Goal: Task Accomplishment & Management: Use online tool/utility

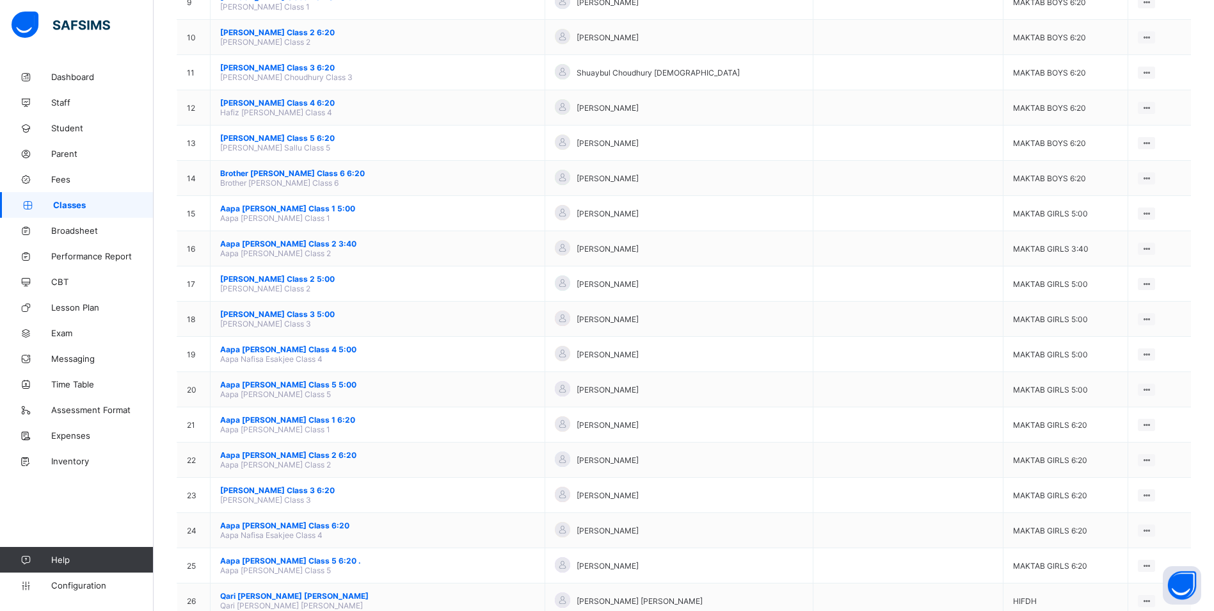
scroll to position [448, 0]
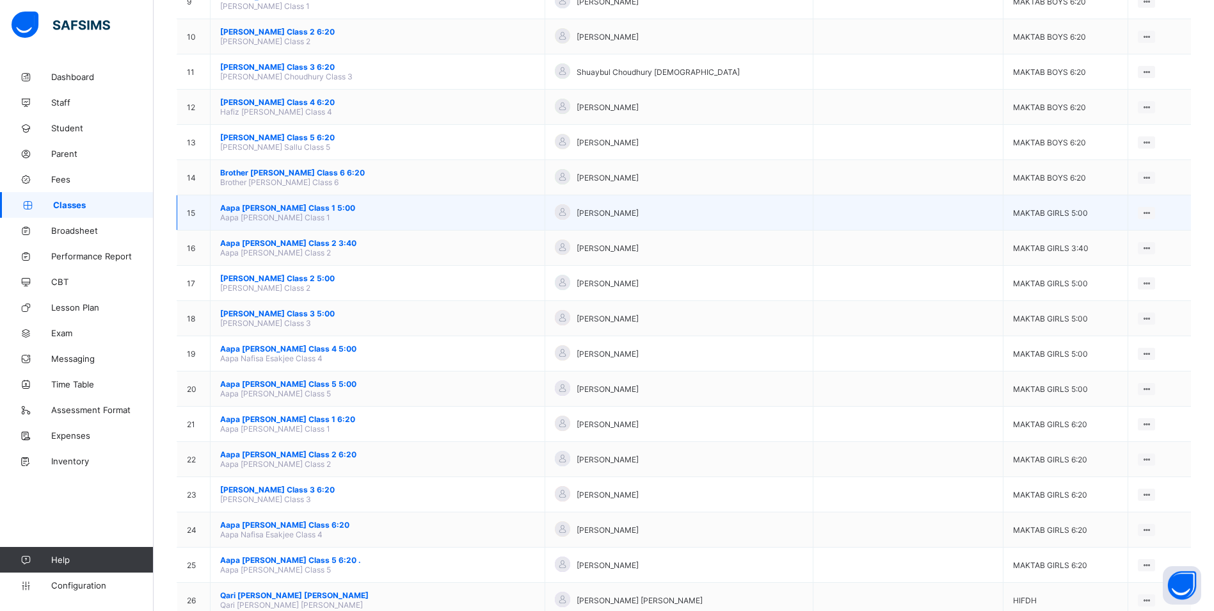
click at [313, 209] on span "Aapa [PERSON_NAME] Class 1 5:00" at bounding box center [377, 208] width 315 height 10
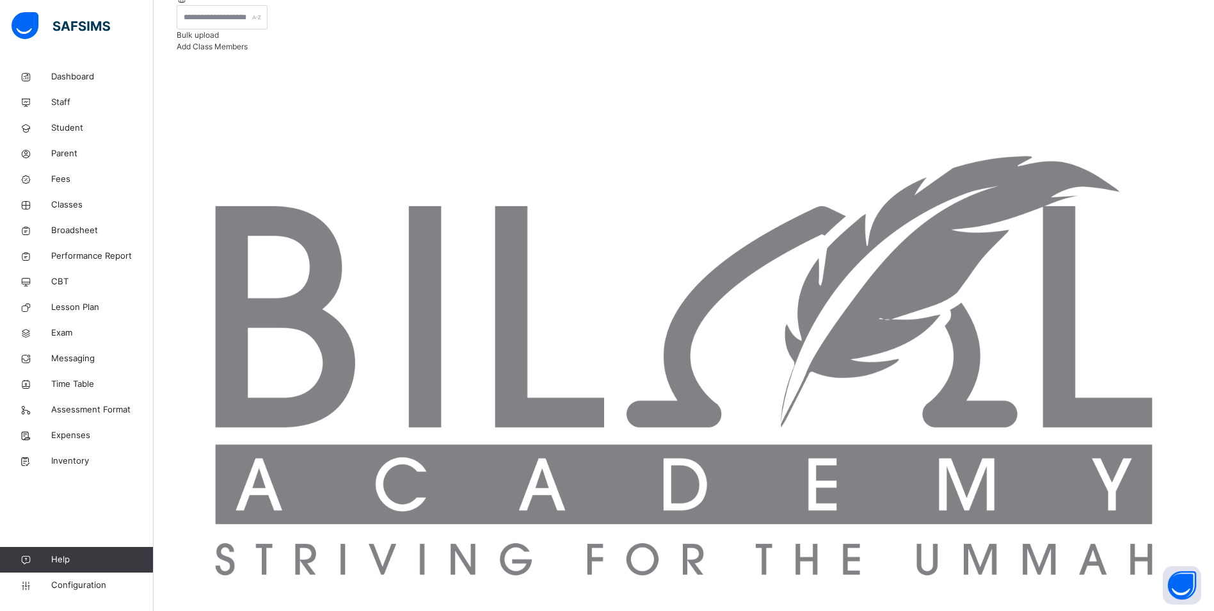
scroll to position [181, 0]
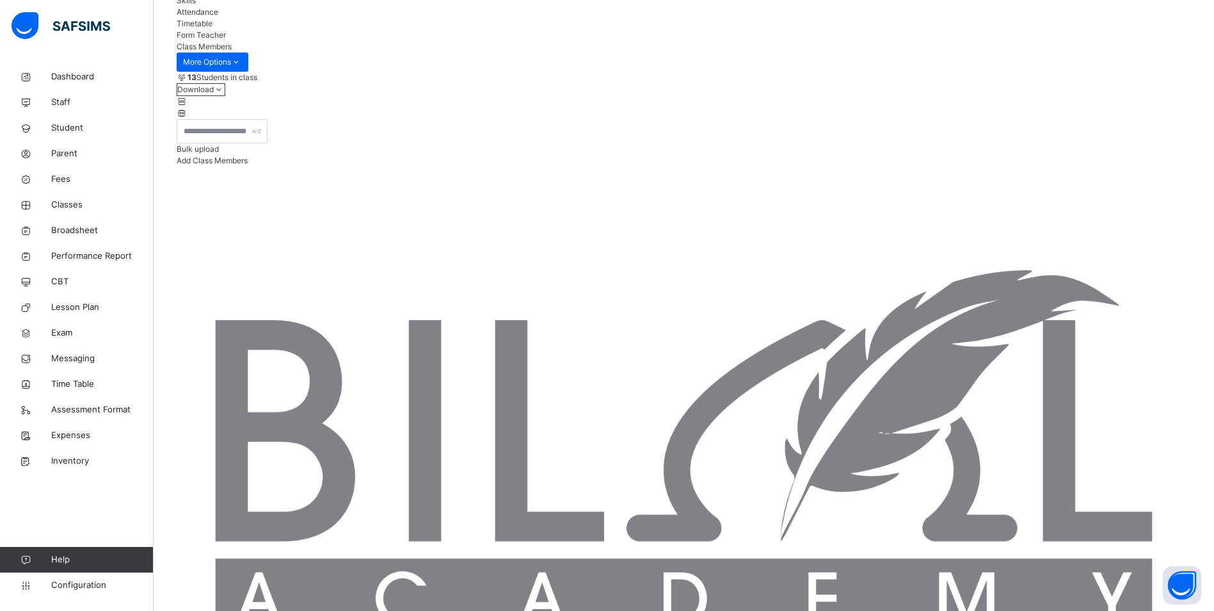
click at [218, 17] on span "Attendance" at bounding box center [198, 12] width 42 height 10
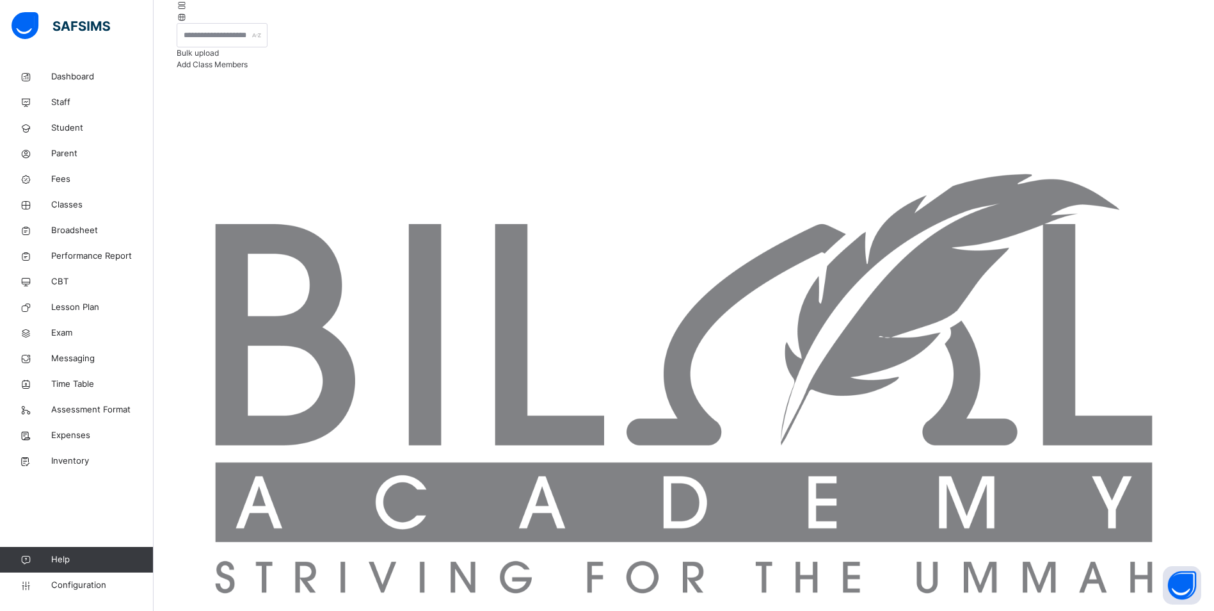
scroll to position [341, 0]
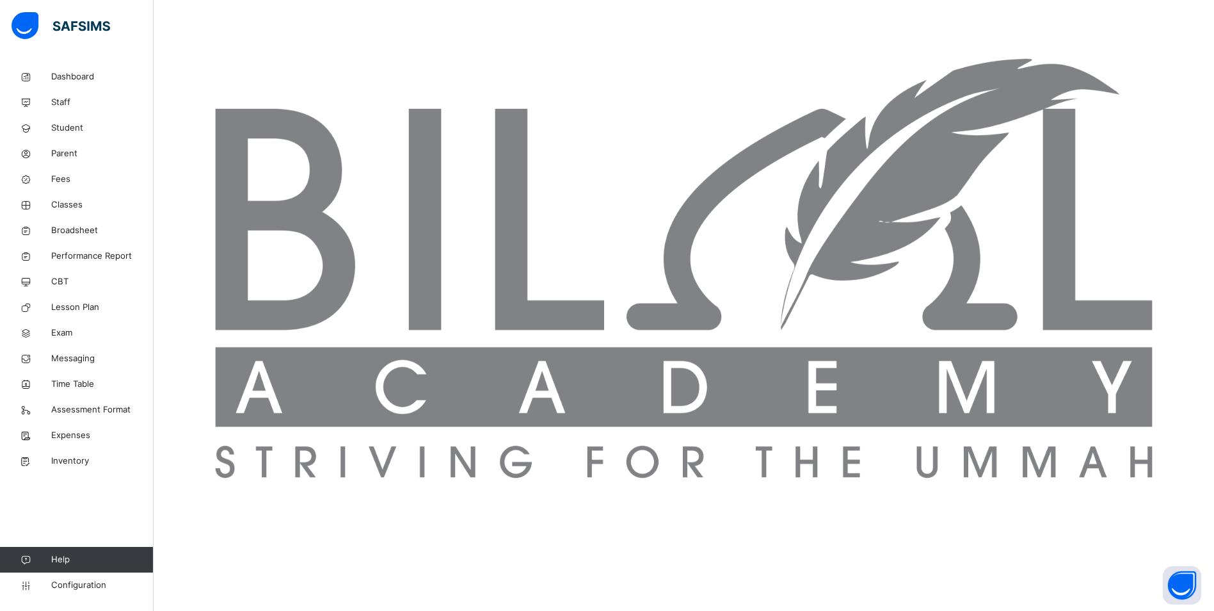
scroll to position [147, 0]
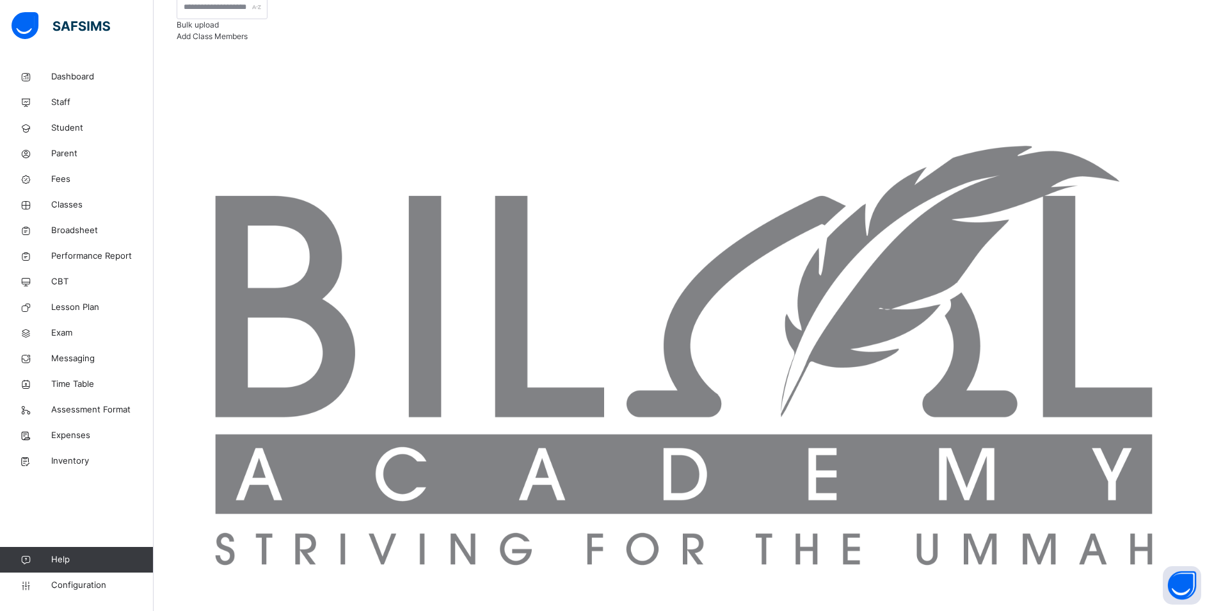
scroll to position [213, 0]
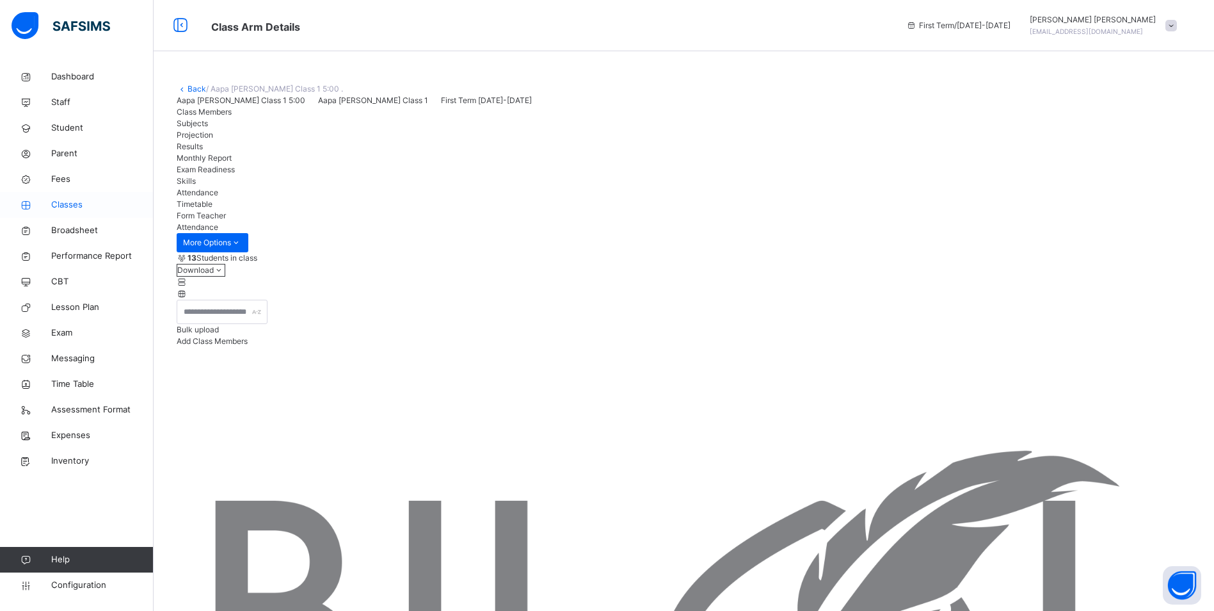
drag, startPoint x: 62, startPoint y: 200, endPoint x: 142, endPoint y: 200, distance: 80.0
click at [62, 200] on span "Classes" at bounding box center [102, 204] width 102 height 13
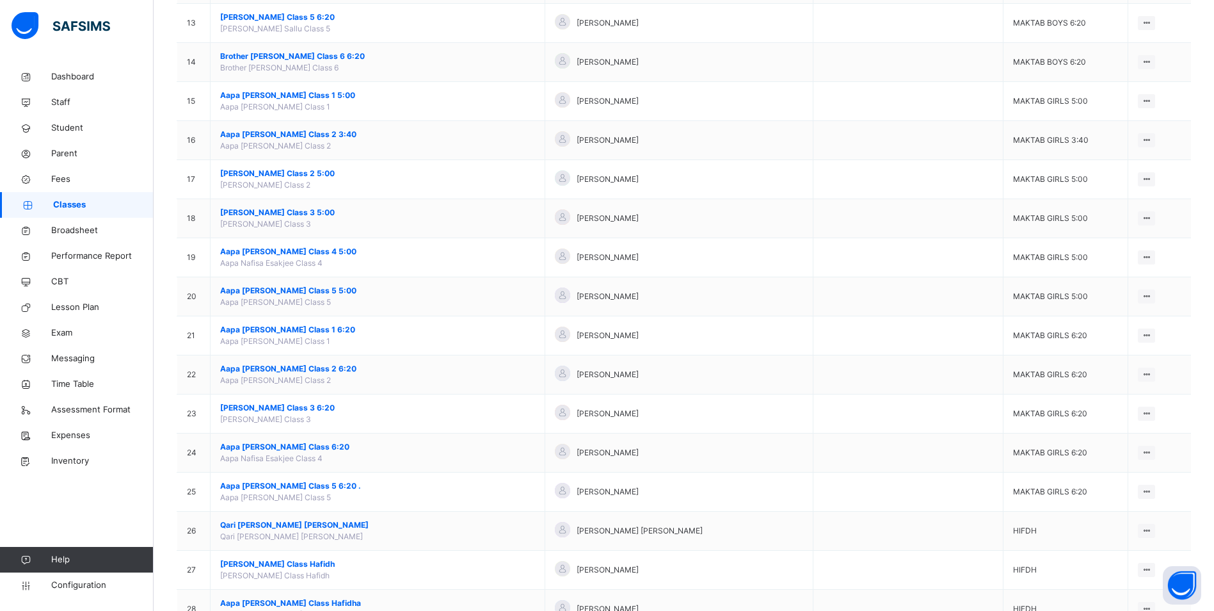
scroll to position [640, 0]
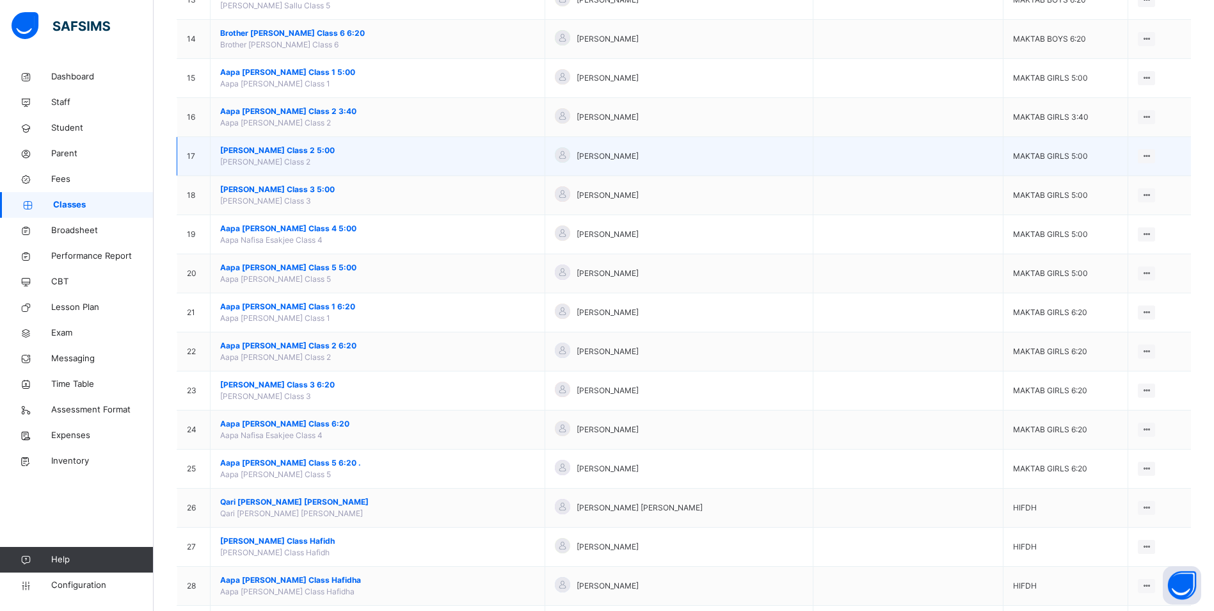
click at [263, 149] on span "[PERSON_NAME] Class 2 5:00" at bounding box center [377, 151] width 315 height 12
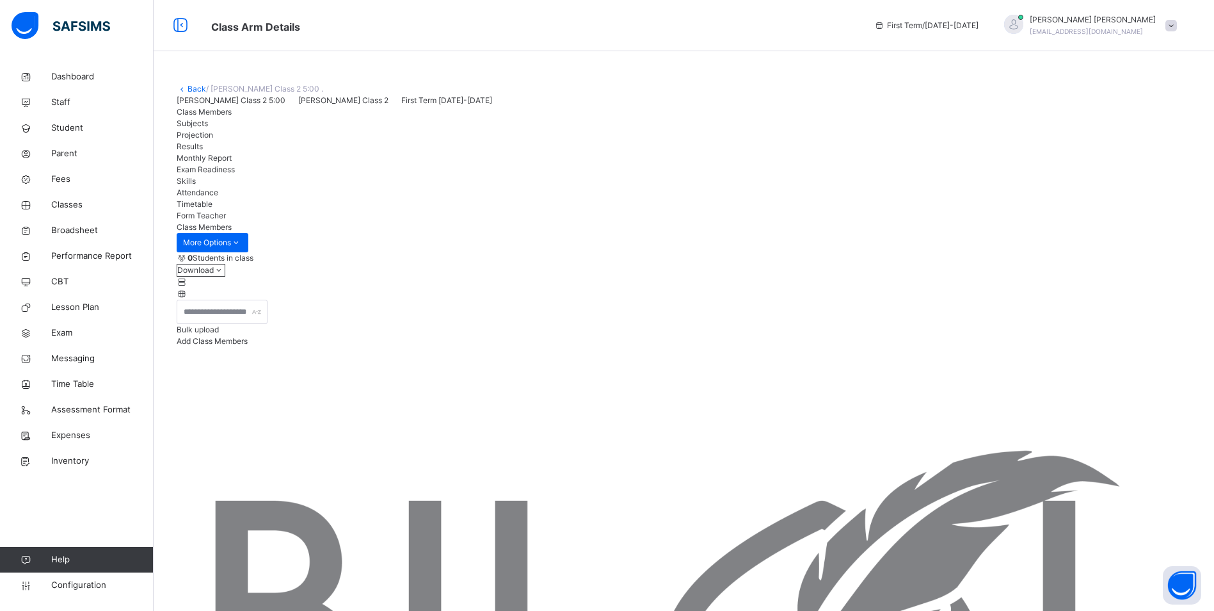
click at [218, 197] on span "Attendance" at bounding box center [198, 193] width 42 height 10
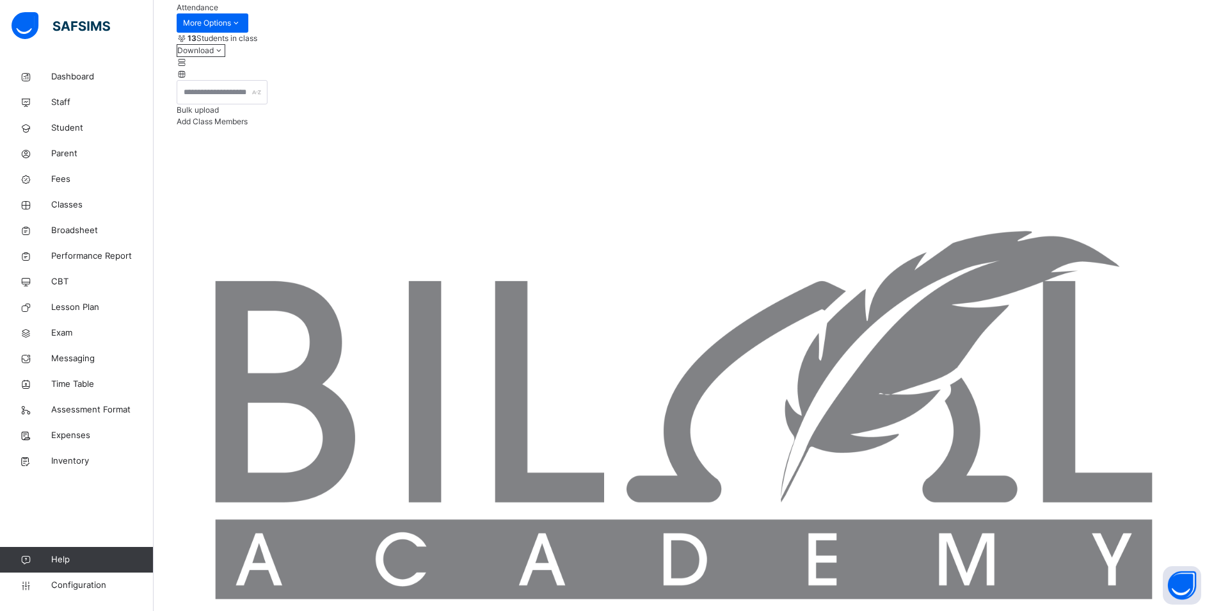
scroll to position [213, 0]
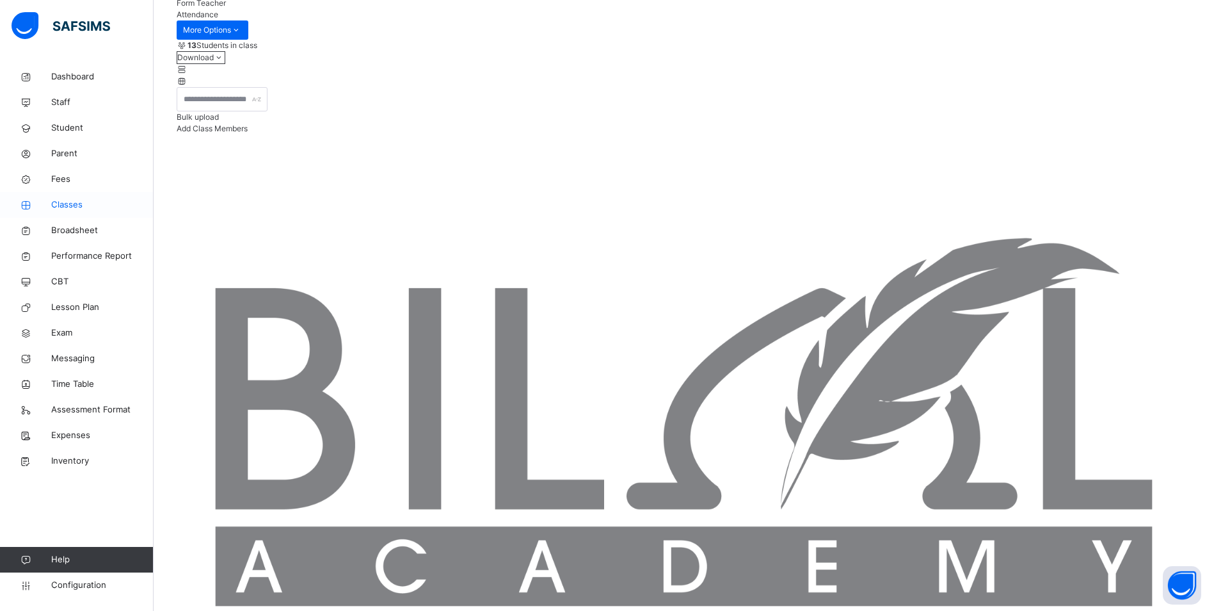
click at [66, 200] on span "Classes" at bounding box center [102, 204] width 102 height 13
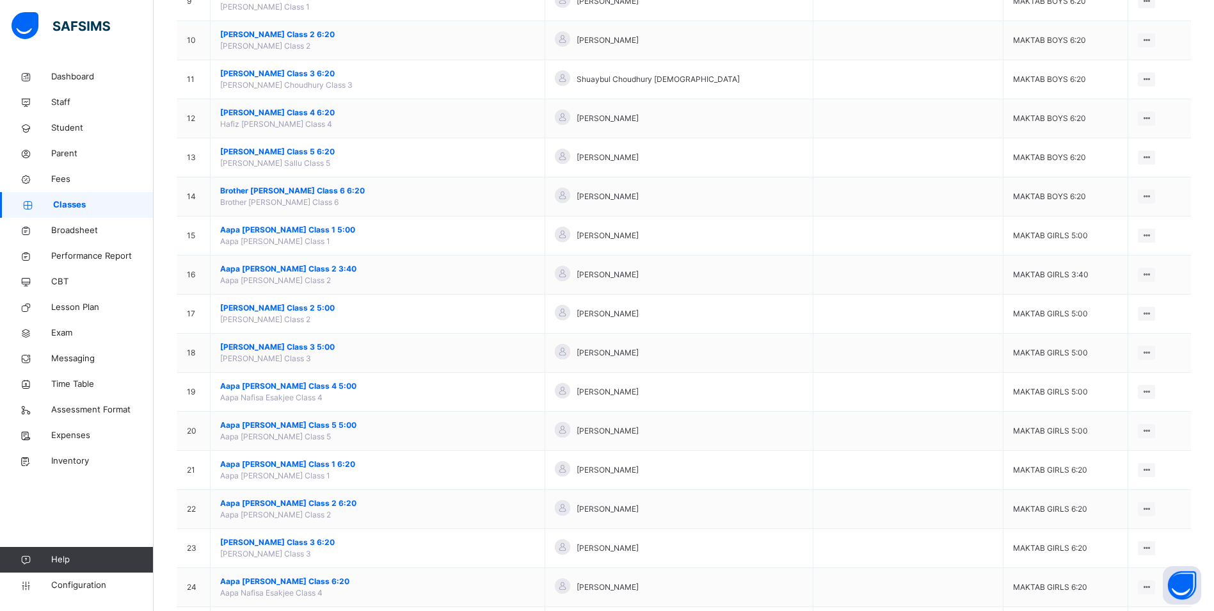
scroll to position [512, 0]
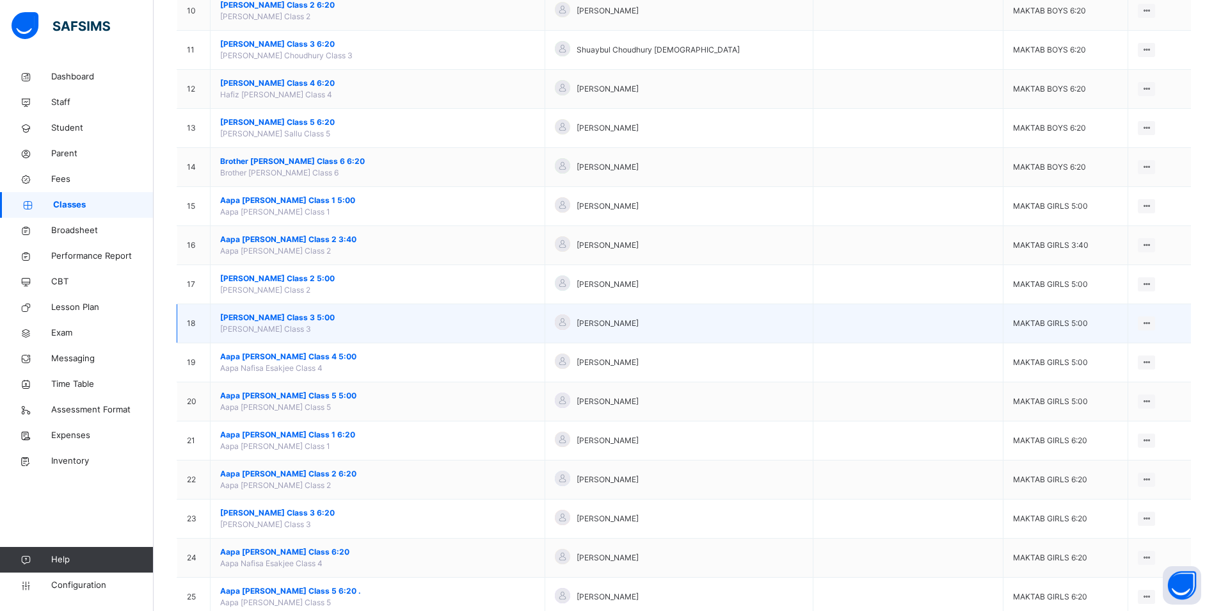
click at [345, 316] on span "[PERSON_NAME] Class 3 5:00" at bounding box center [377, 318] width 315 height 12
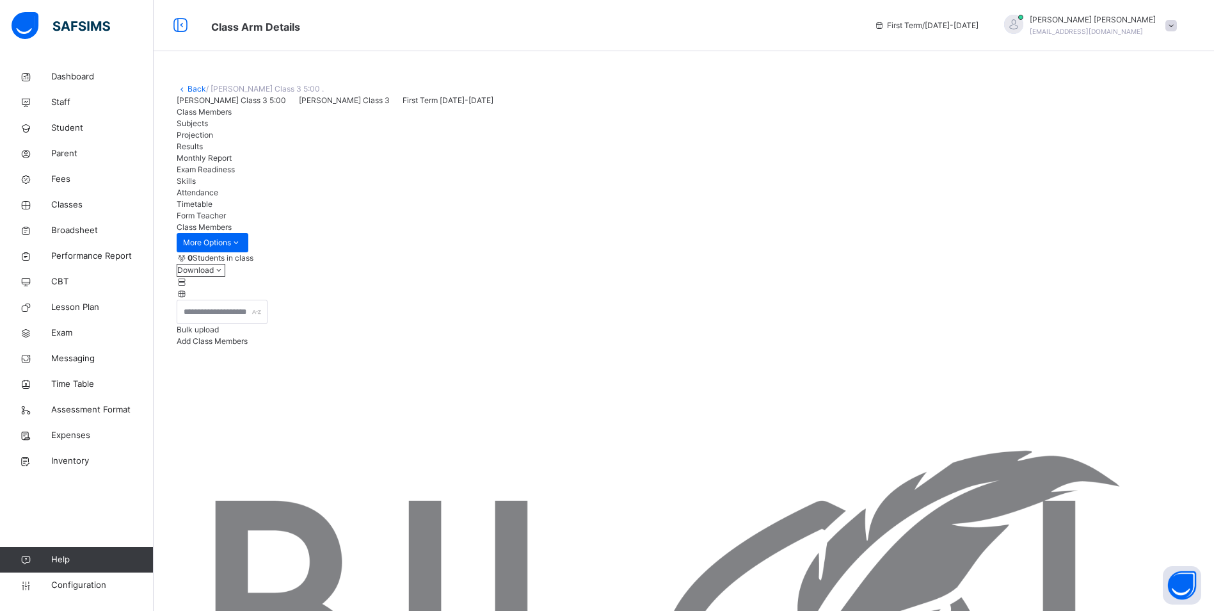
click at [218, 197] on span "Attendance" at bounding box center [198, 193] width 42 height 10
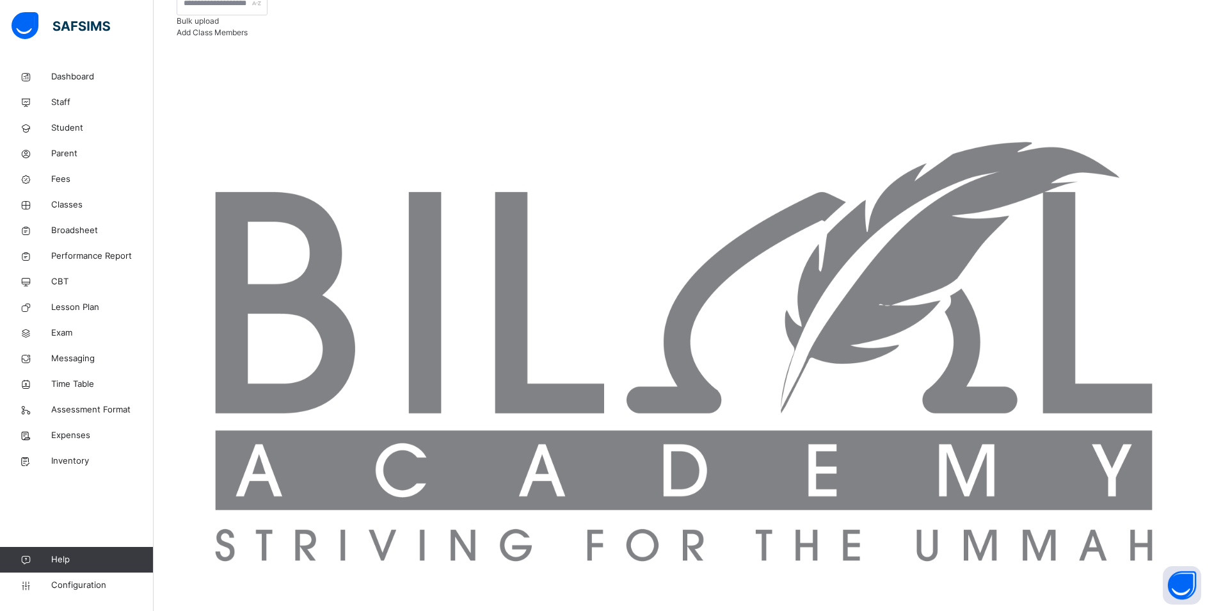
scroll to position [320, 0]
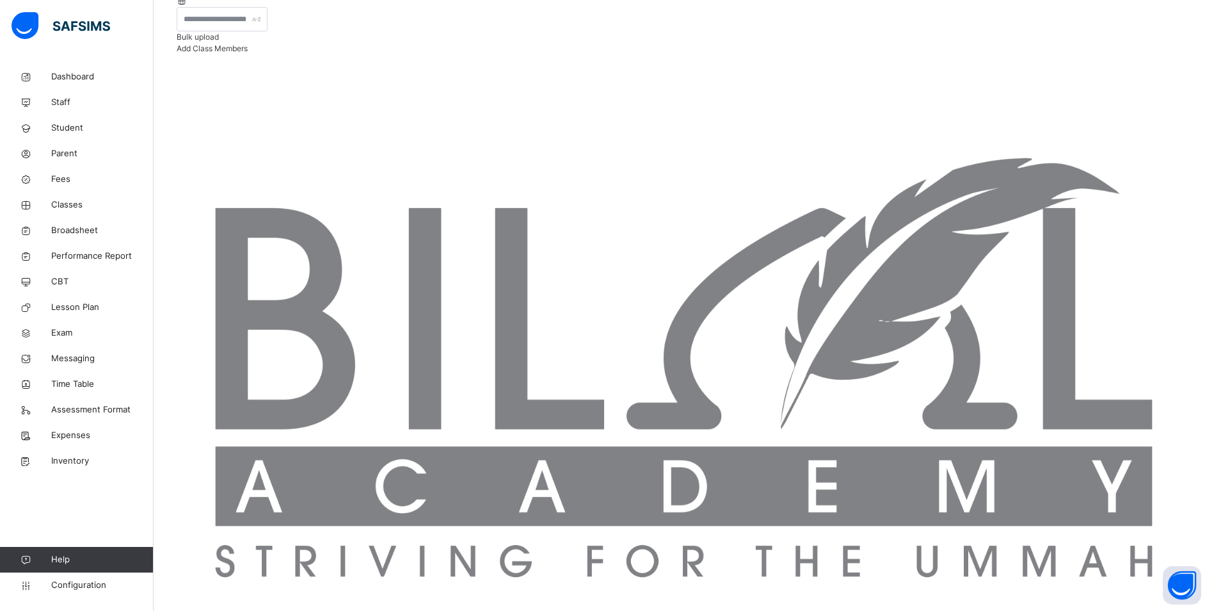
scroll to position [170, 0]
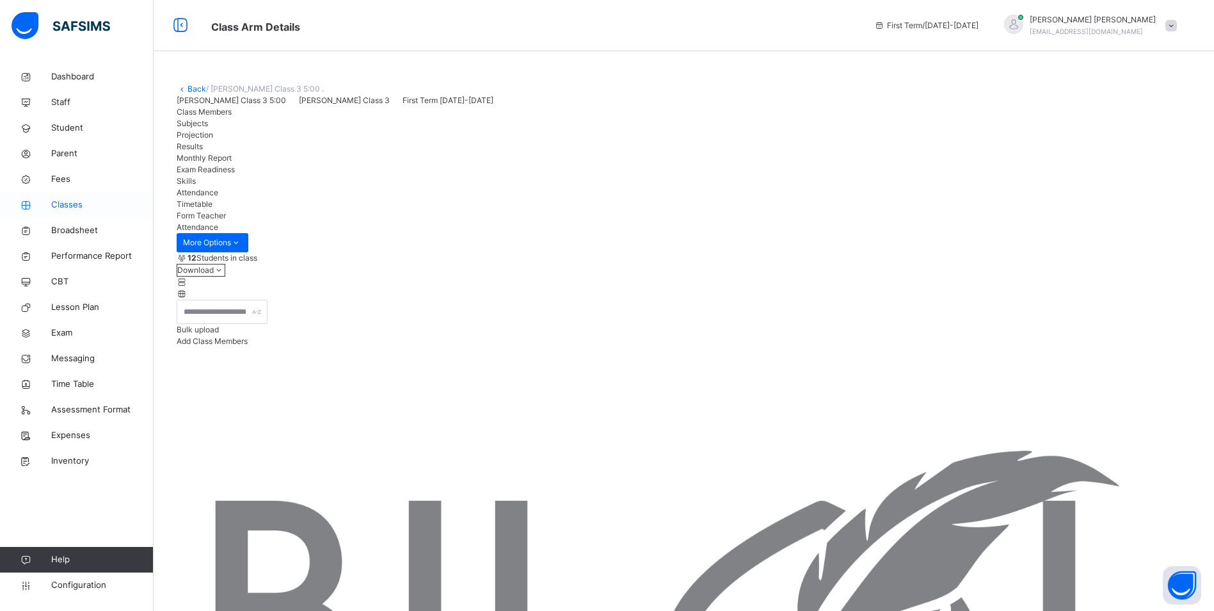
click at [59, 207] on span "Classes" at bounding box center [102, 204] width 102 height 13
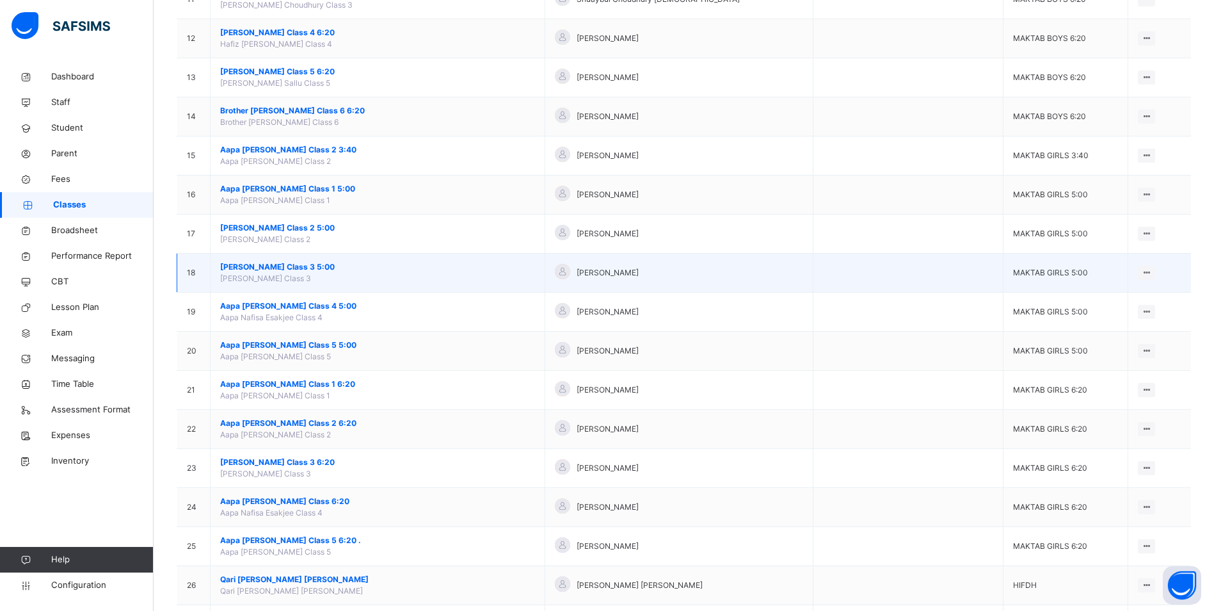
scroll to position [576, 0]
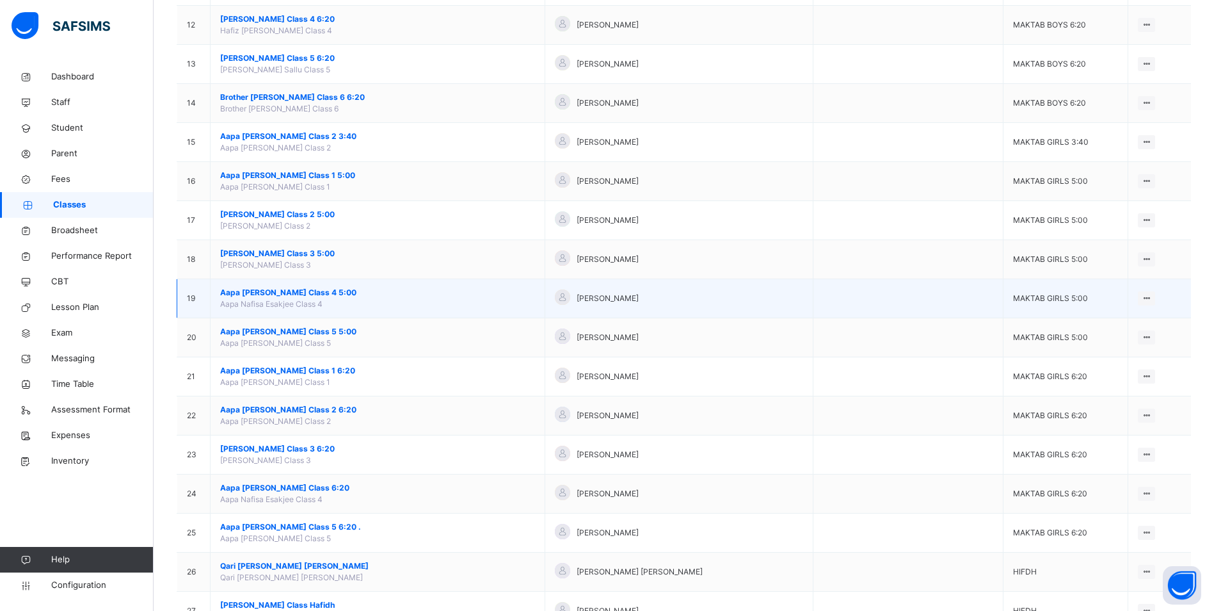
click at [269, 293] on span "Aapa [PERSON_NAME] Class 4 5:00" at bounding box center [377, 293] width 315 height 12
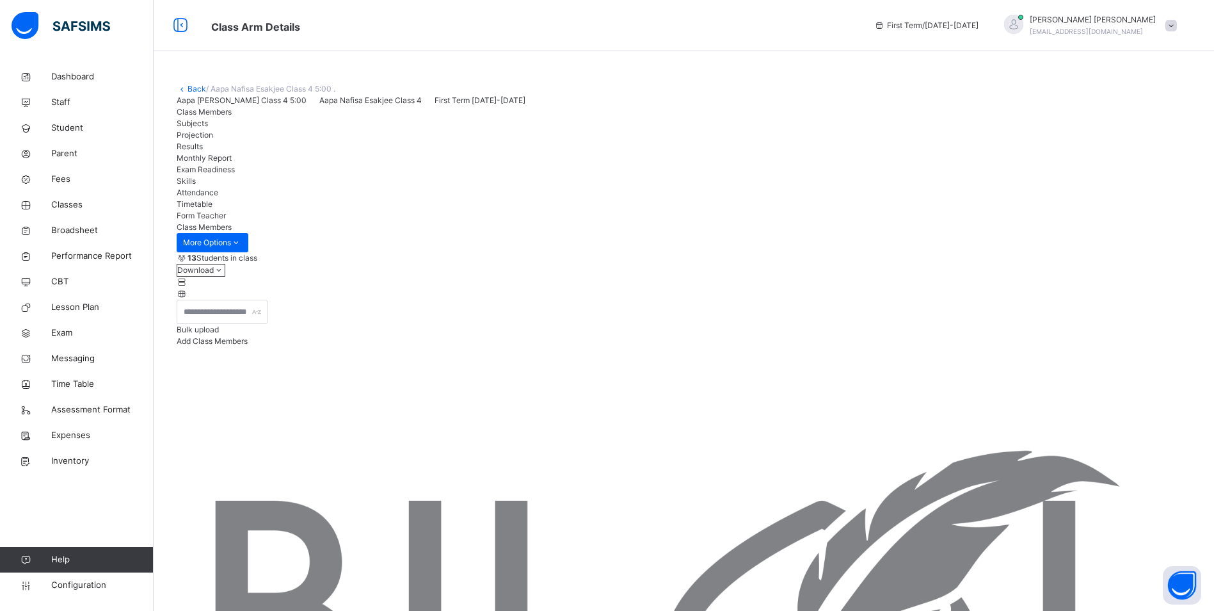
click at [218, 197] on span "Attendance" at bounding box center [198, 193] width 42 height 10
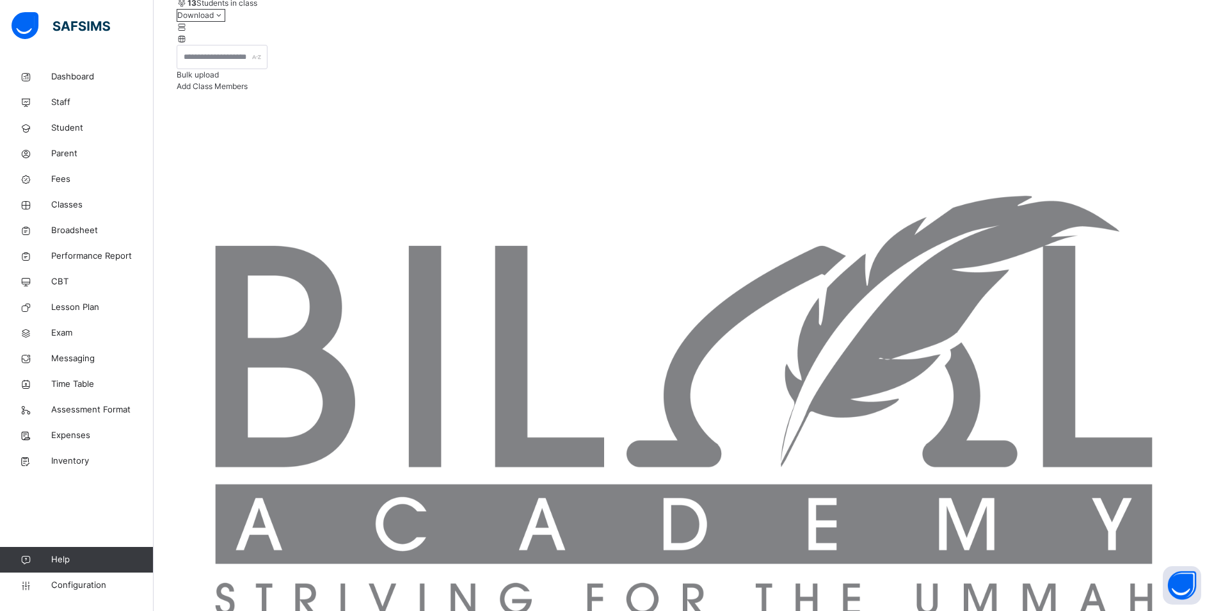
scroll to position [256, 0]
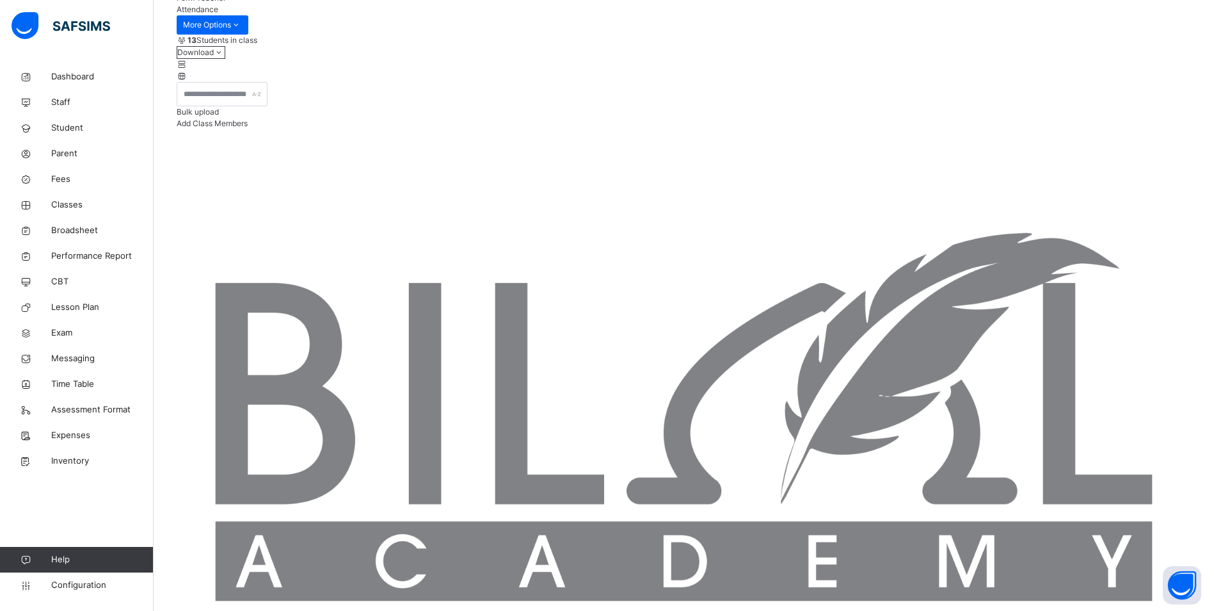
scroll to position [213, 0]
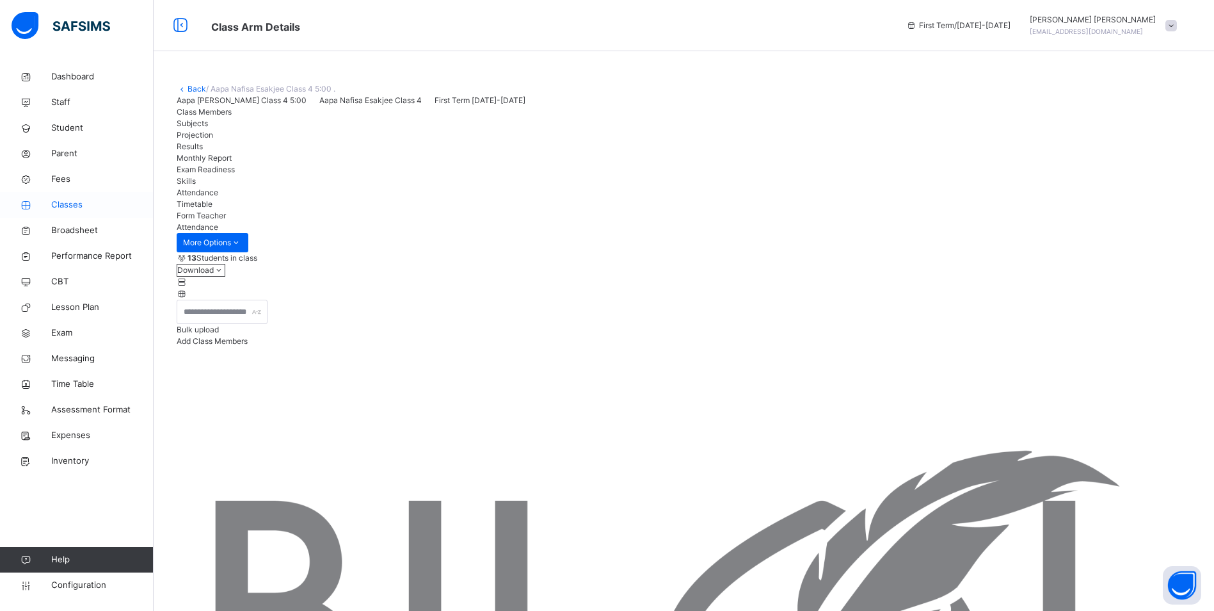
click at [79, 202] on span "Classes" at bounding box center [102, 204] width 102 height 13
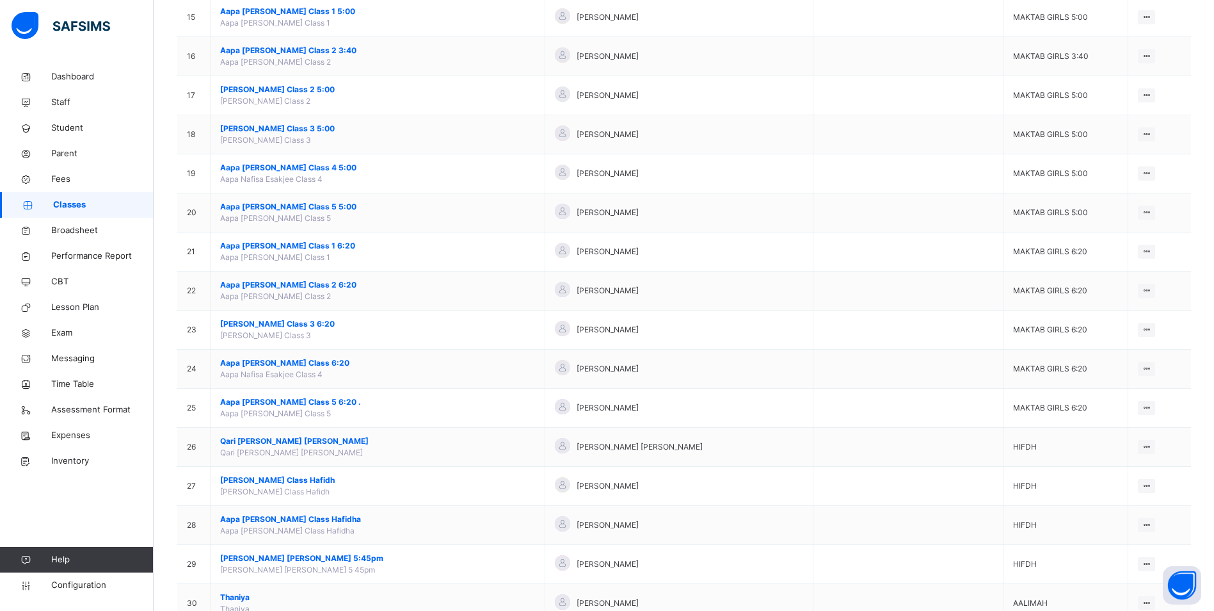
scroll to position [704, 0]
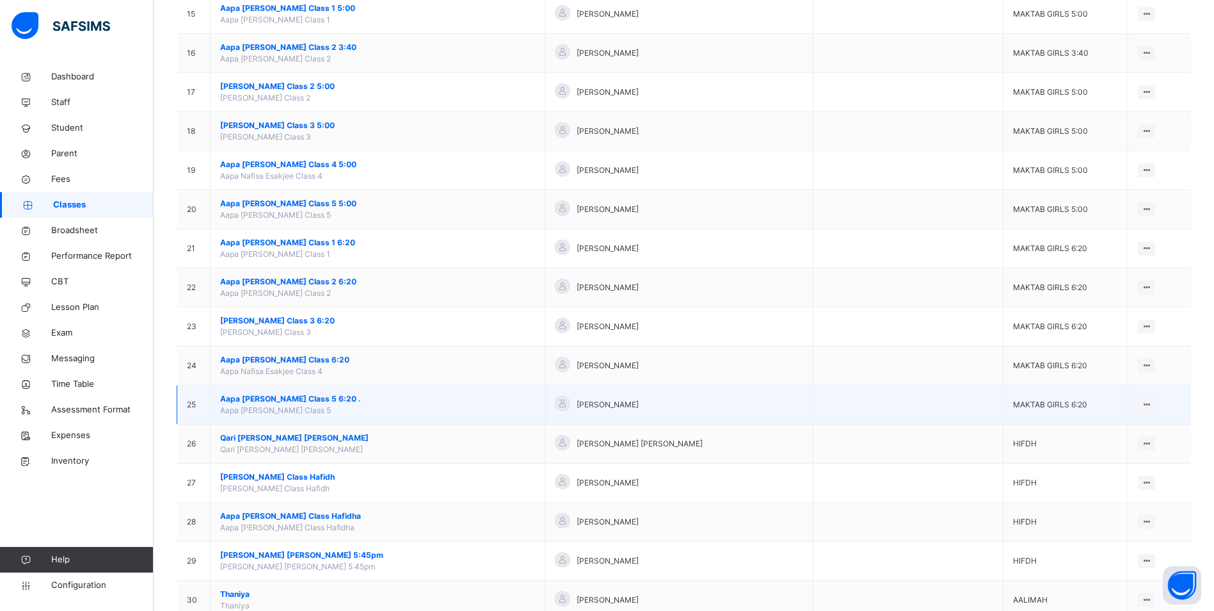
click at [307, 395] on span "Aapa [PERSON_NAME] Class 5 6:20 ." at bounding box center [377, 399] width 315 height 12
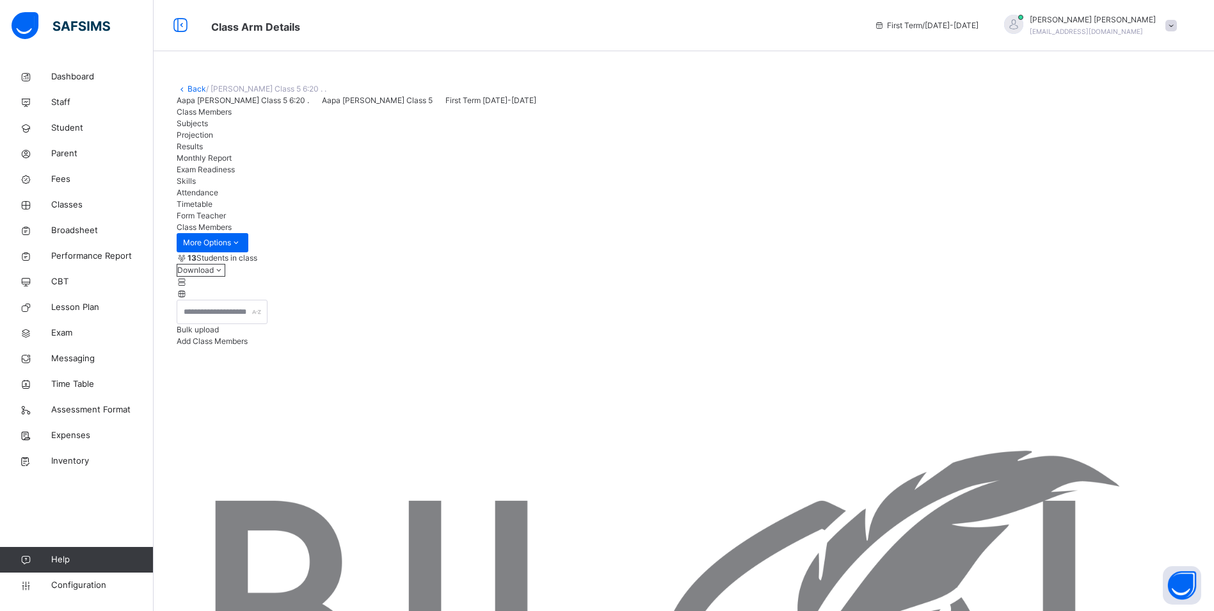
click at [218, 197] on span "Attendance" at bounding box center [198, 193] width 42 height 10
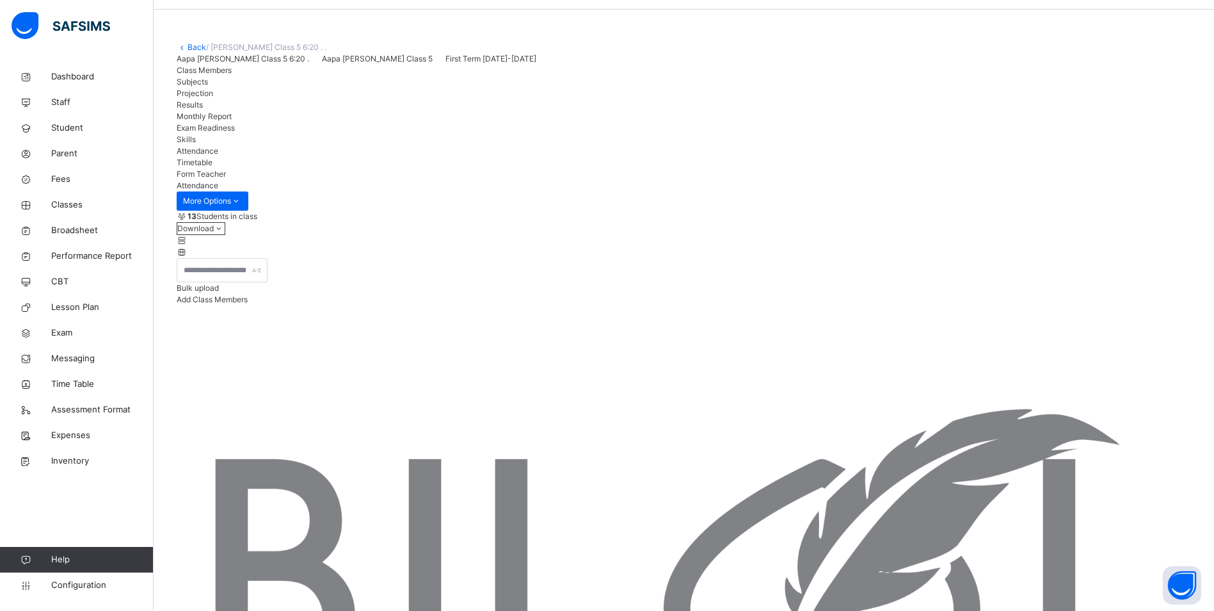
scroll to position [64, 0]
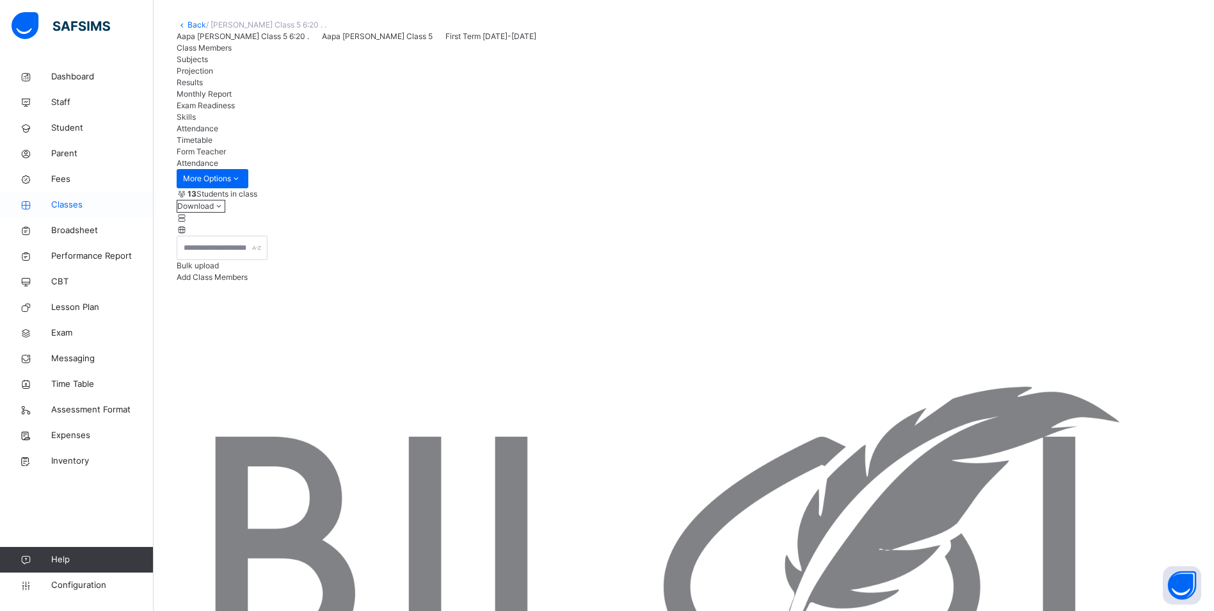
click at [63, 206] on span "Classes" at bounding box center [102, 204] width 102 height 13
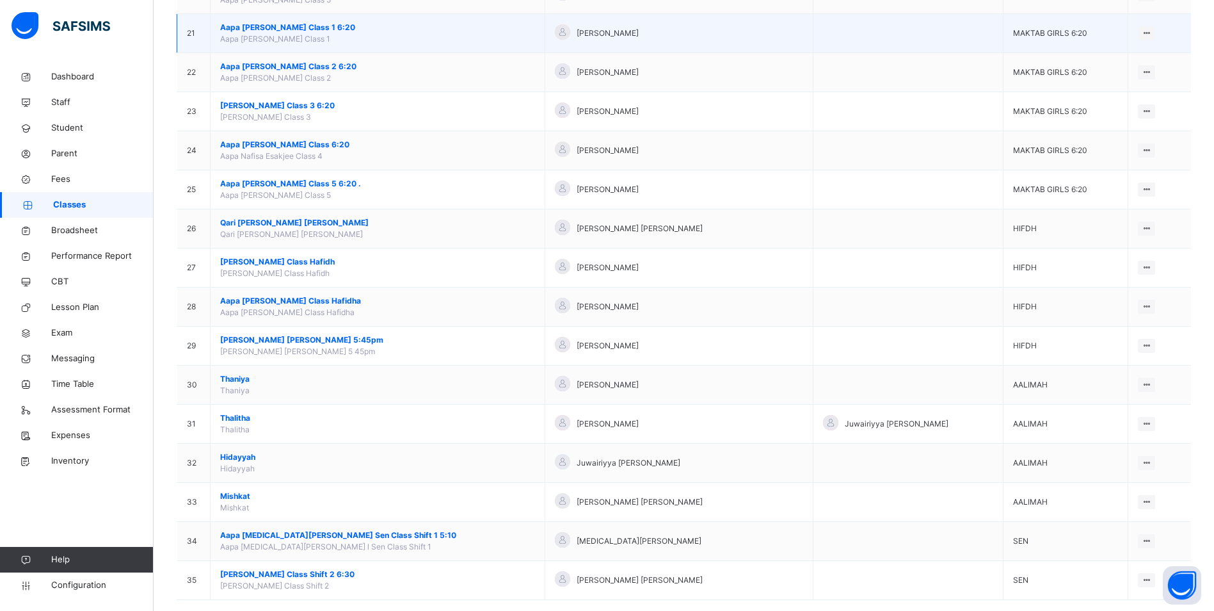
scroll to position [940, 0]
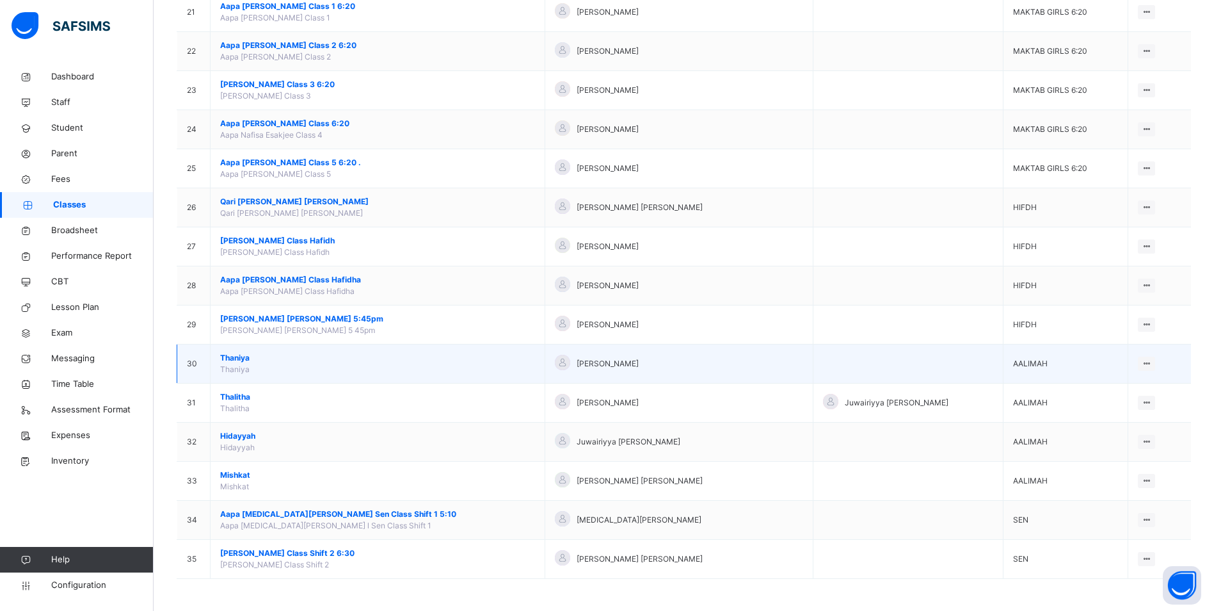
click at [245, 356] on span "Thaniya" at bounding box center [377, 358] width 315 height 12
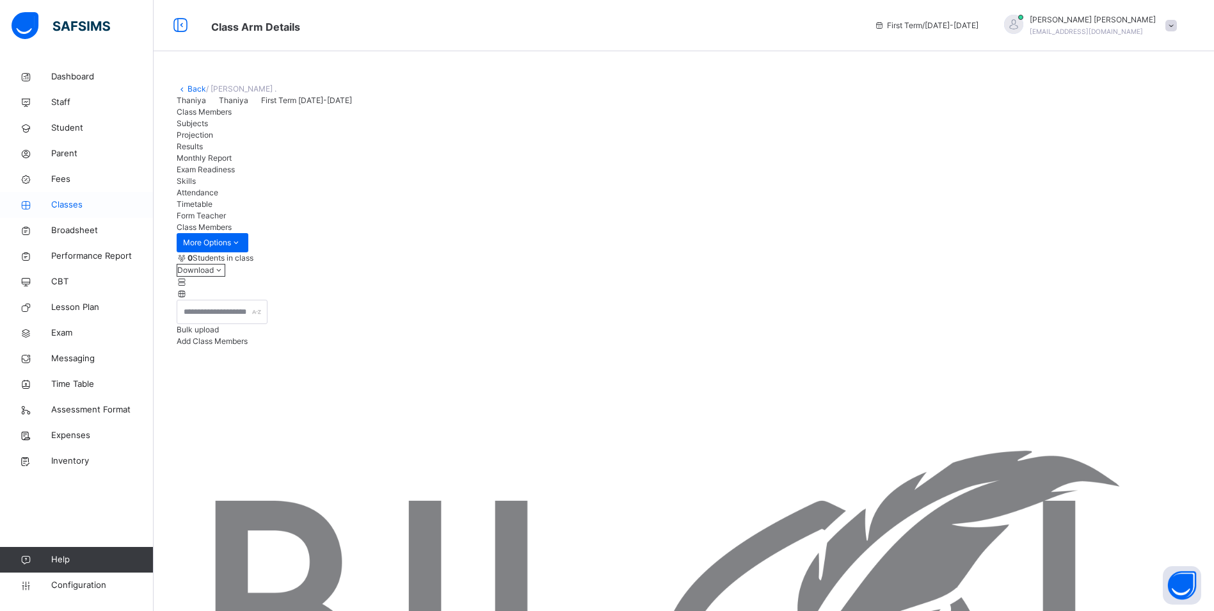
click at [76, 204] on span "Classes" at bounding box center [102, 204] width 102 height 13
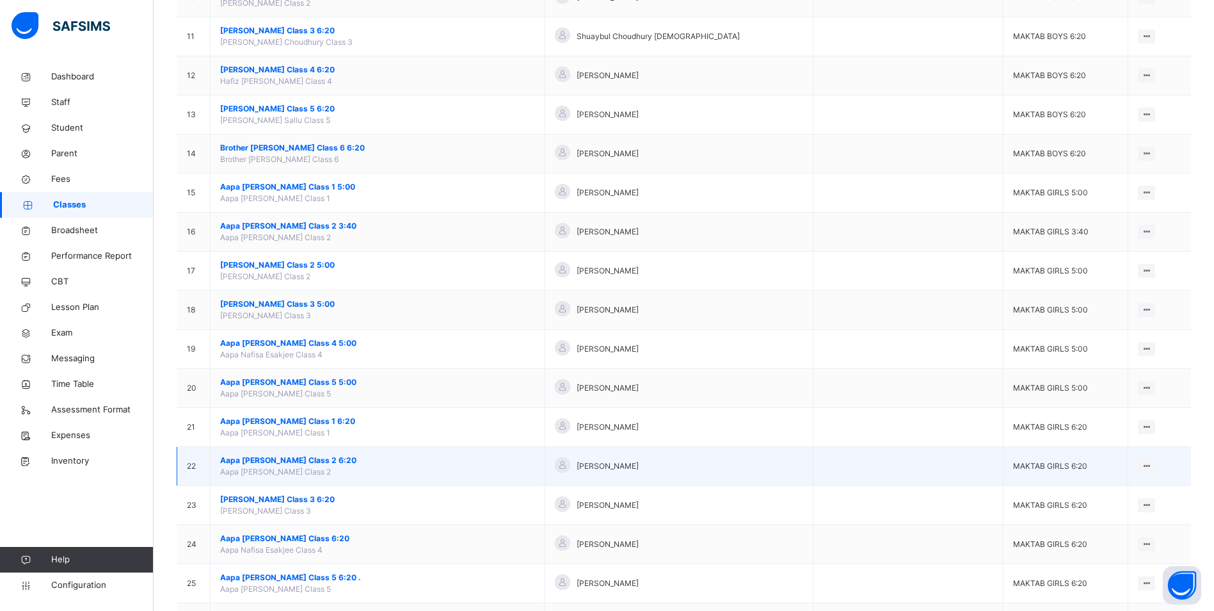
scroll to position [512, 0]
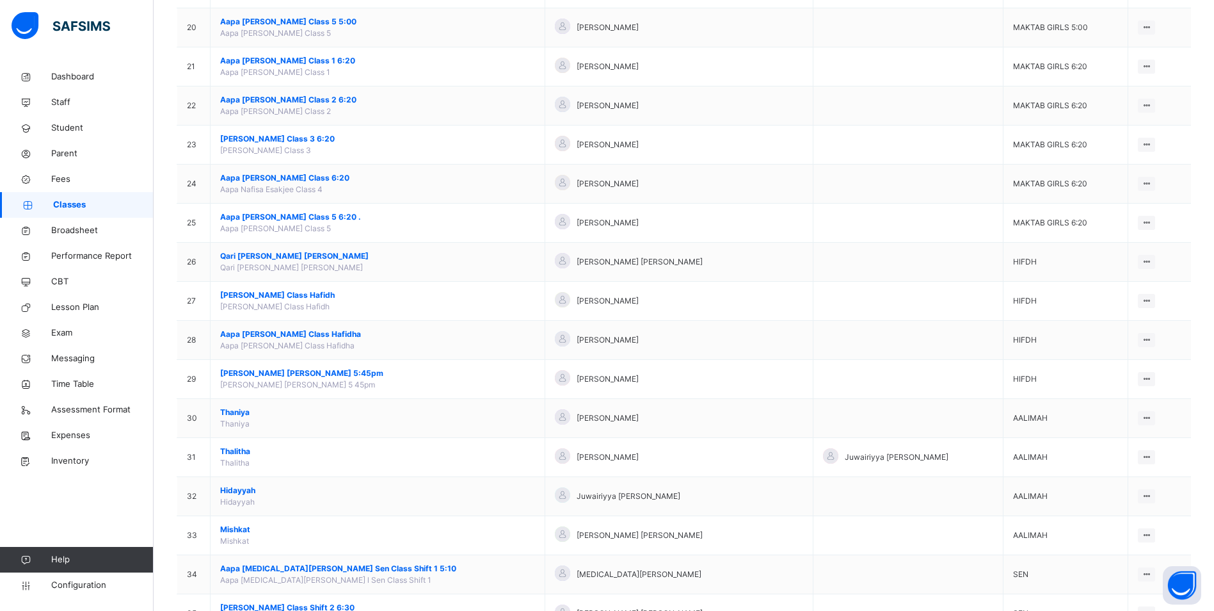
scroll to position [940, 0]
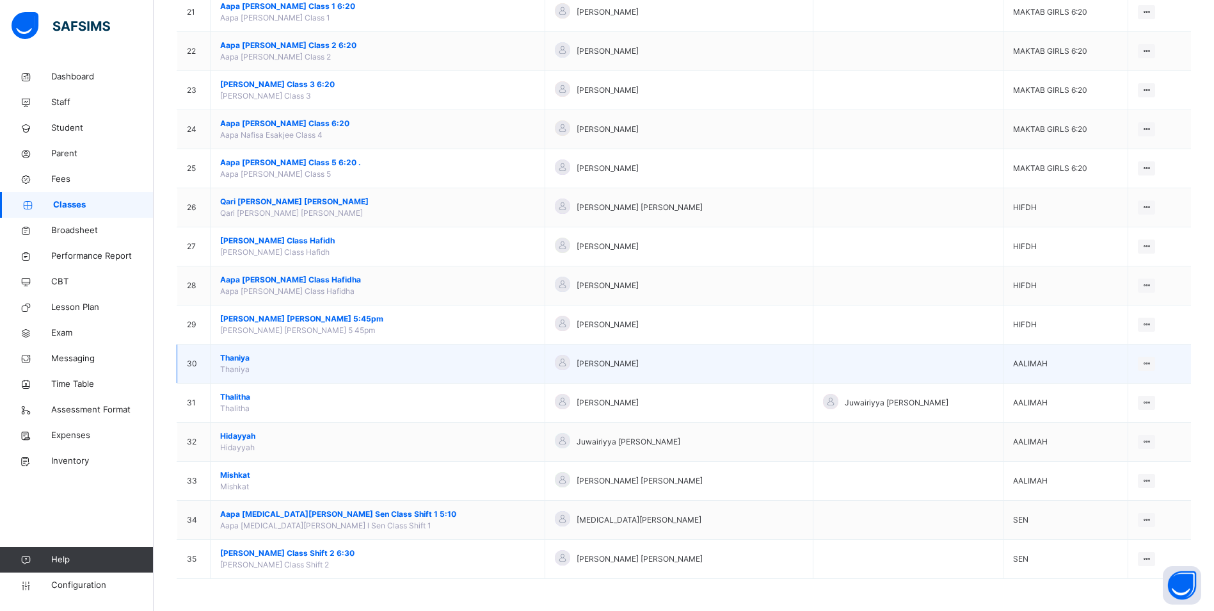
click at [230, 355] on span "Thaniya" at bounding box center [377, 358] width 315 height 12
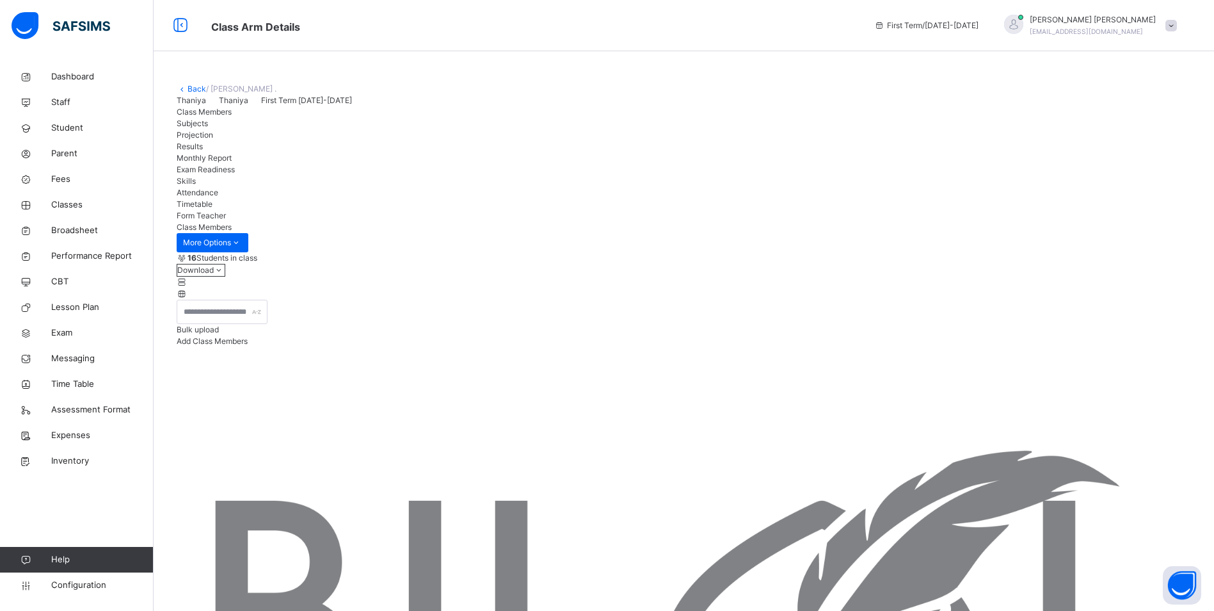
click at [218, 197] on span "Attendance" at bounding box center [198, 193] width 42 height 10
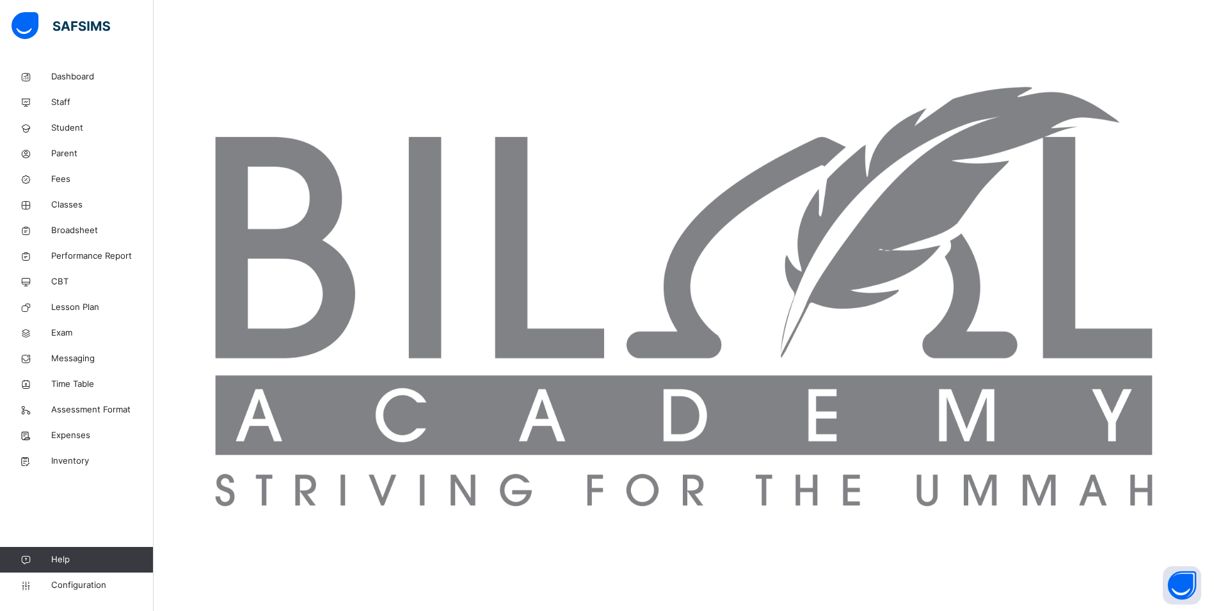
scroll to position [341, 0]
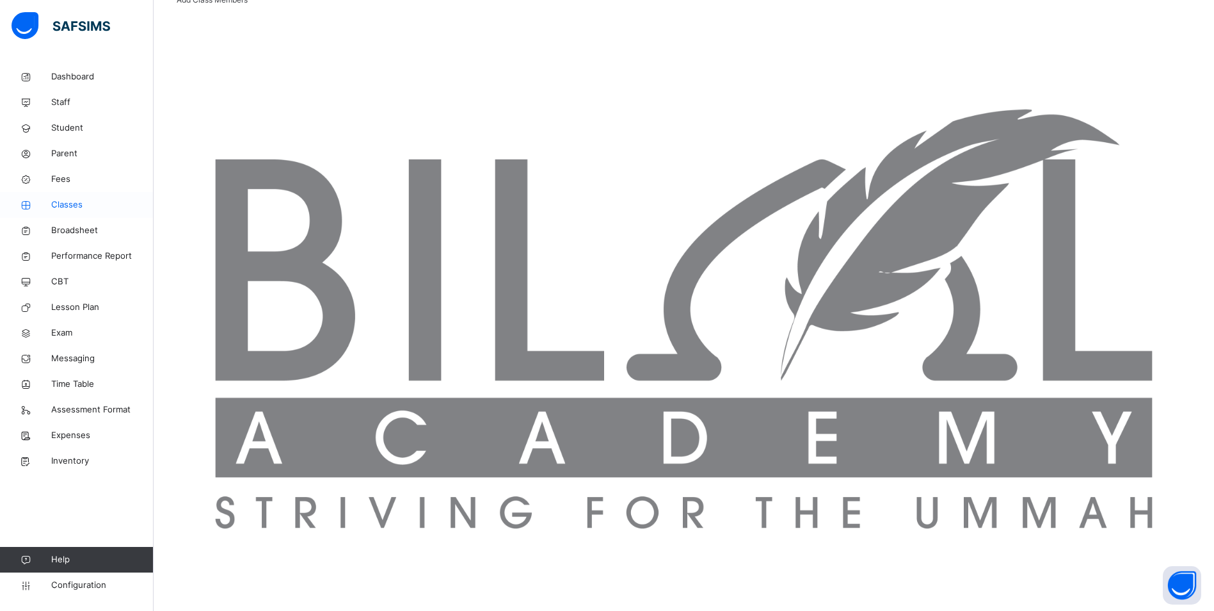
click at [82, 199] on span "Classes" at bounding box center [102, 204] width 102 height 13
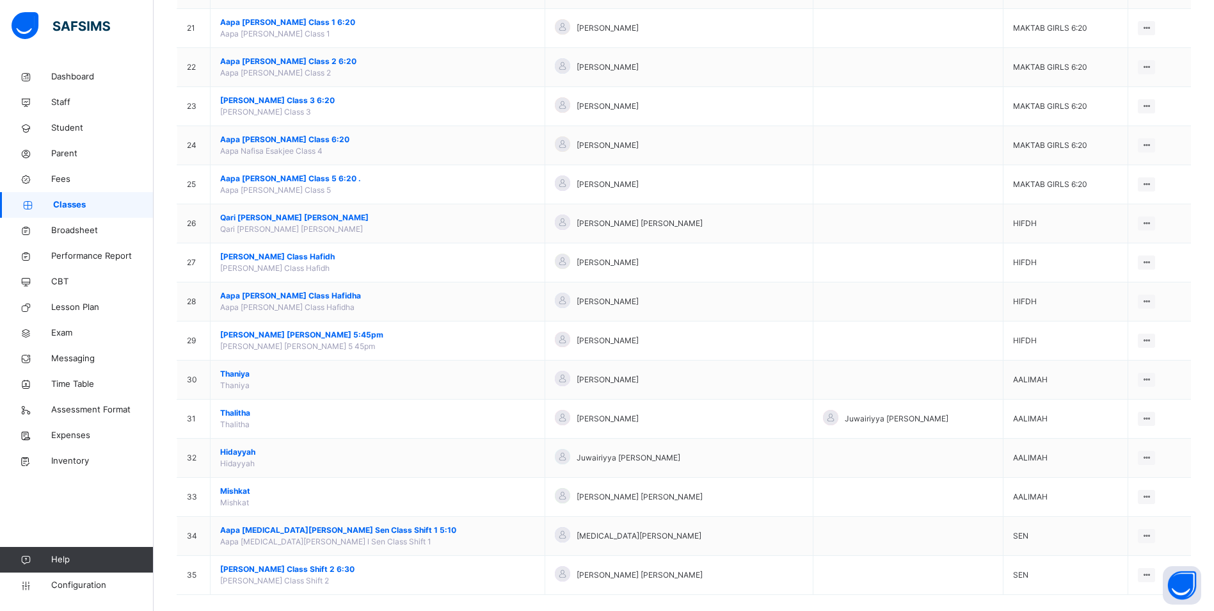
scroll to position [940, 0]
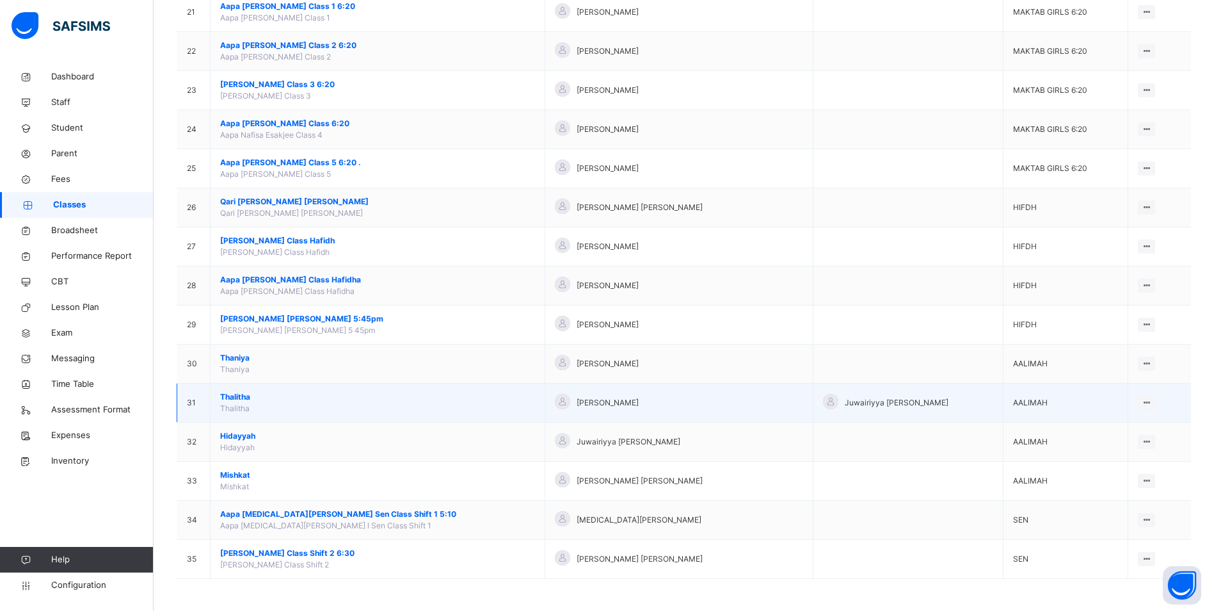
click at [237, 397] on span "Thalitha" at bounding box center [377, 397] width 315 height 12
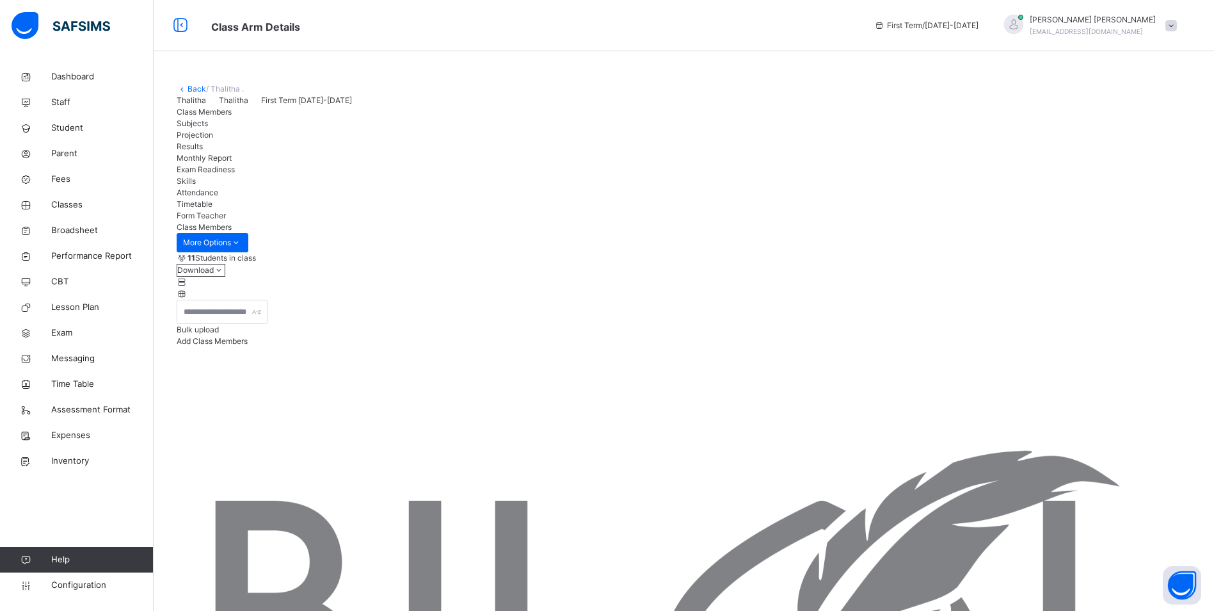
click at [218, 197] on span "Attendance" at bounding box center [198, 193] width 42 height 10
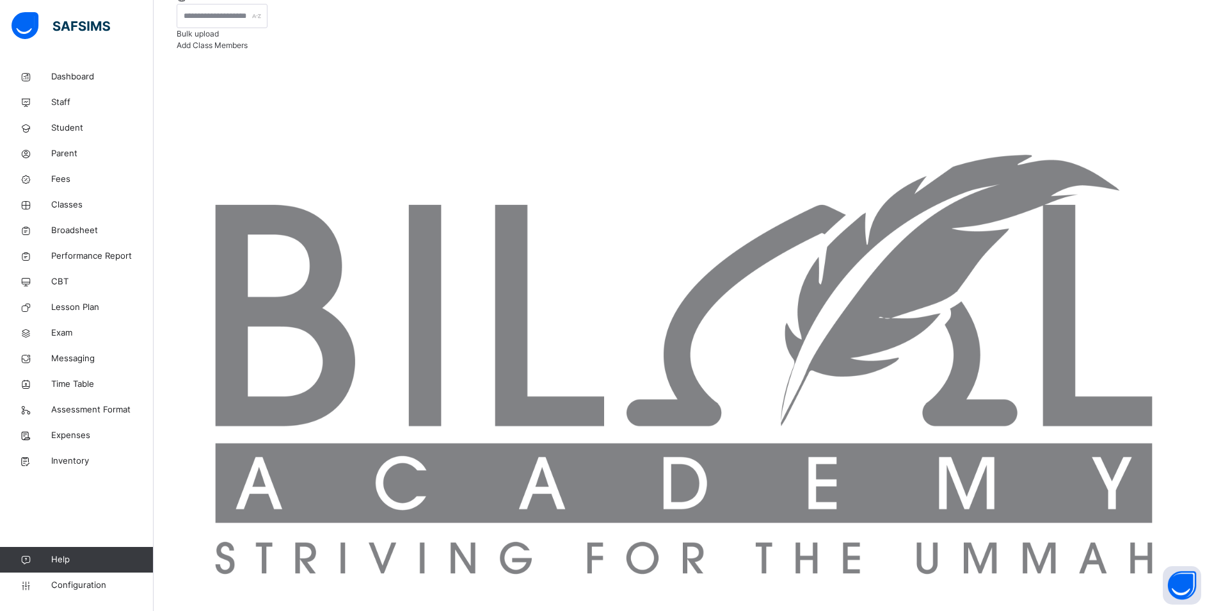
scroll to position [319, 0]
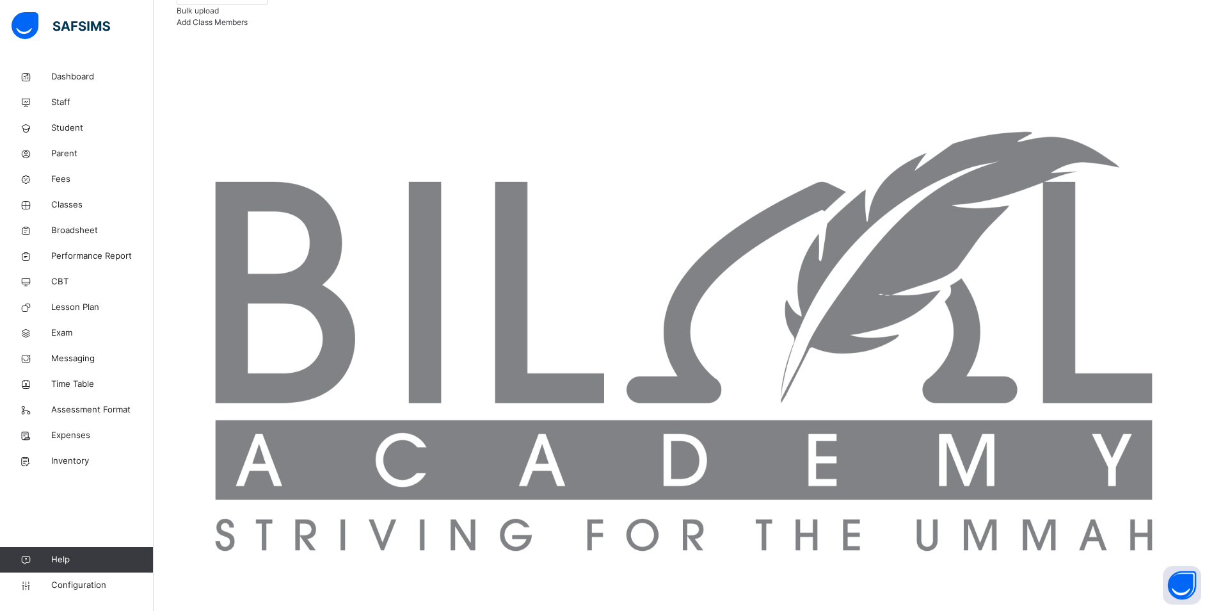
click at [59, 203] on span "Classes" at bounding box center [102, 204] width 102 height 13
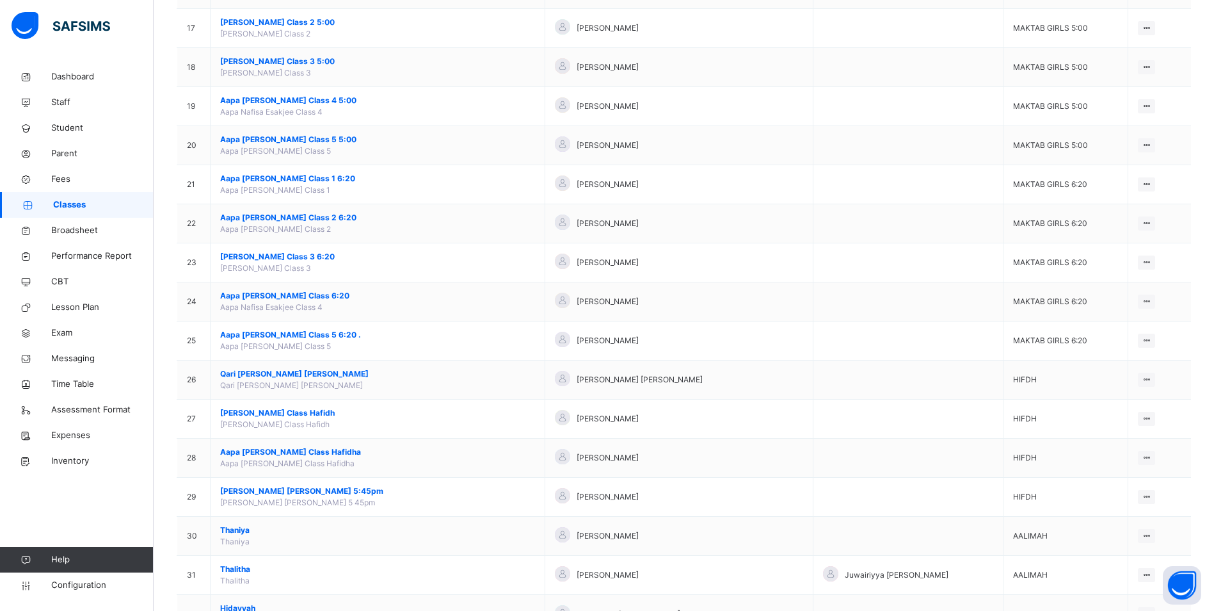
scroll to position [940, 0]
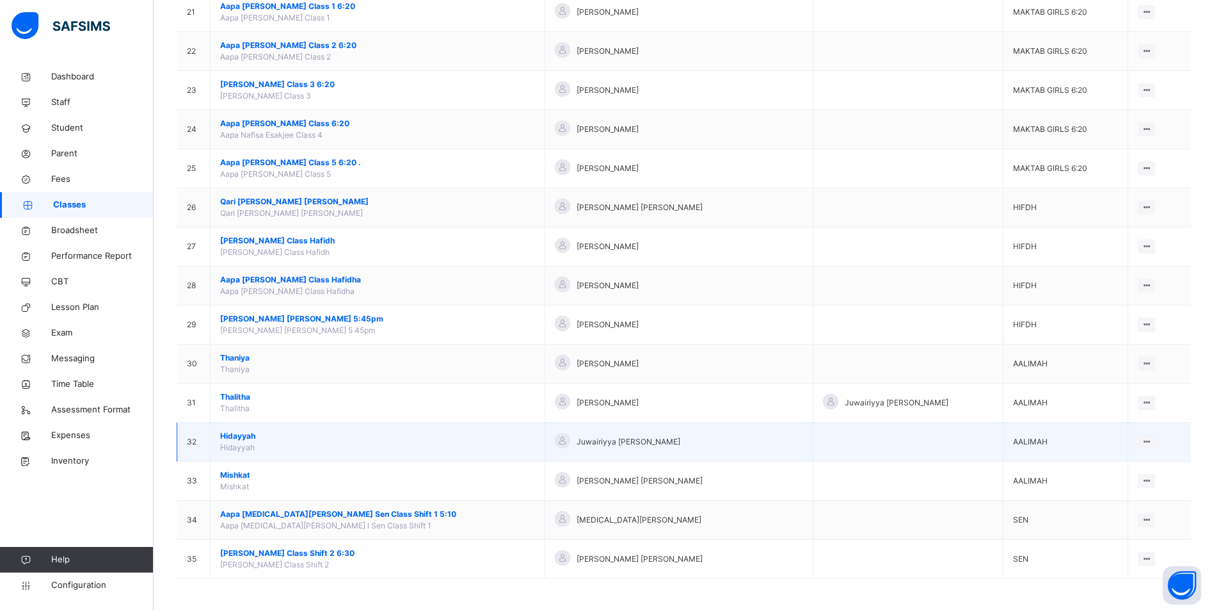
click at [225, 432] on span "Hidayyah" at bounding box center [377, 436] width 315 height 12
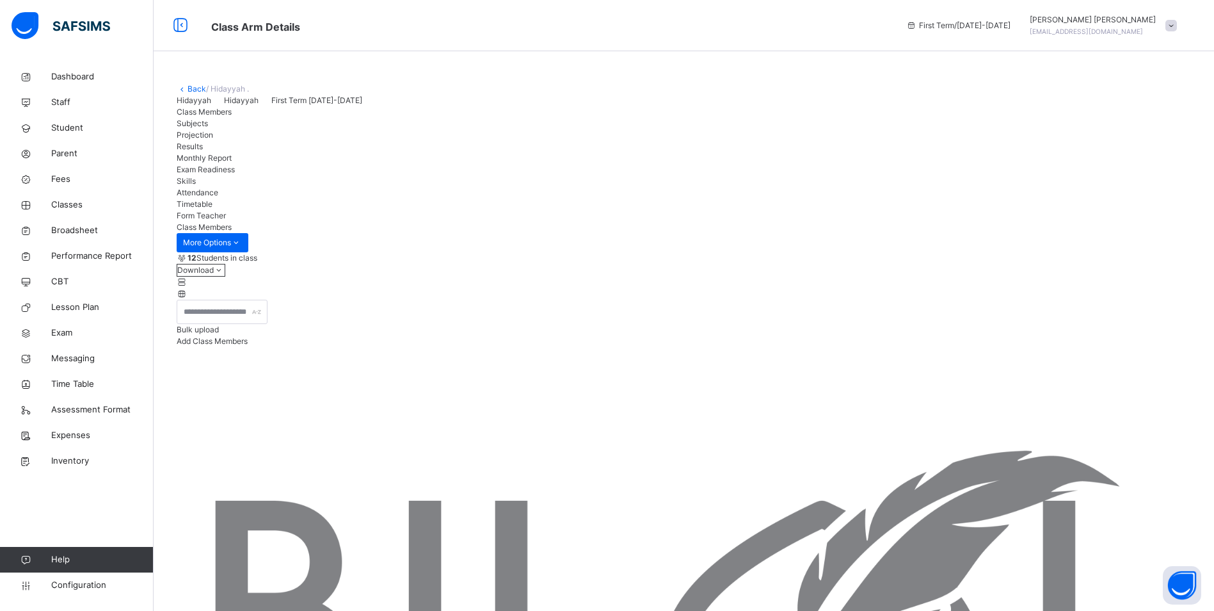
click at [218, 197] on span "Attendance" at bounding box center [198, 193] width 42 height 10
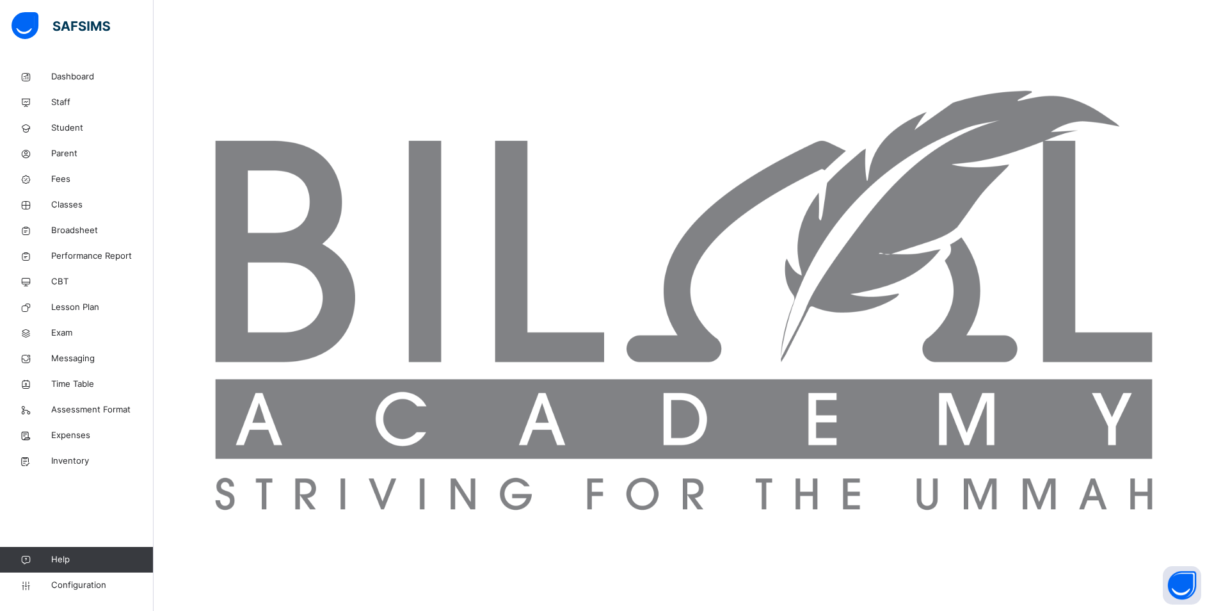
scroll to position [362, 0]
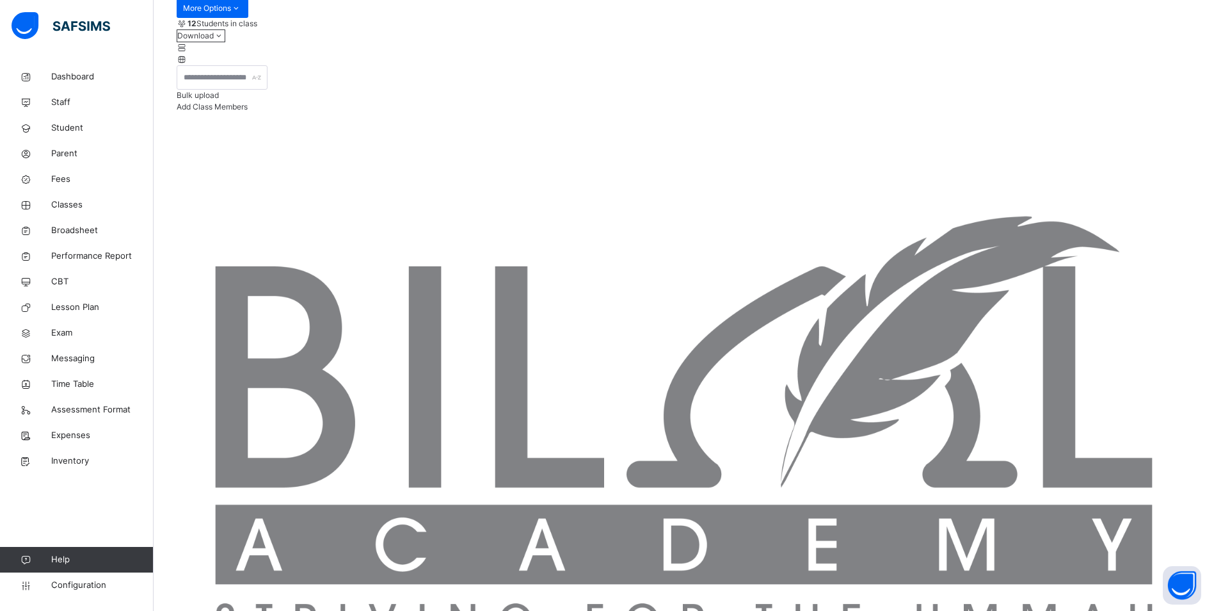
scroll to position [234, 0]
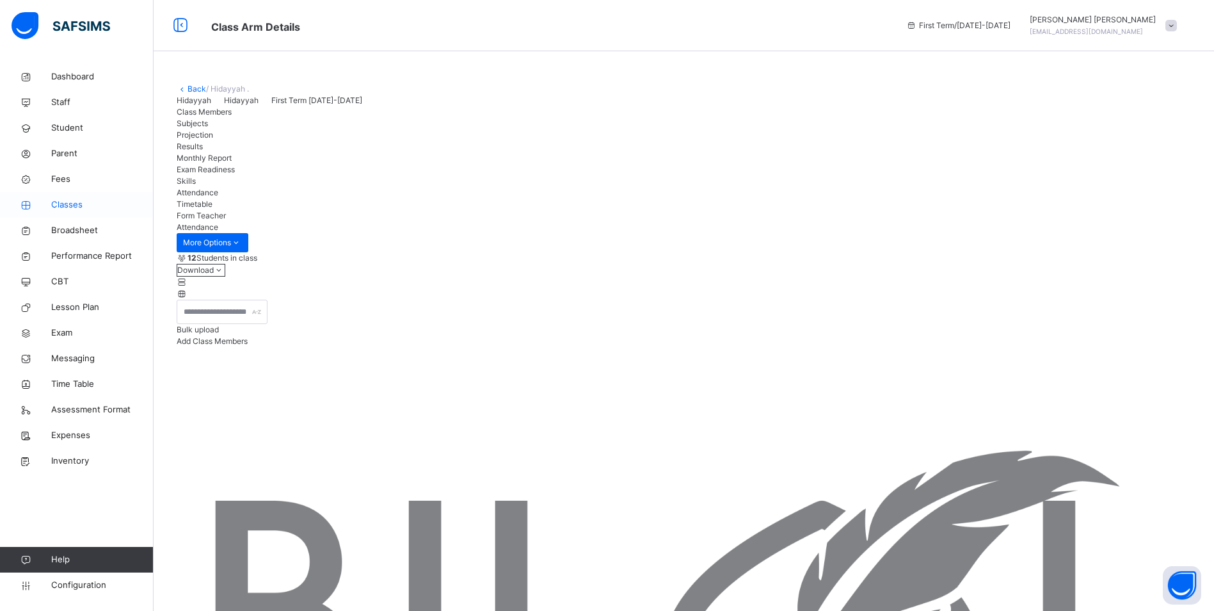
drag, startPoint x: 68, startPoint y: 204, endPoint x: 111, endPoint y: 212, distance: 44.3
click at [68, 204] on span "Classes" at bounding box center [102, 204] width 102 height 13
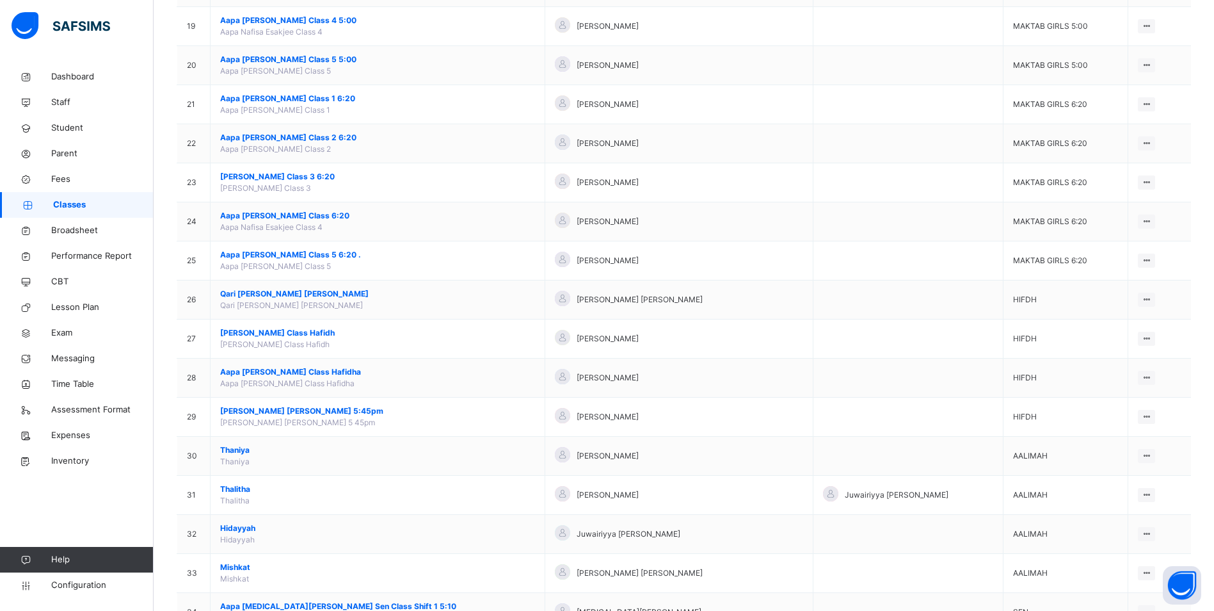
scroll to position [940, 0]
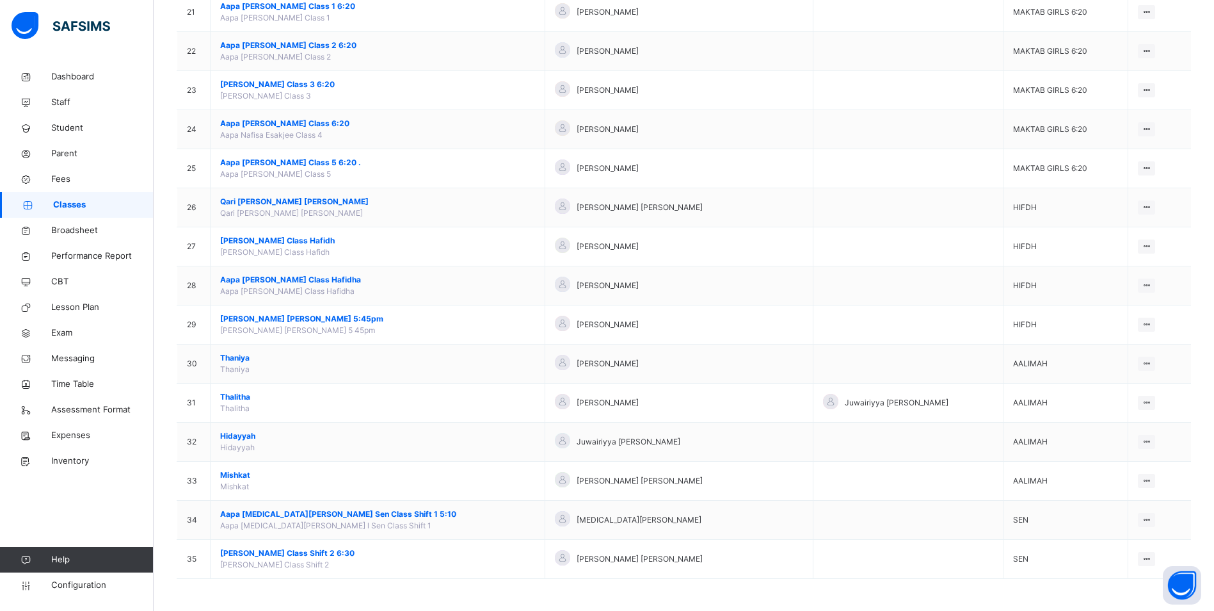
click at [233, 474] on span "Mishkat" at bounding box center [377, 475] width 315 height 12
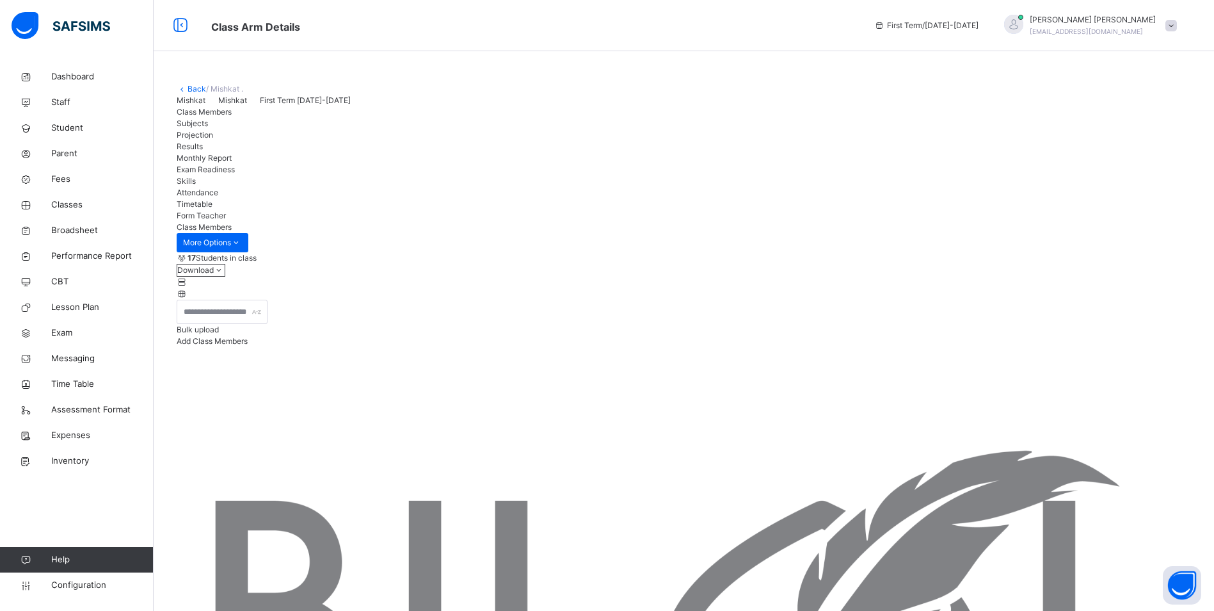
click at [218, 197] on span "Attendance" at bounding box center [198, 193] width 42 height 10
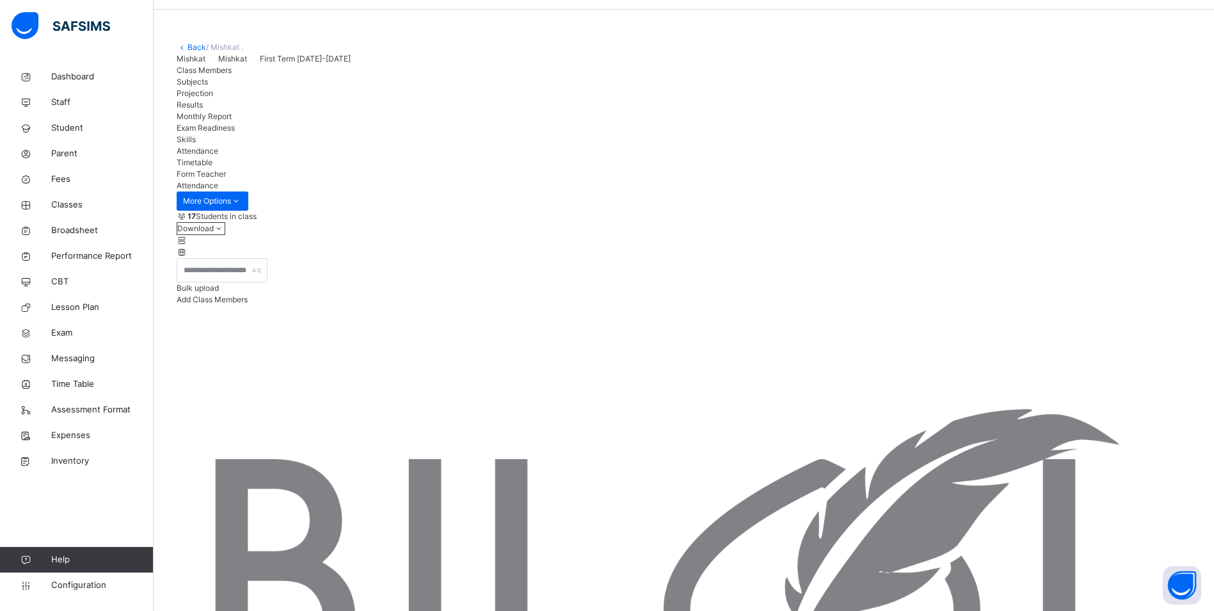
scroll to position [64, 0]
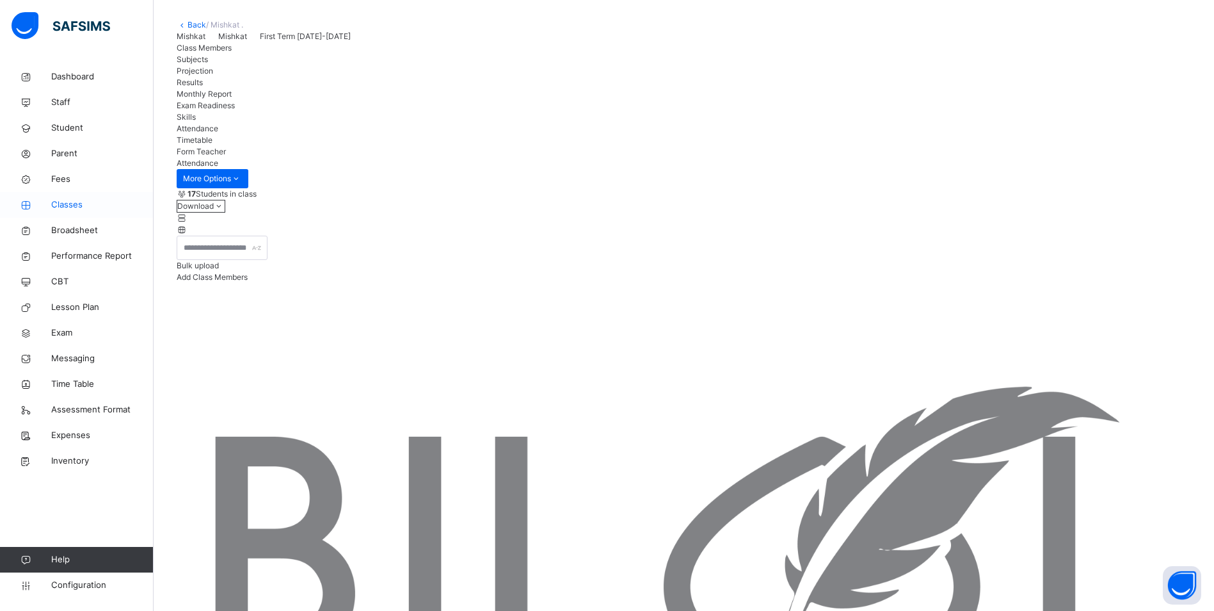
click at [61, 200] on span "Classes" at bounding box center [102, 204] width 102 height 13
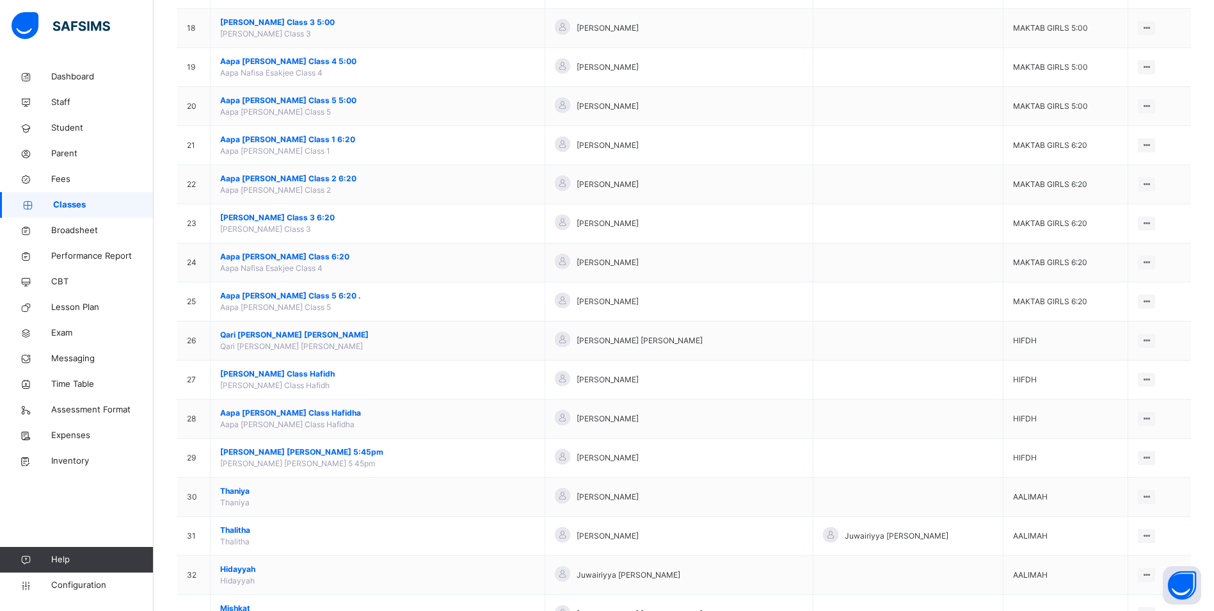
scroll to position [940, 0]
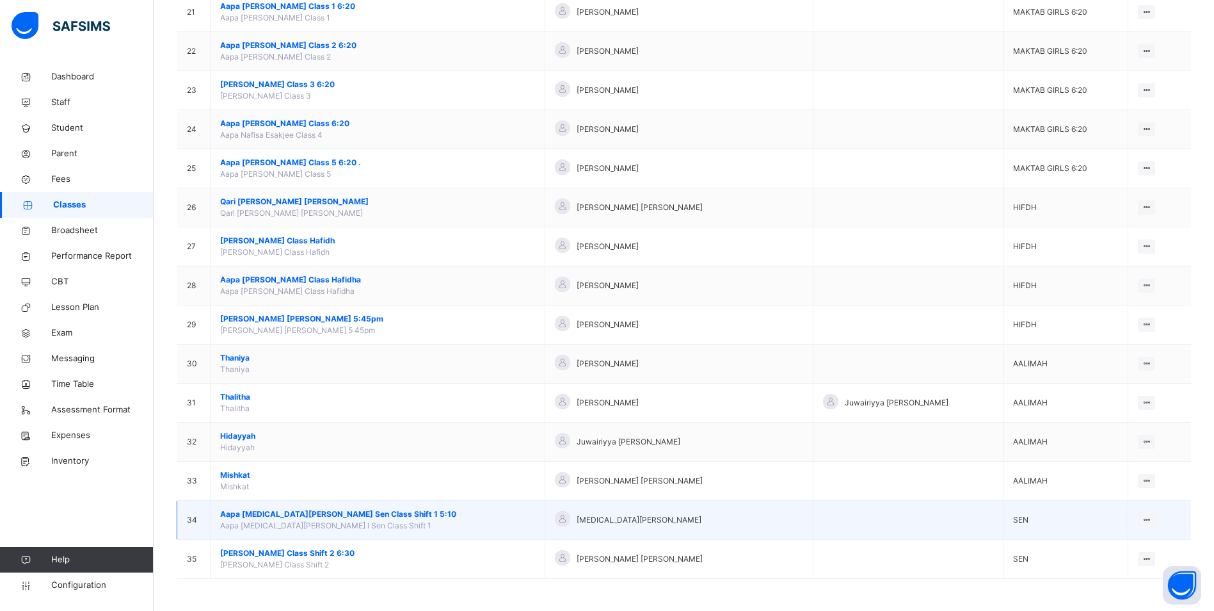
click at [313, 511] on span "Aapa [MEDICAL_DATA][PERSON_NAME] Sen Class Shift 1 5:10" at bounding box center [377, 514] width 315 height 12
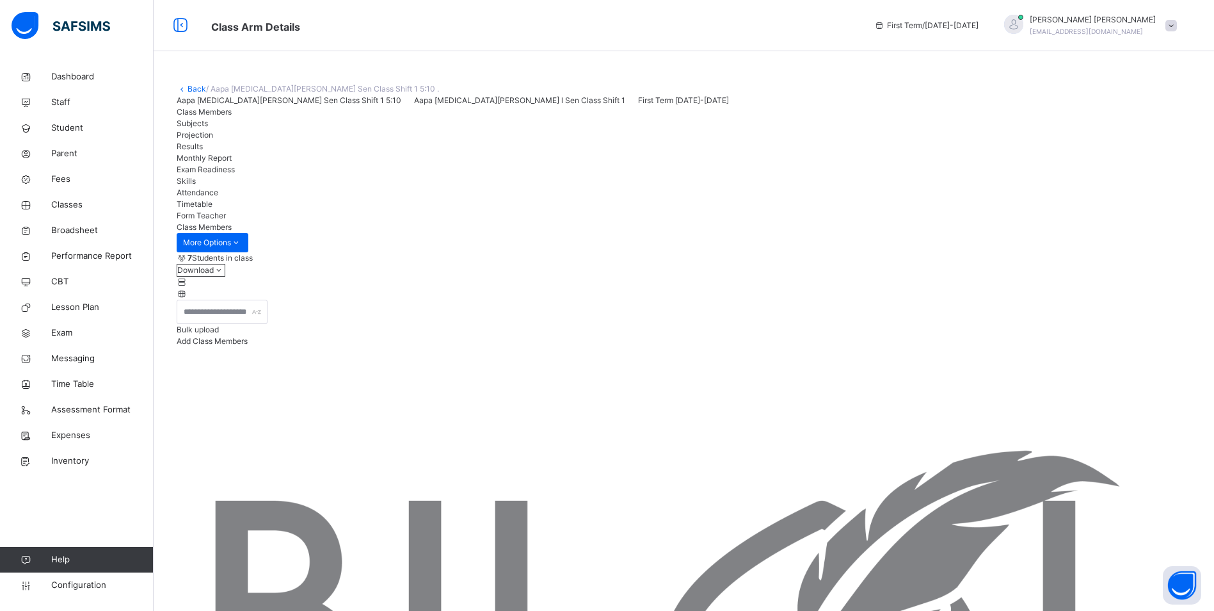
click at [218, 197] on span "Attendance" at bounding box center [198, 193] width 42 height 10
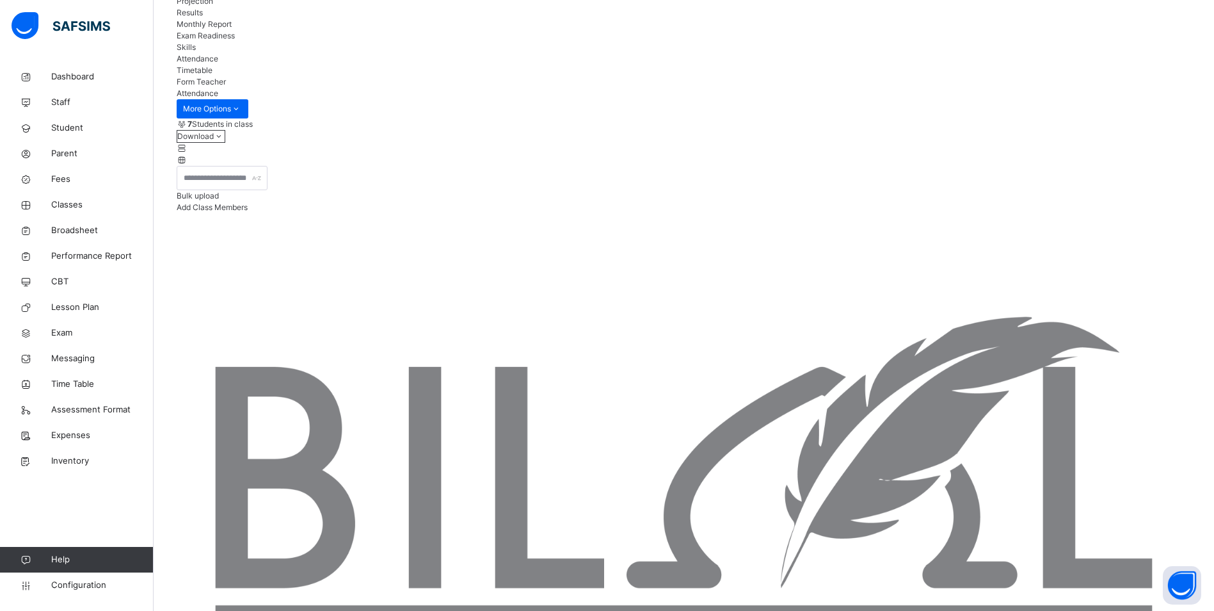
scroll to position [147, 0]
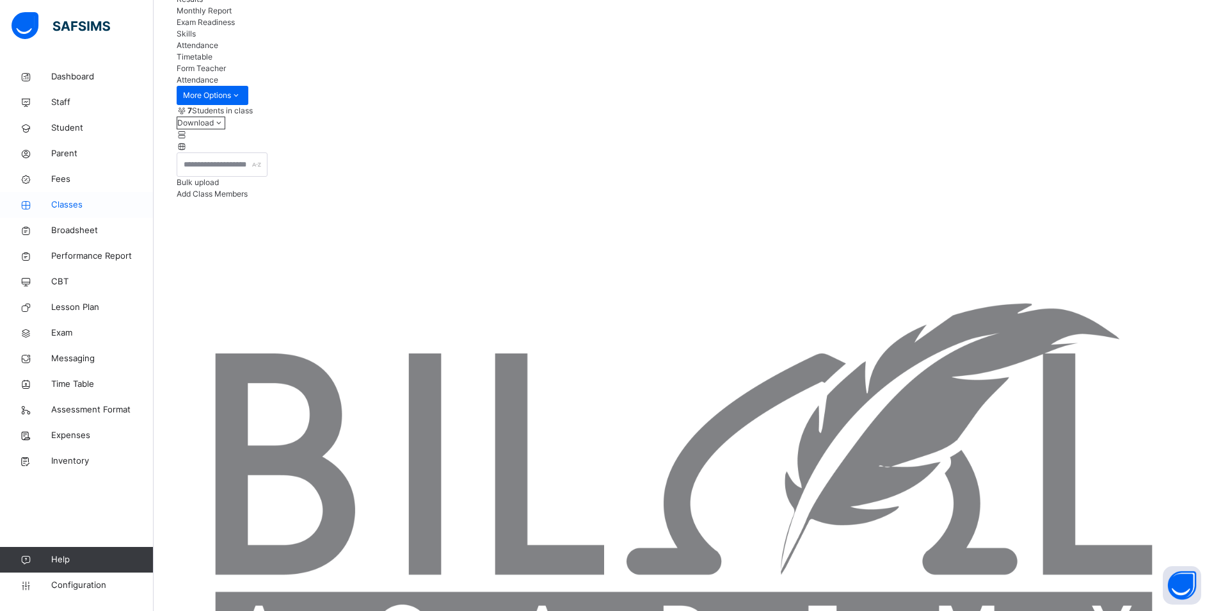
click at [78, 206] on span "Classes" at bounding box center [102, 204] width 102 height 13
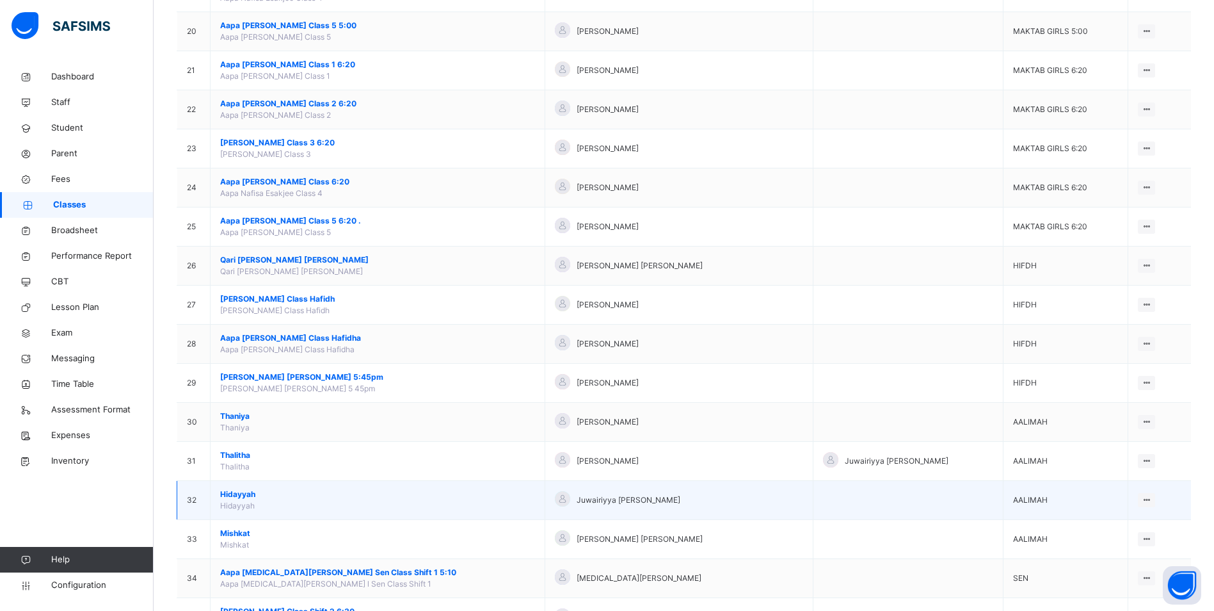
scroll to position [812, 0]
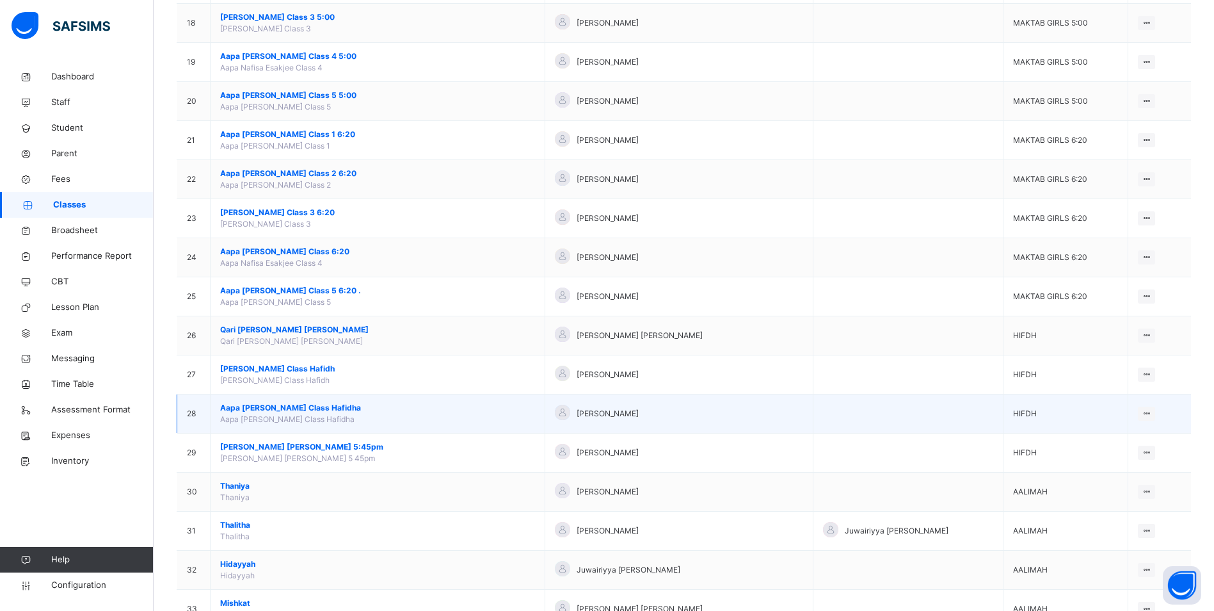
click at [259, 402] on span "Aapa [PERSON_NAME] Class Hafidha" at bounding box center [377, 408] width 315 height 12
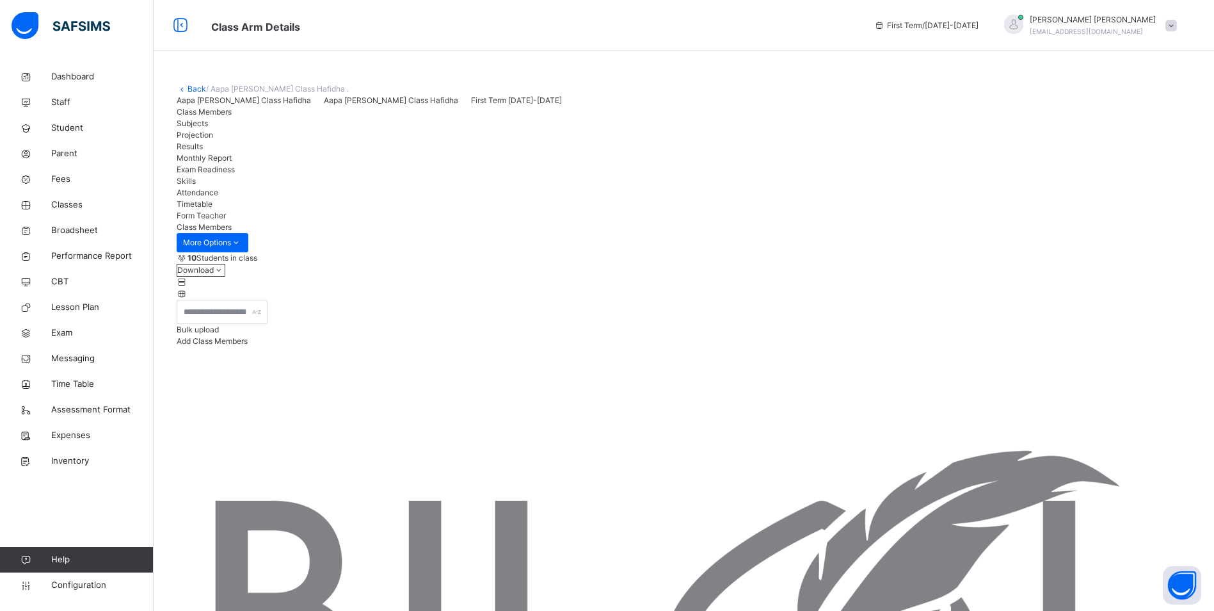
click at [572, 198] on div "Attendance" at bounding box center [684, 193] width 1015 height 12
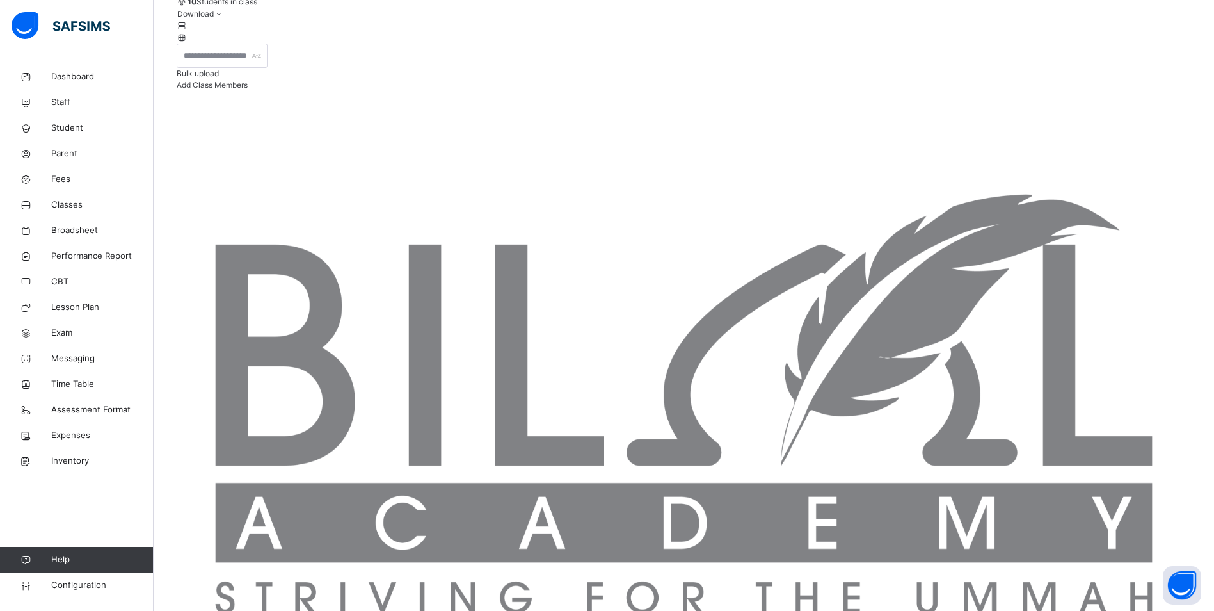
scroll to position [276, 0]
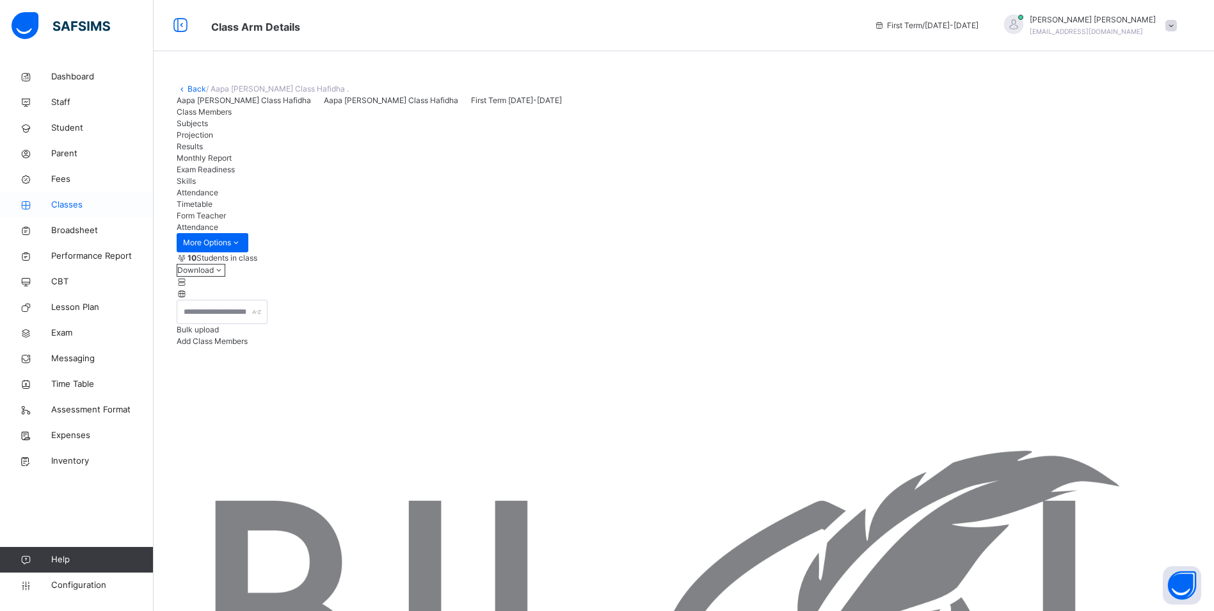
click at [67, 204] on span "Classes" at bounding box center [102, 204] width 102 height 13
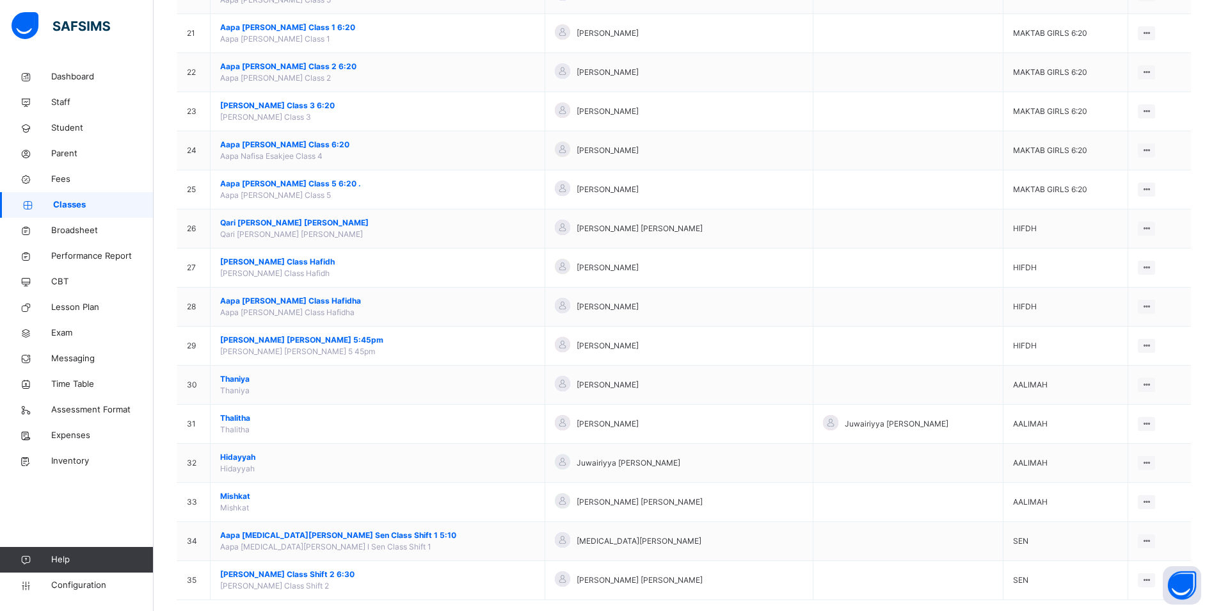
scroll to position [940, 0]
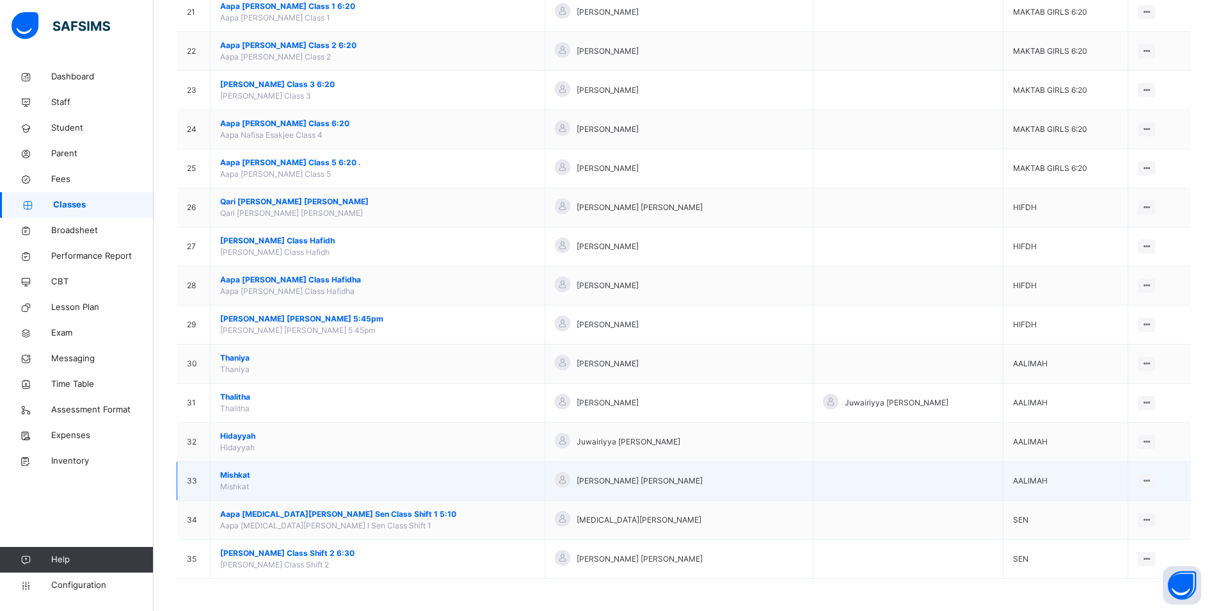
click at [238, 476] on span "Mishkat" at bounding box center [377, 475] width 315 height 12
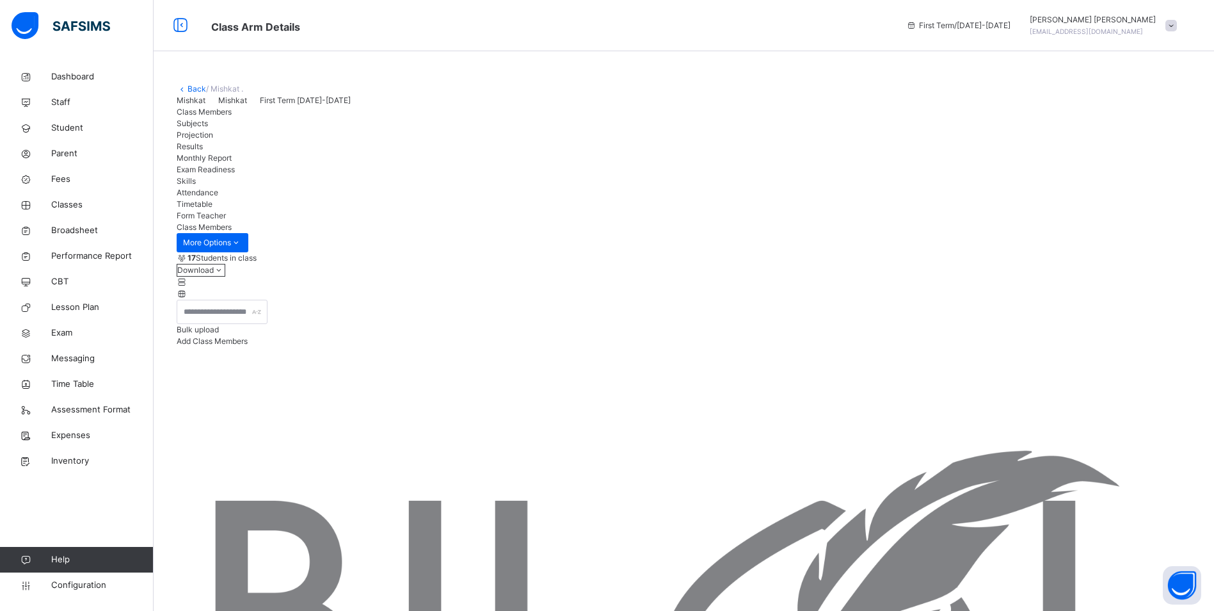
click at [218, 197] on span "Attendance" at bounding box center [198, 193] width 42 height 10
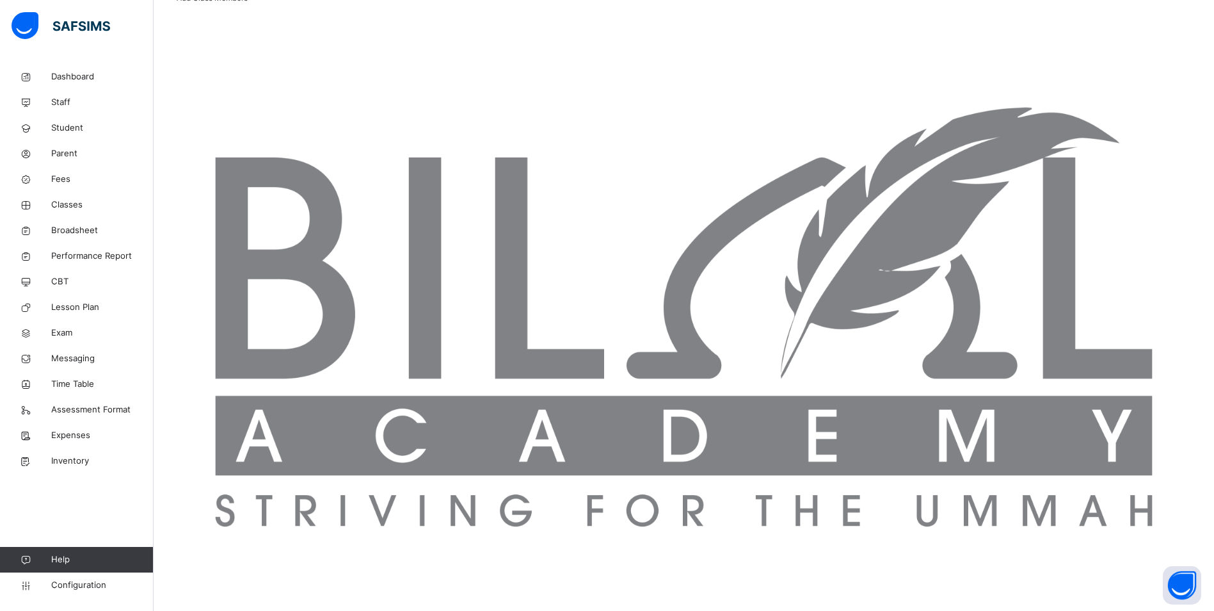
scroll to position [320, 0]
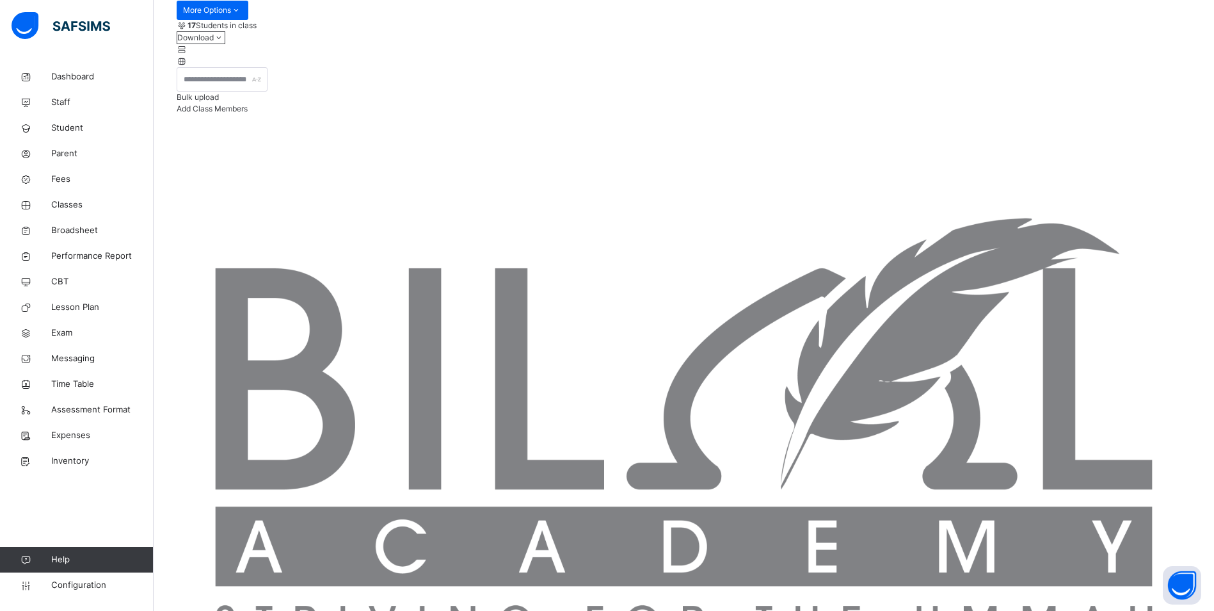
scroll to position [64, 0]
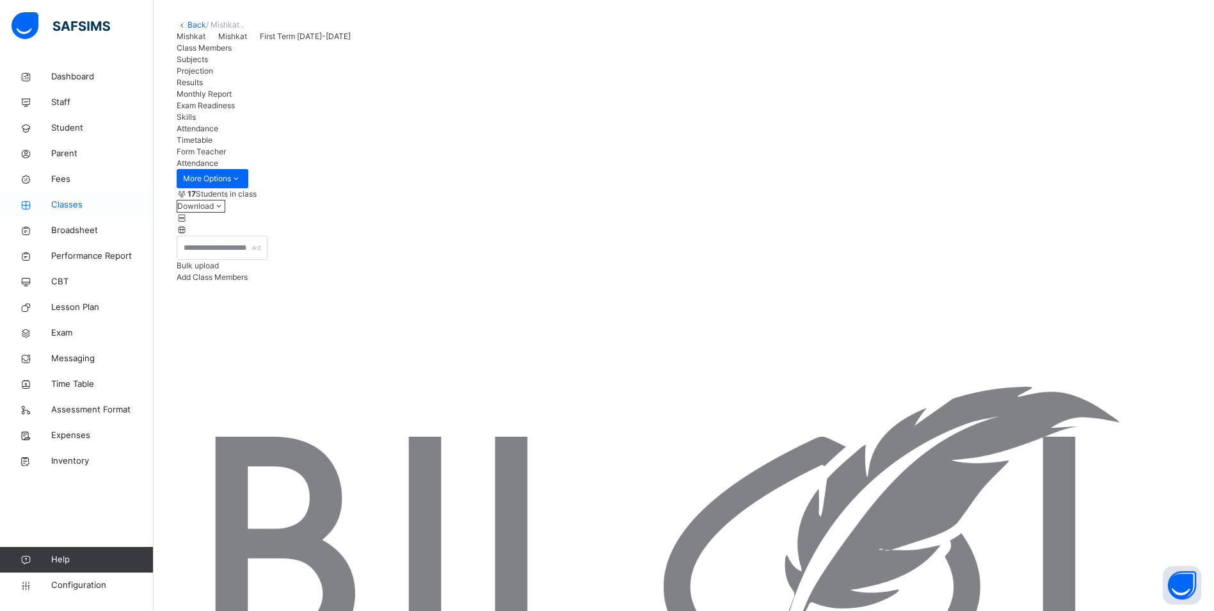
click at [67, 205] on span "Classes" at bounding box center [102, 204] width 102 height 13
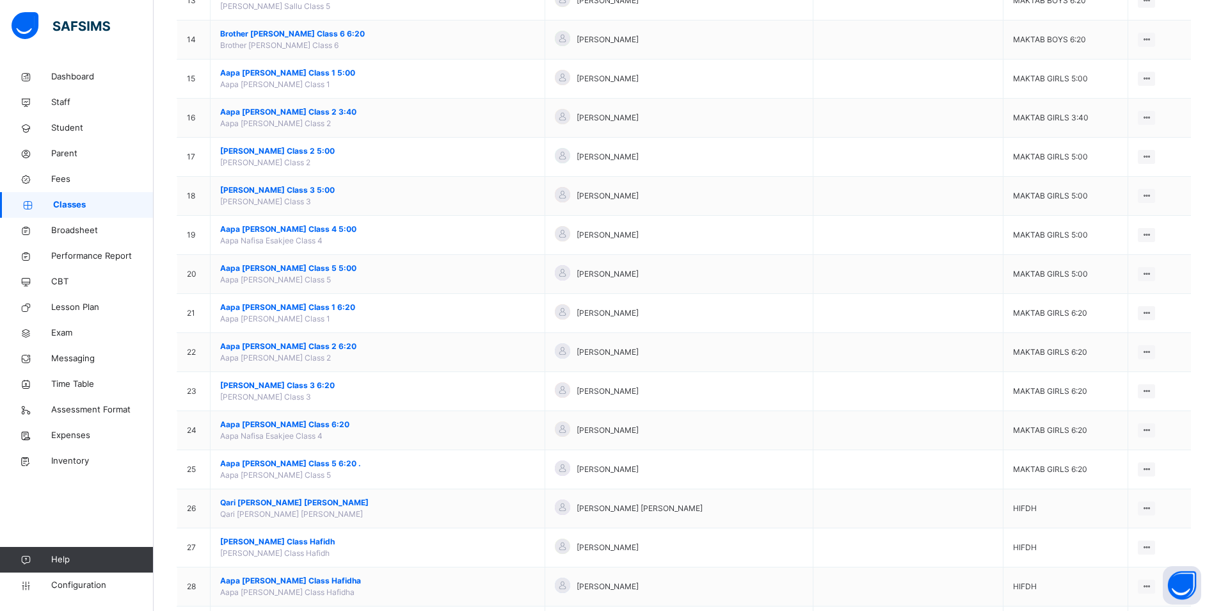
scroll to position [640, 0]
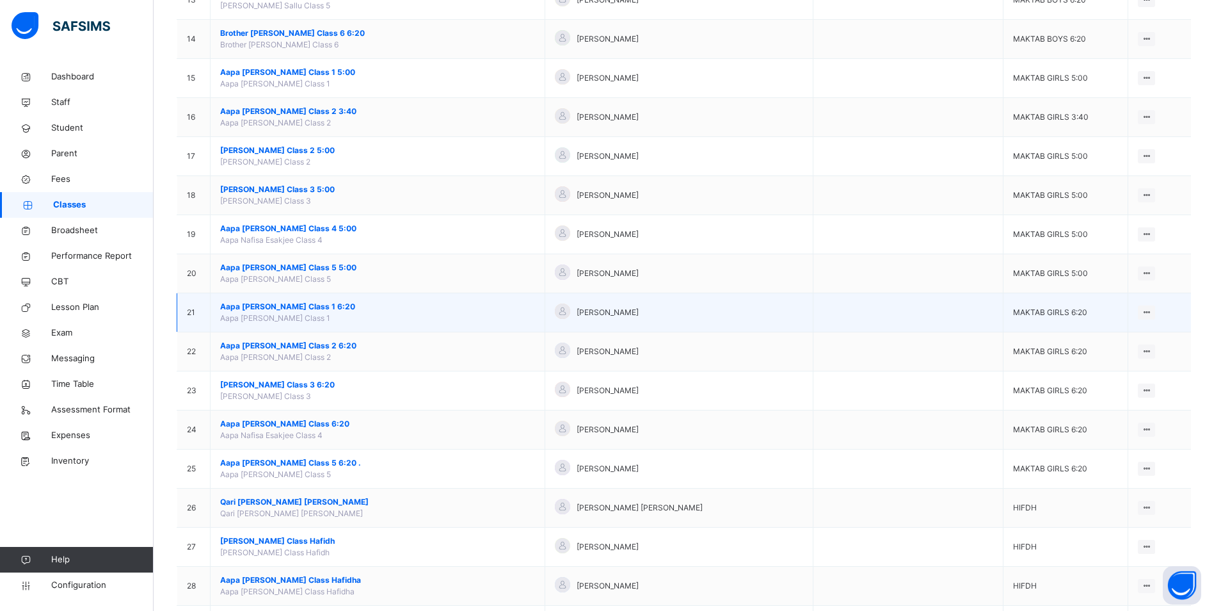
click at [312, 307] on span "Aapa [PERSON_NAME] Class 1 6:20" at bounding box center [377, 307] width 315 height 12
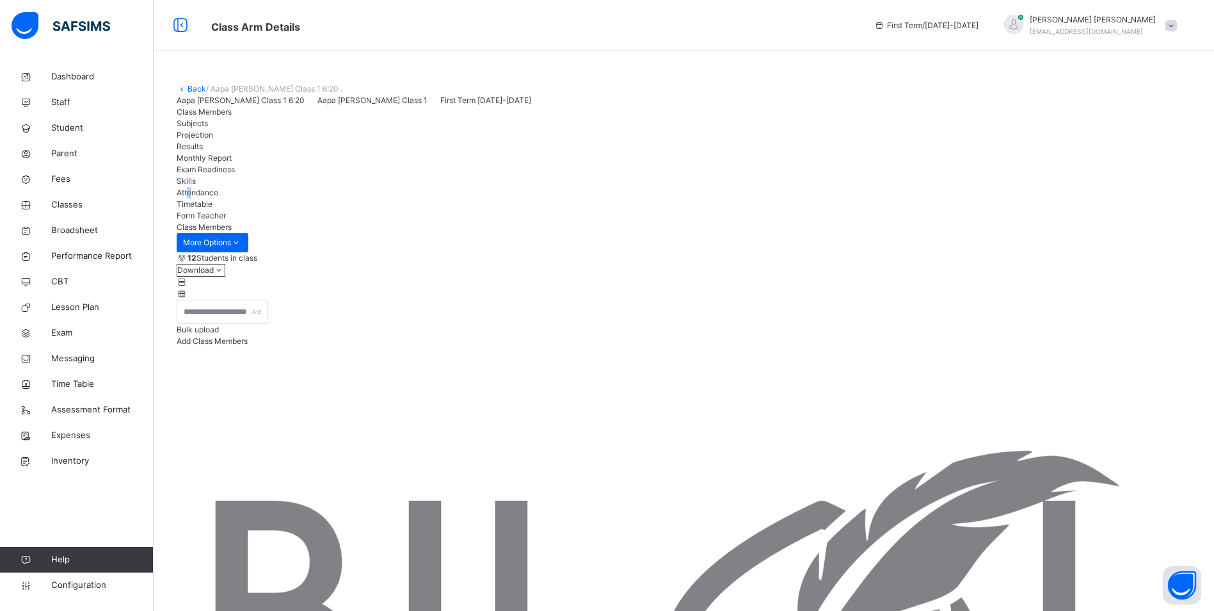
click at [218, 197] on span "Attendance" at bounding box center [198, 193] width 42 height 10
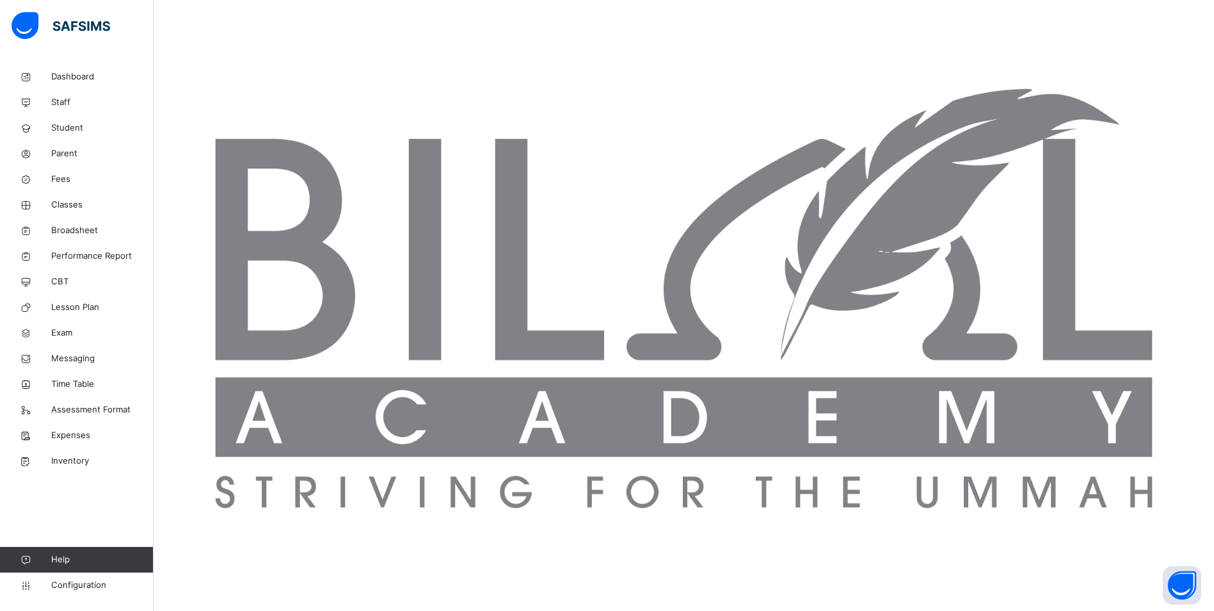
scroll to position [515, 0]
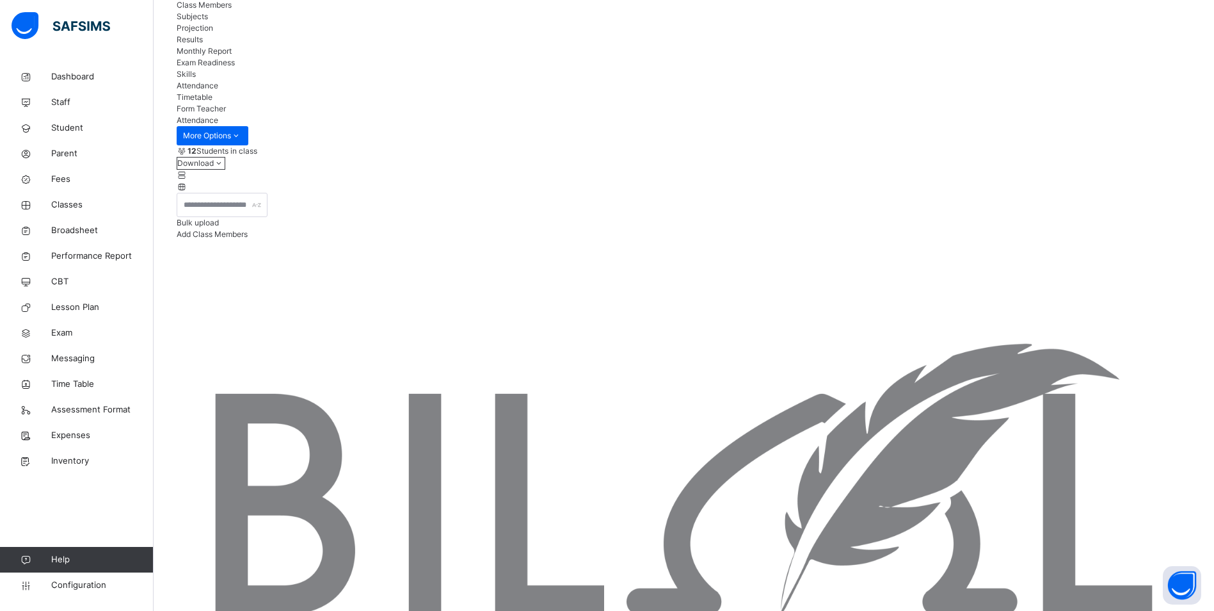
scroll to position [106, 0]
type input "****"
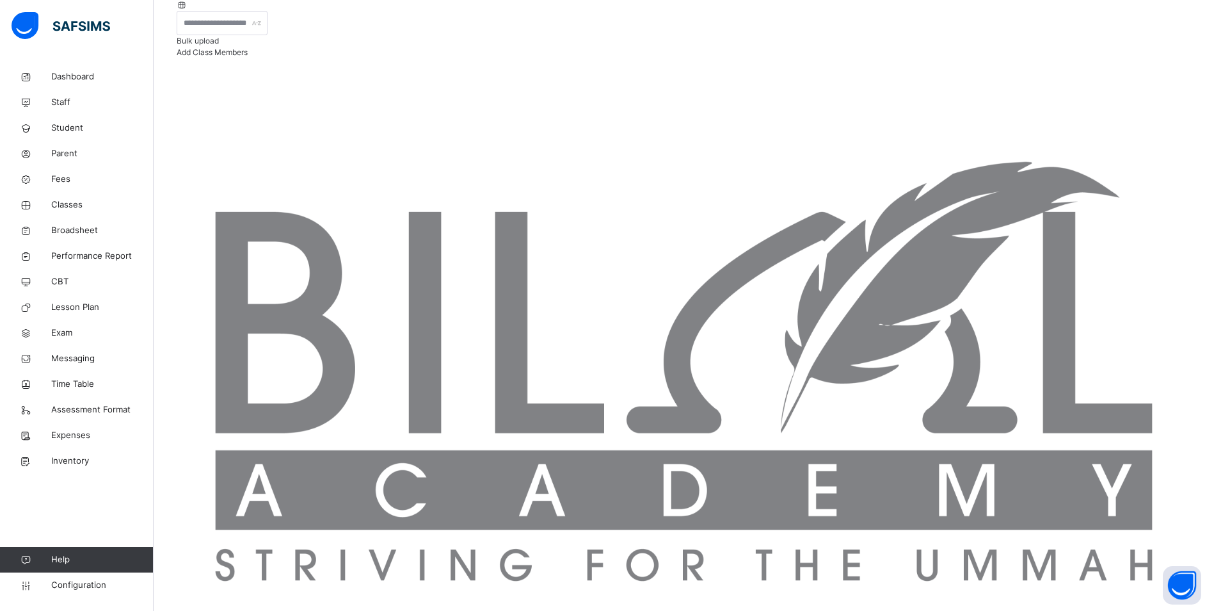
scroll to position [362, 0]
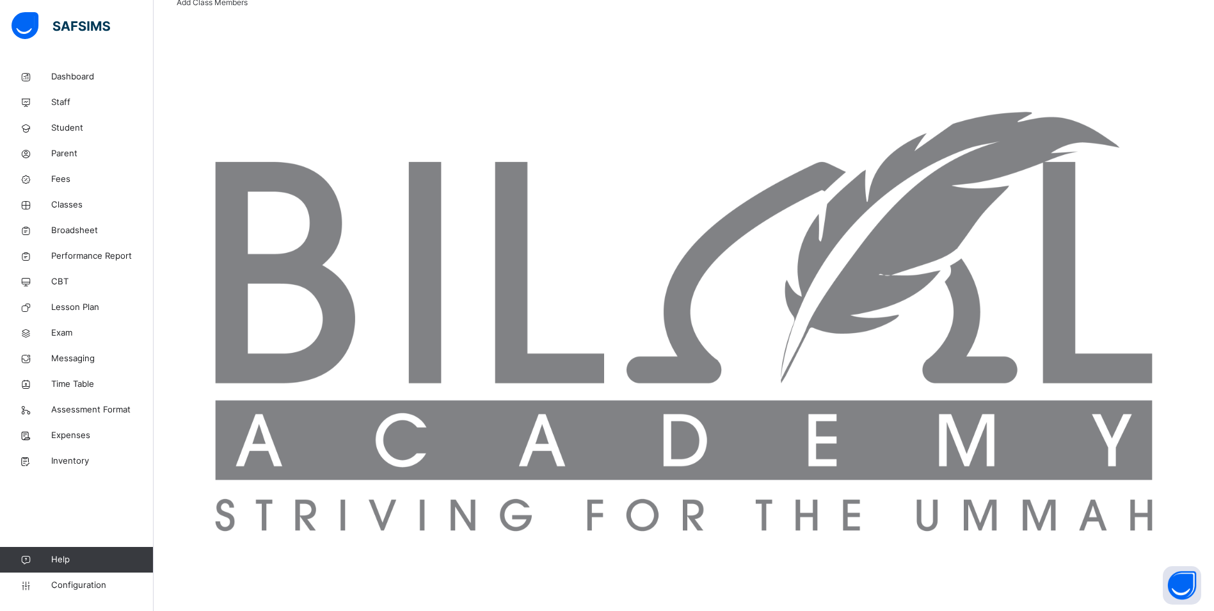
scroll to position [298, 0]
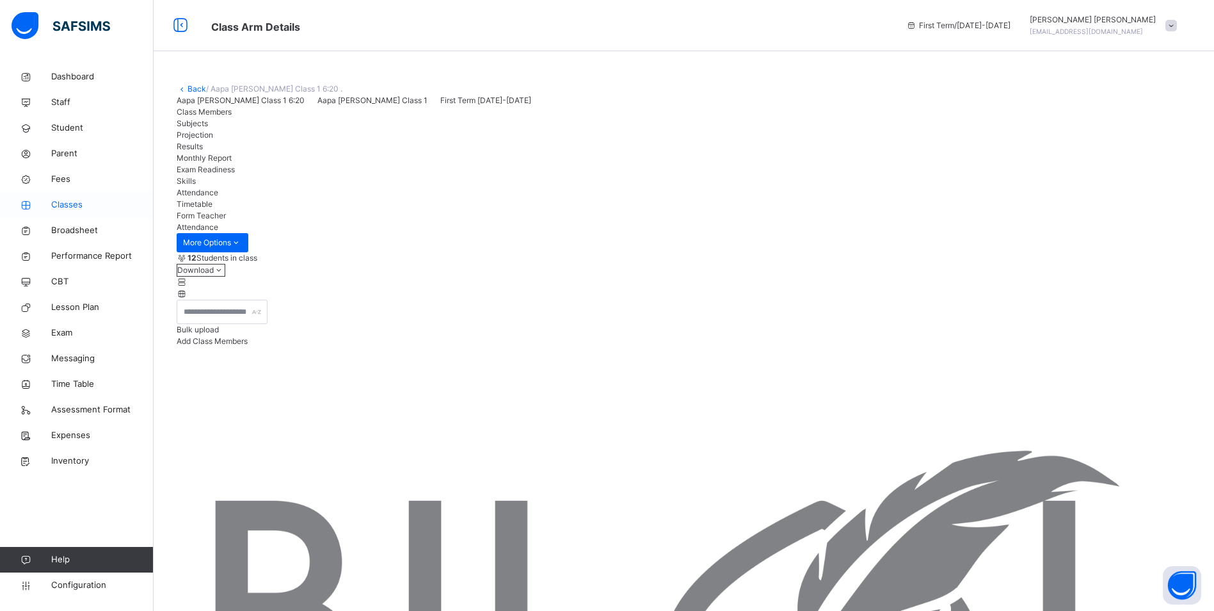
click at [76, 205] on span "Classes" at bounding box center [102, 204] width 102 height 13
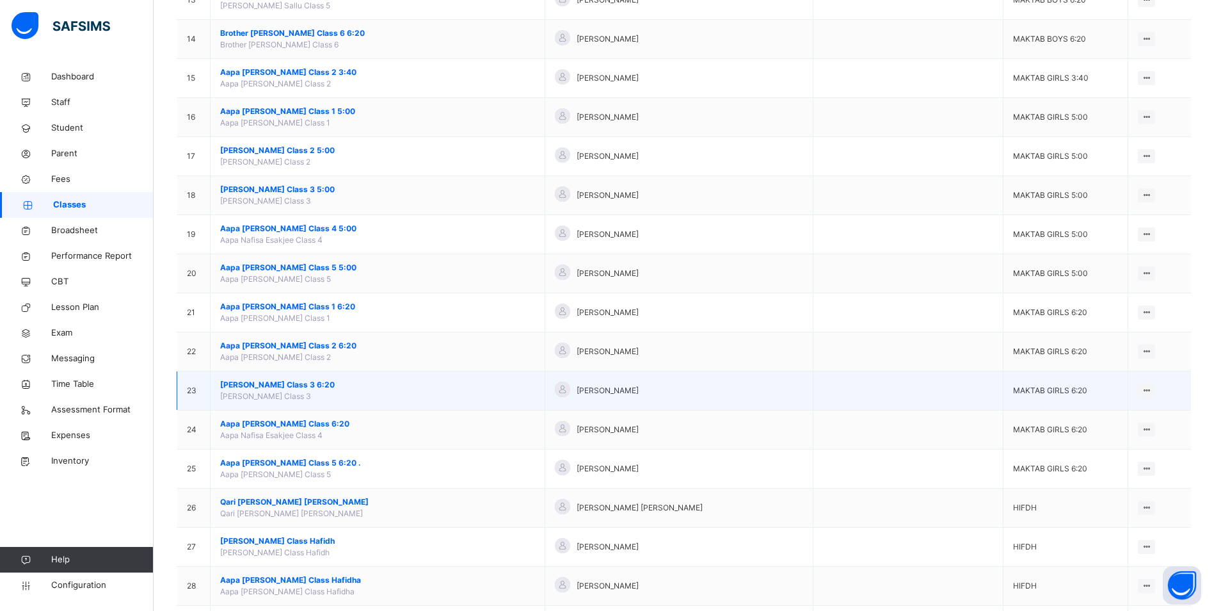
scroll to position [704, 0]
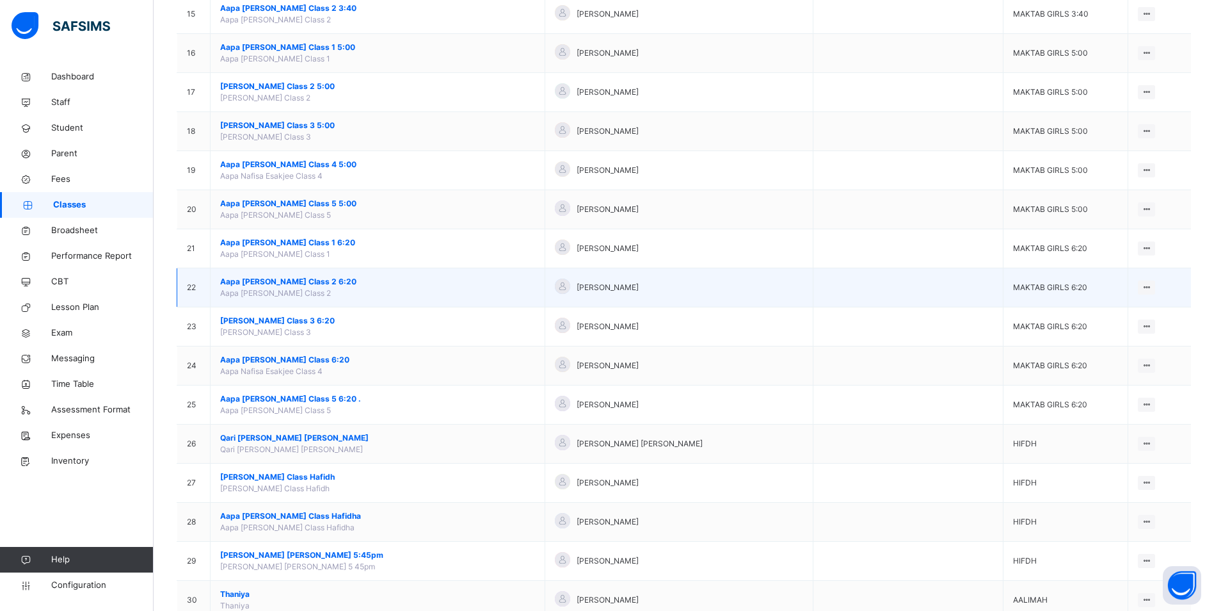
click at [282, 281] on span "Aapa [PERSON_NAME] Class 2 6:20" at bounding box center [377, 282] width 315 height 12
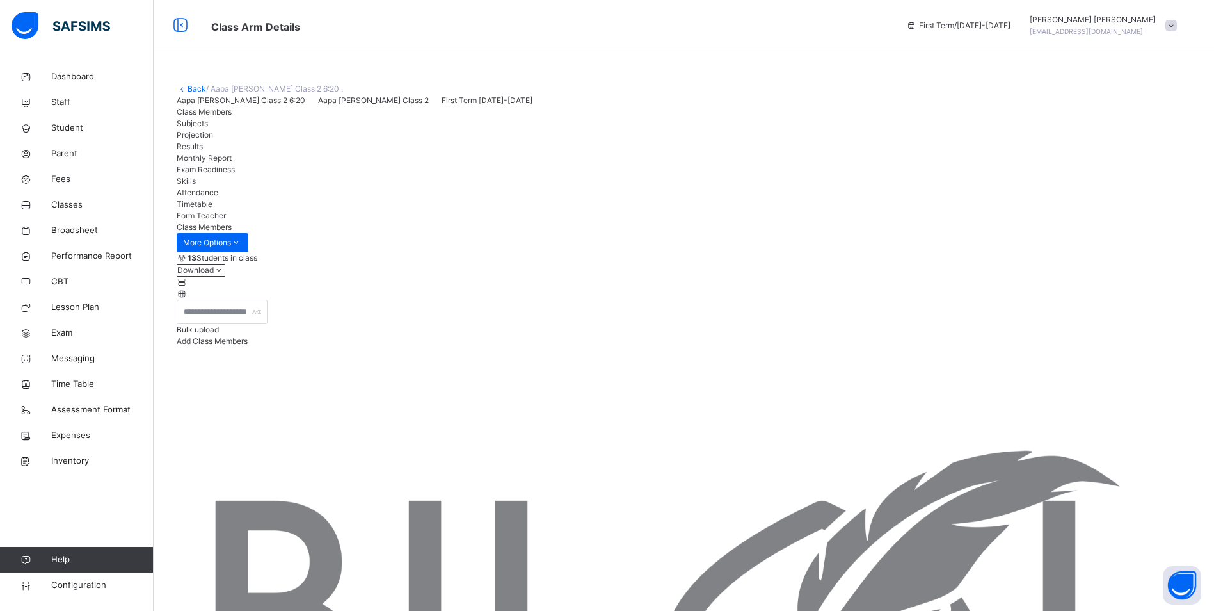
click at [218, 197] on span "Attendance" at bounding box center [198, 193] width 42 height 10
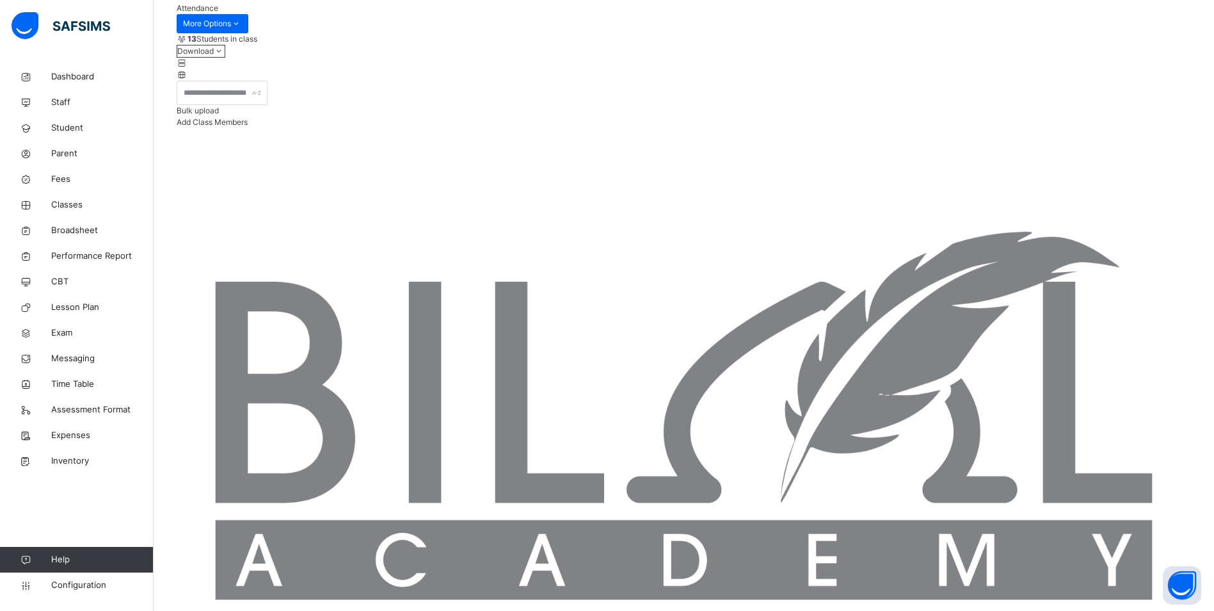
scroll to position [213, 0]
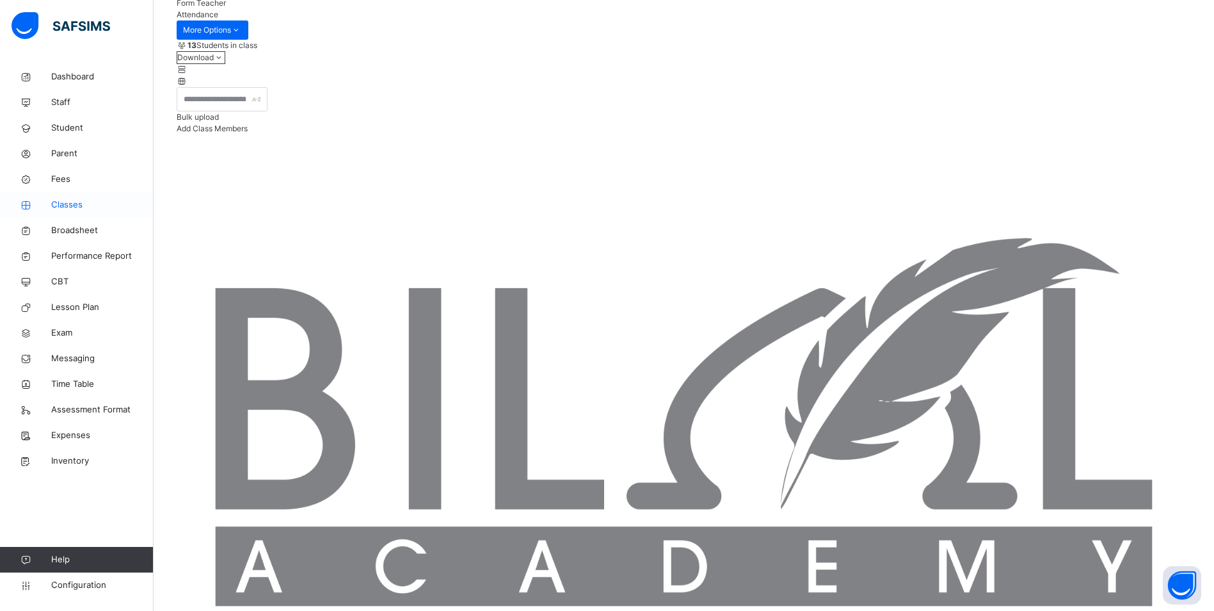
click at [60, 199] on span "Classes" at bounding box center [102, 204] width 102 height 13
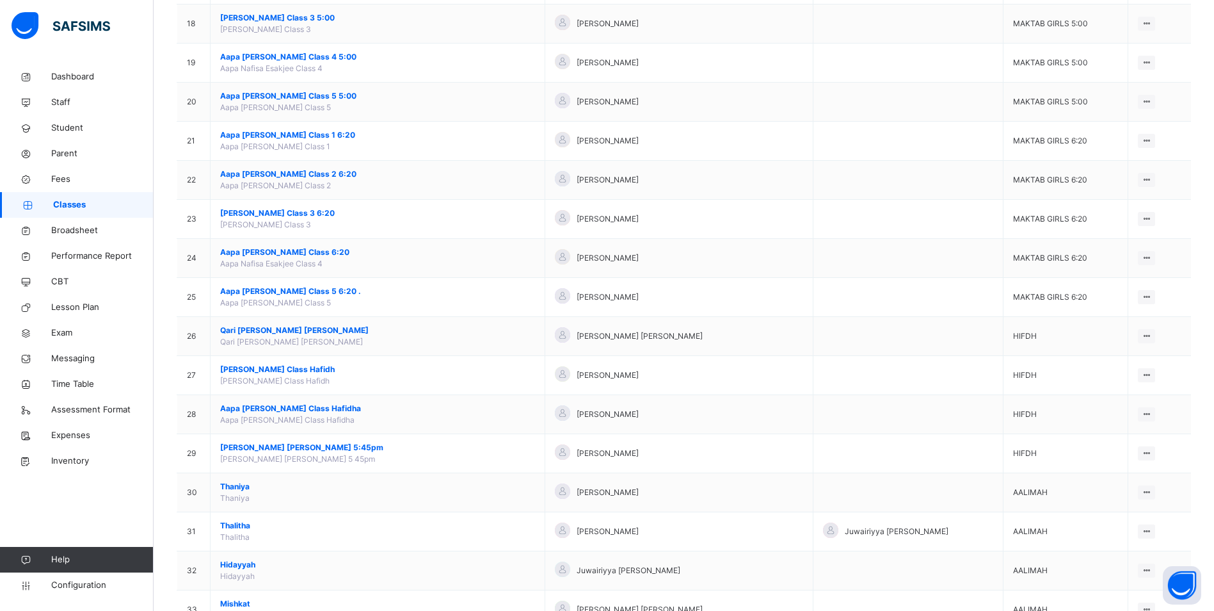
scroll to position [832, 0]
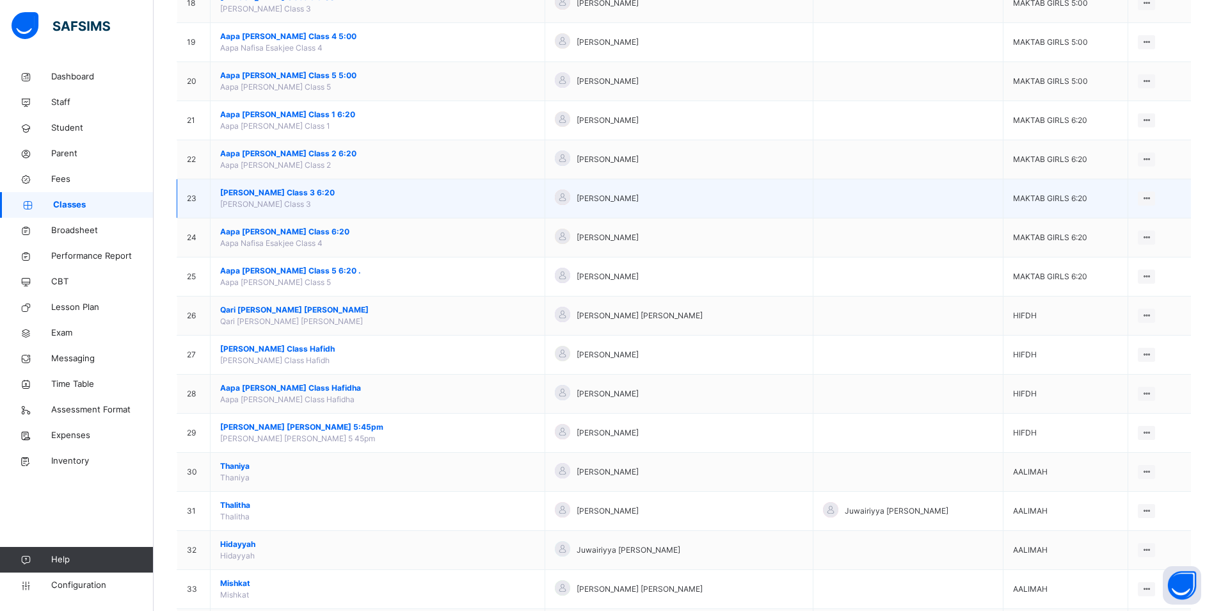
click at [340, 195] on span "[PERSON_NAME] Class 3 6:20" at bounding box center [377, 193] width 315 height 12
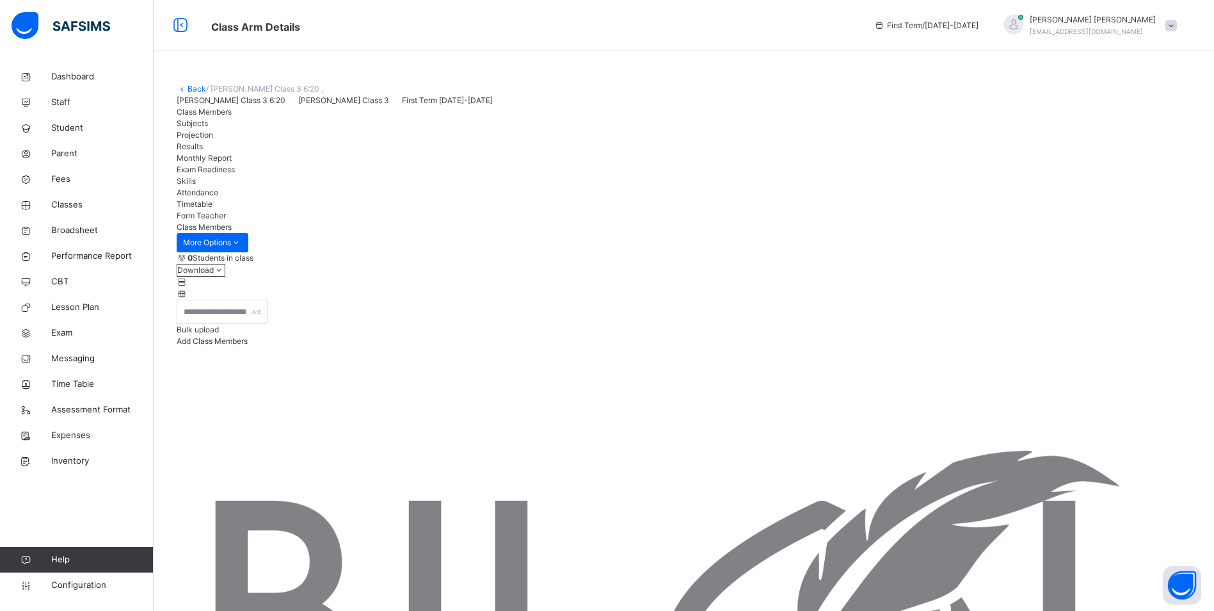
click at [218, 197] on span "Attendance" at bounding box center [198, 193] width 42 height 10
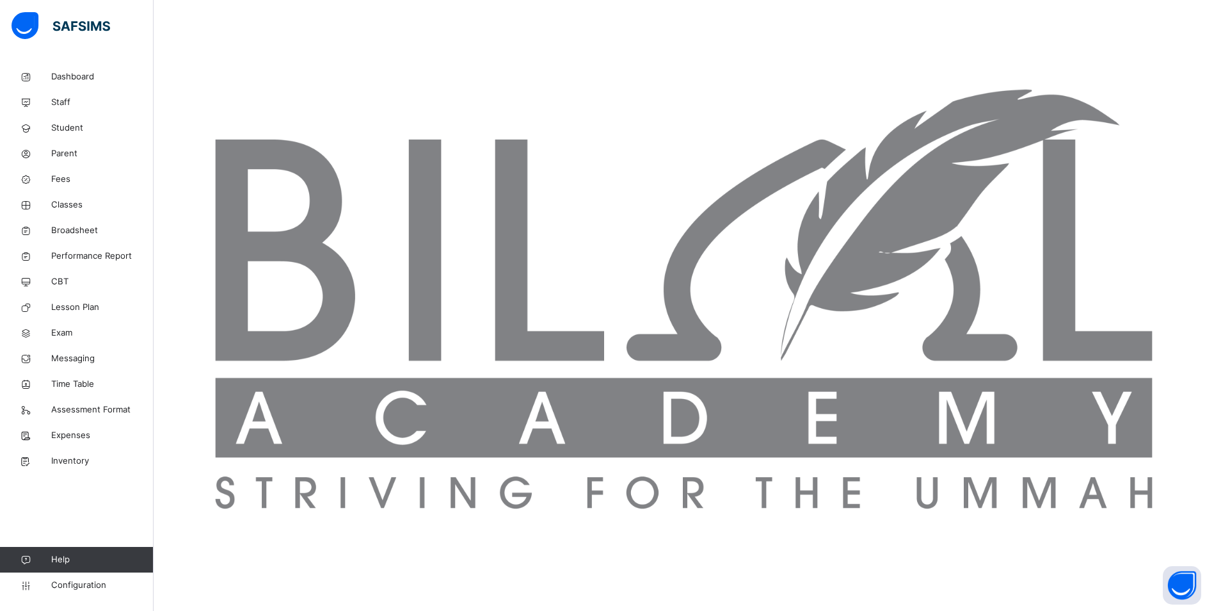
scroll to position [362, 0]
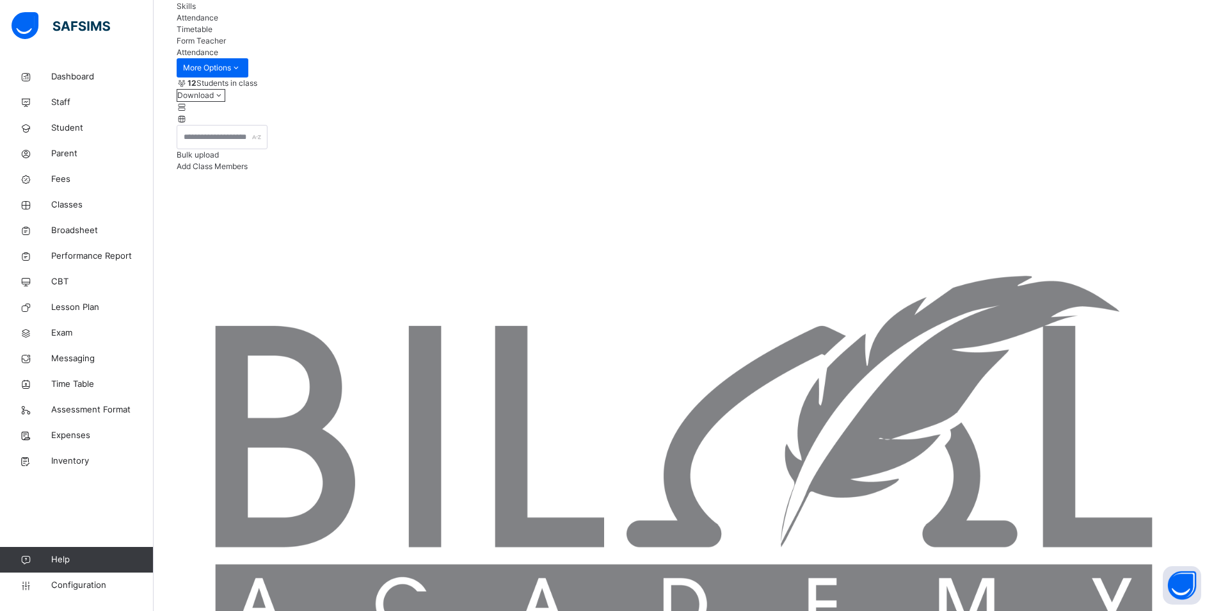
scroll to position [170, 0]
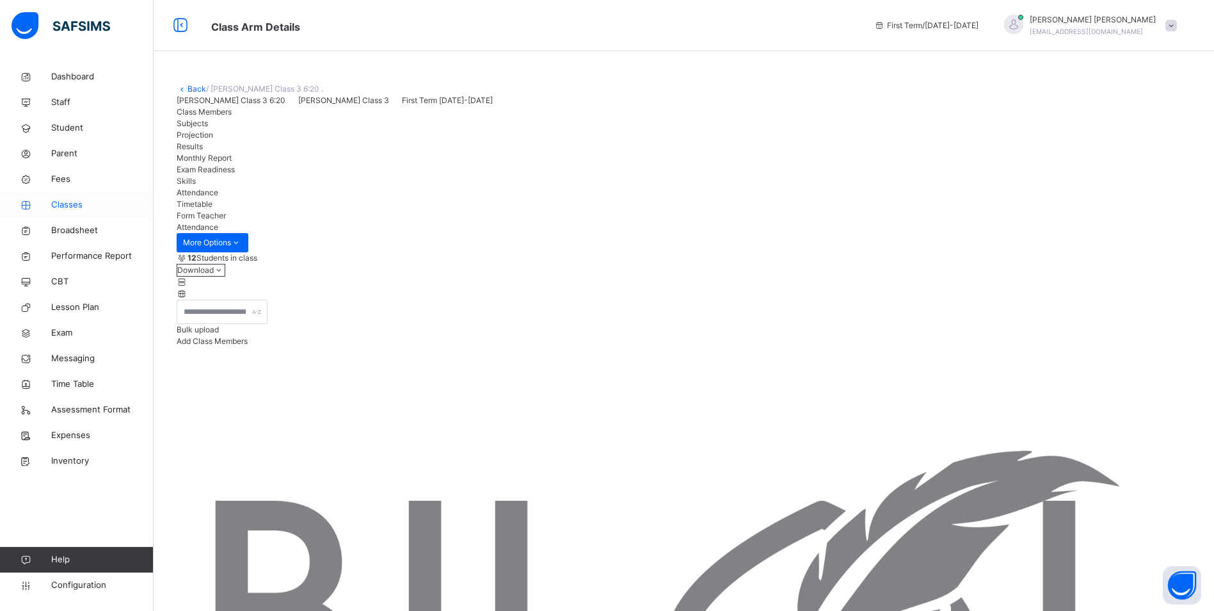
click at [60, 200] on span "Classes" at bounding box center [102, 204] width 102 height 13
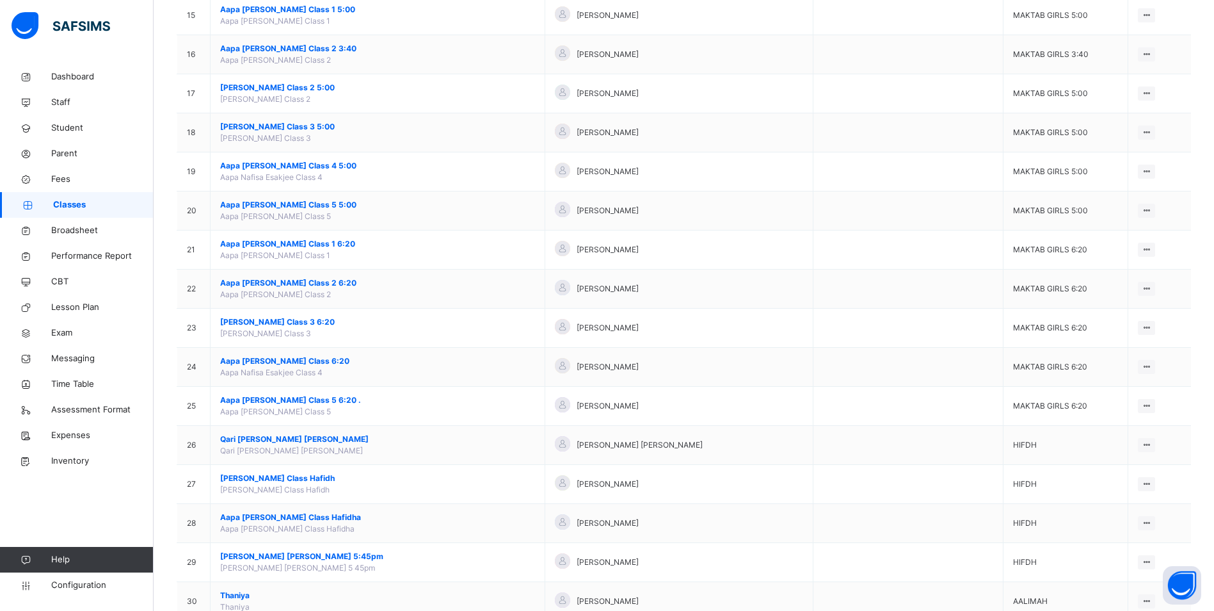
scroll to position [704, 0]
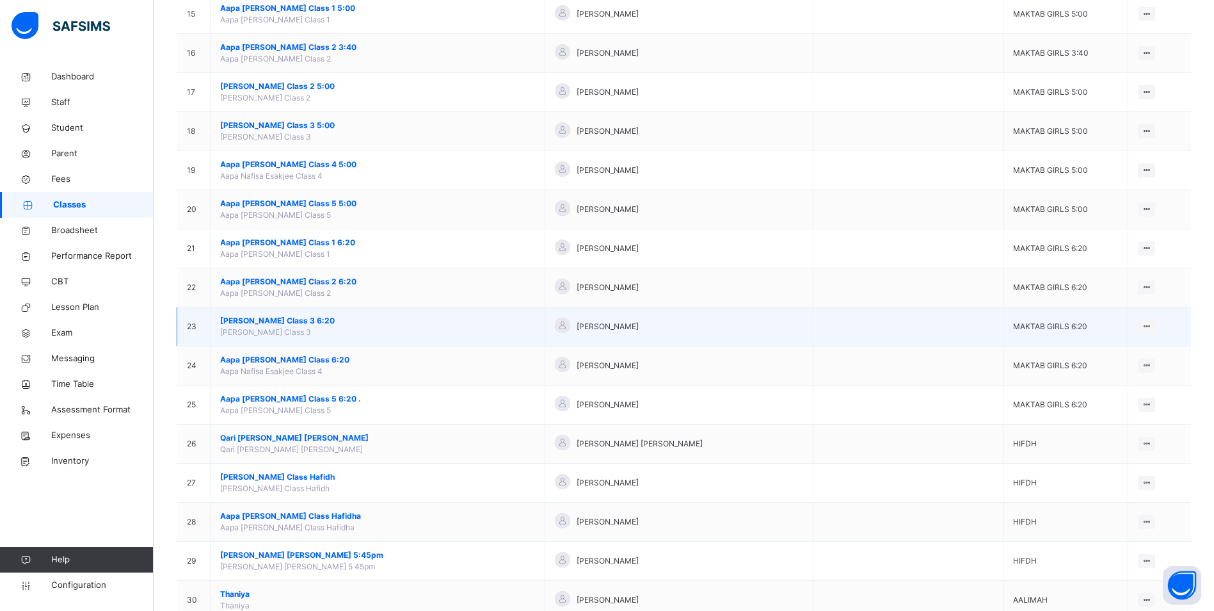
click at [329, 318] on span "[PERSON_NAME] Class 3 6:20" at bounding box center [377, 321] width 315 height 12
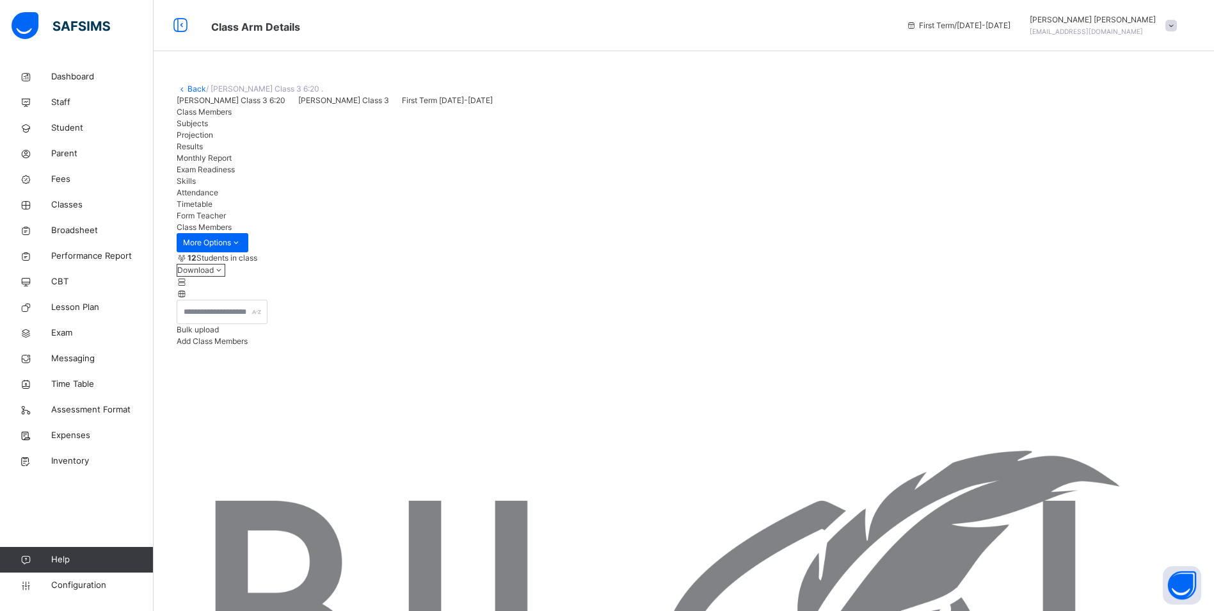
click at [218, 197] on span "Attendance" at bounding box center [198, 193] width 42 height 10
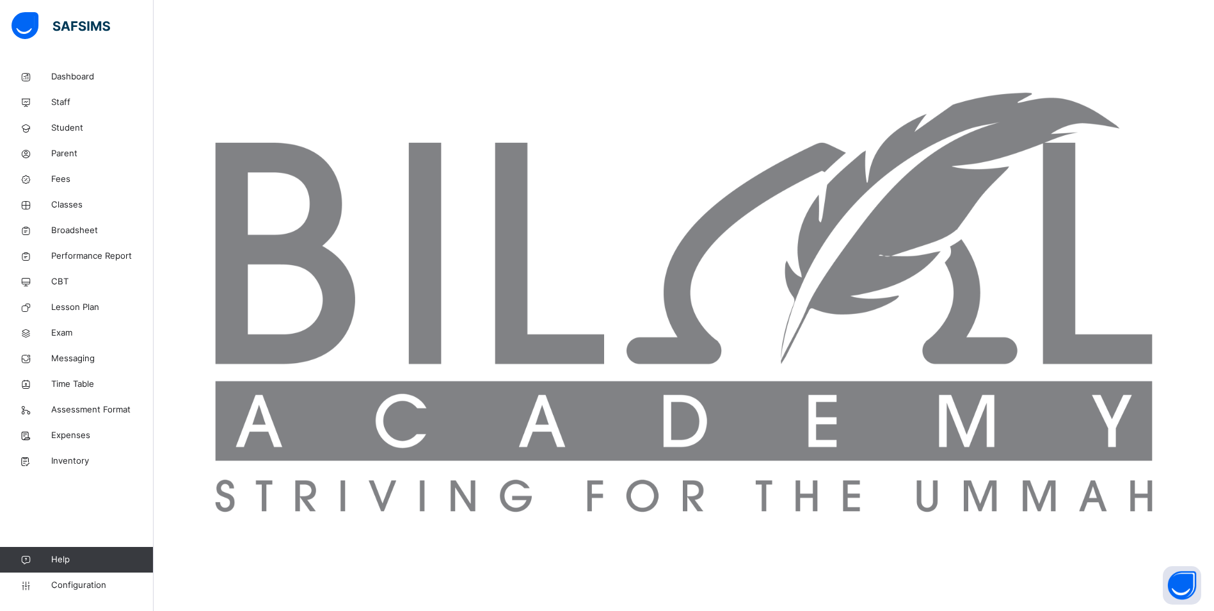
scroll to position [106, 0]
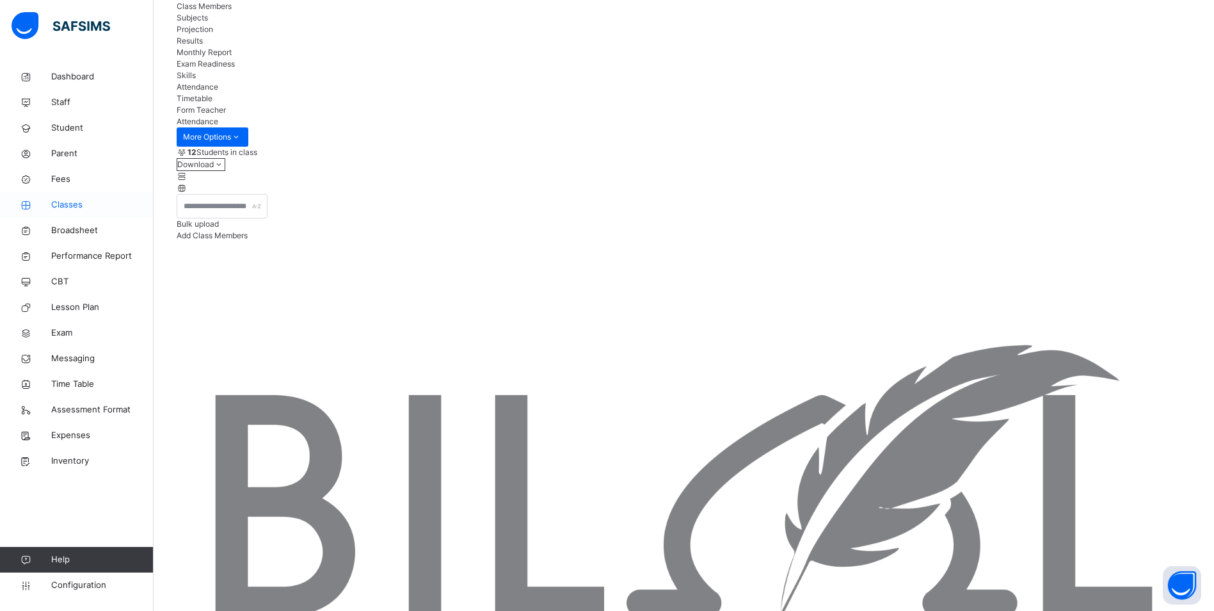
click at [56, 207] on span "Classes" at bounding box center [102, 204] width 102 height 13
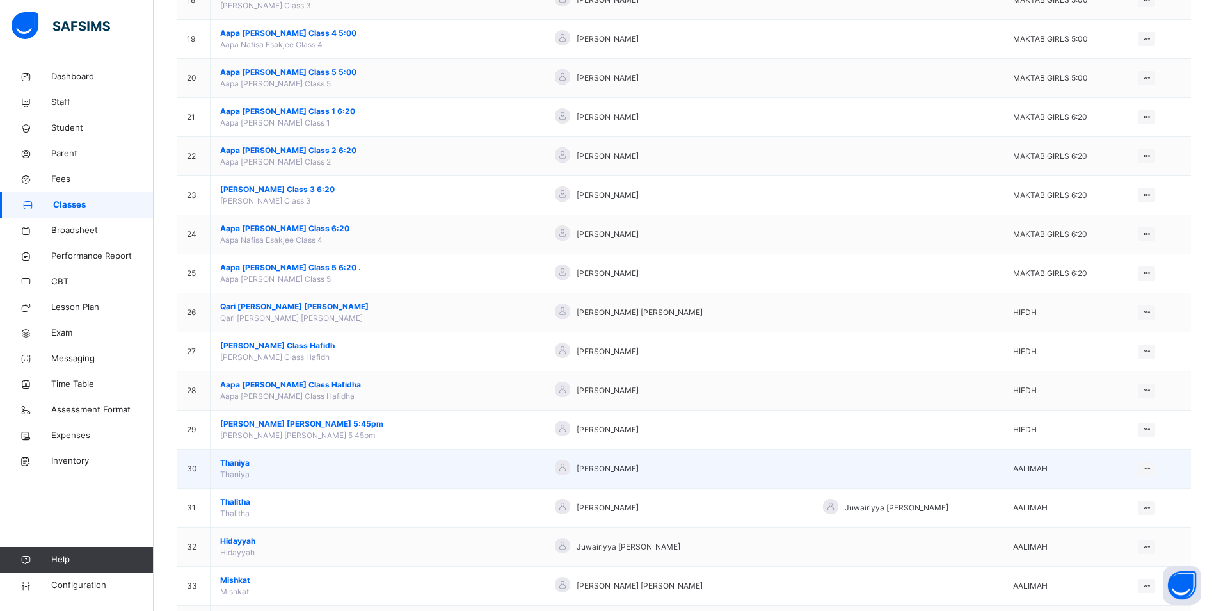
scroll to position [812, 0]
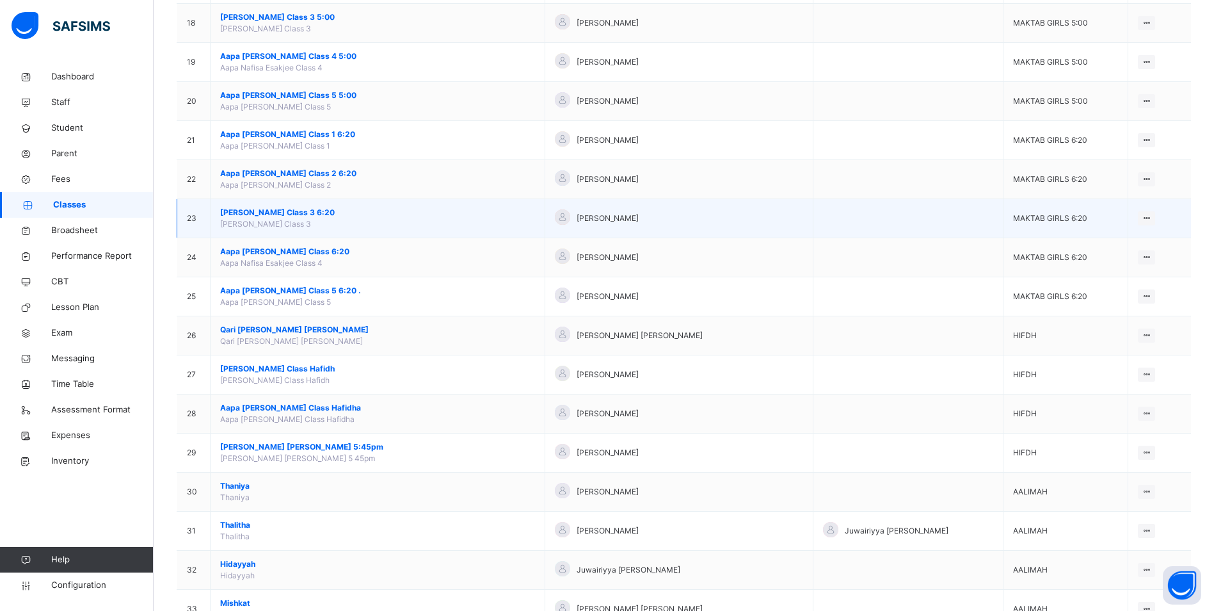
click at [328, 211] on span "[PERSON_NAME] Class 3 6:20" at bounding box center [377, 213] width 315 height 12
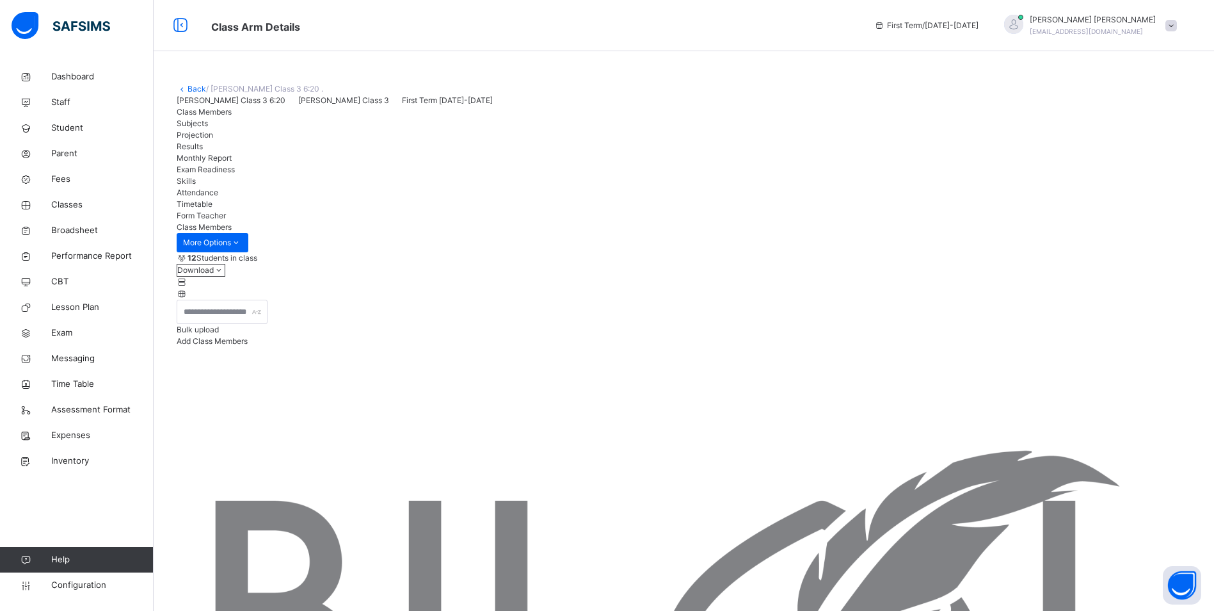
click at [218, 197] on span "Attendance" at bounding box center [198, 193] width 42 height 10
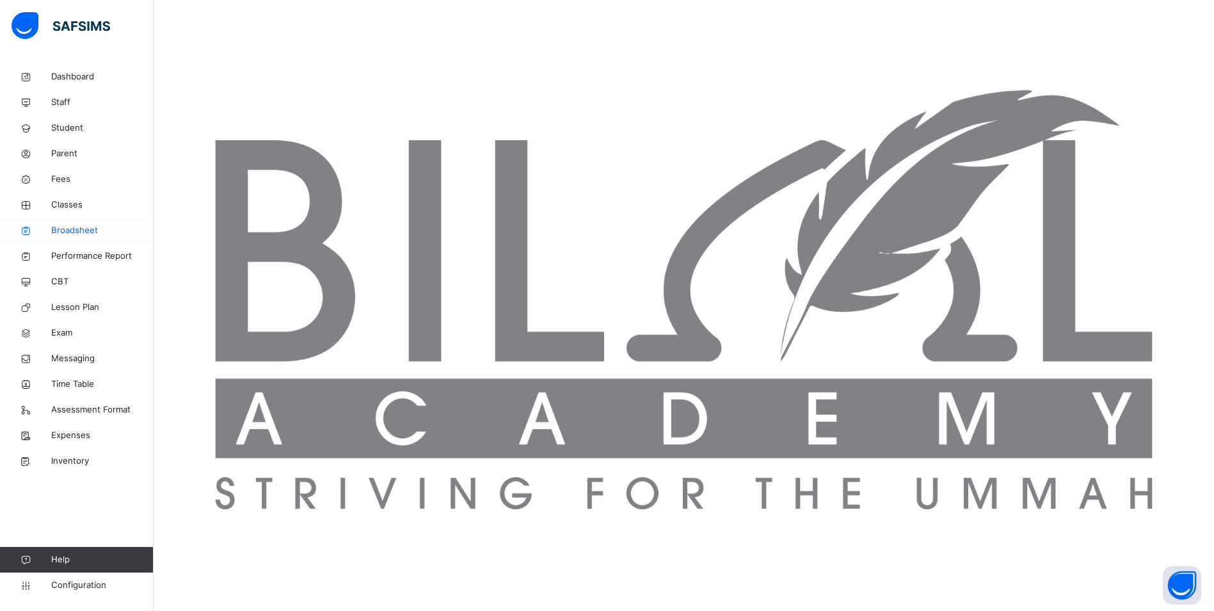
scroll to position [362, 0]
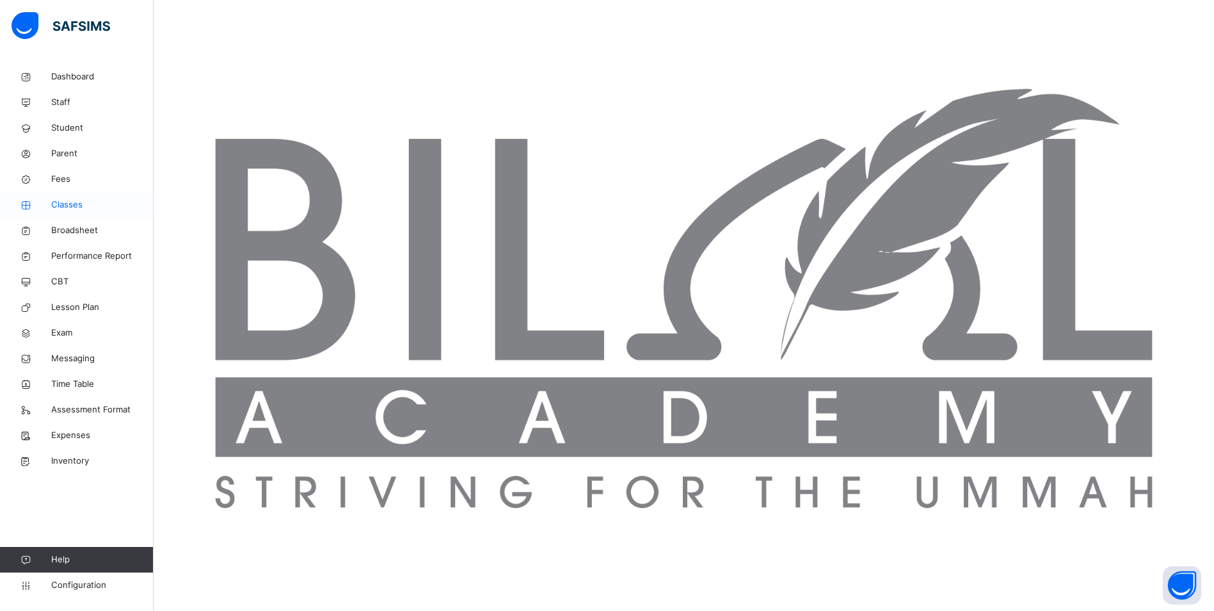
click at [72, 206] on span "Classes" at bounding box center [102, 204] width 102 height 13
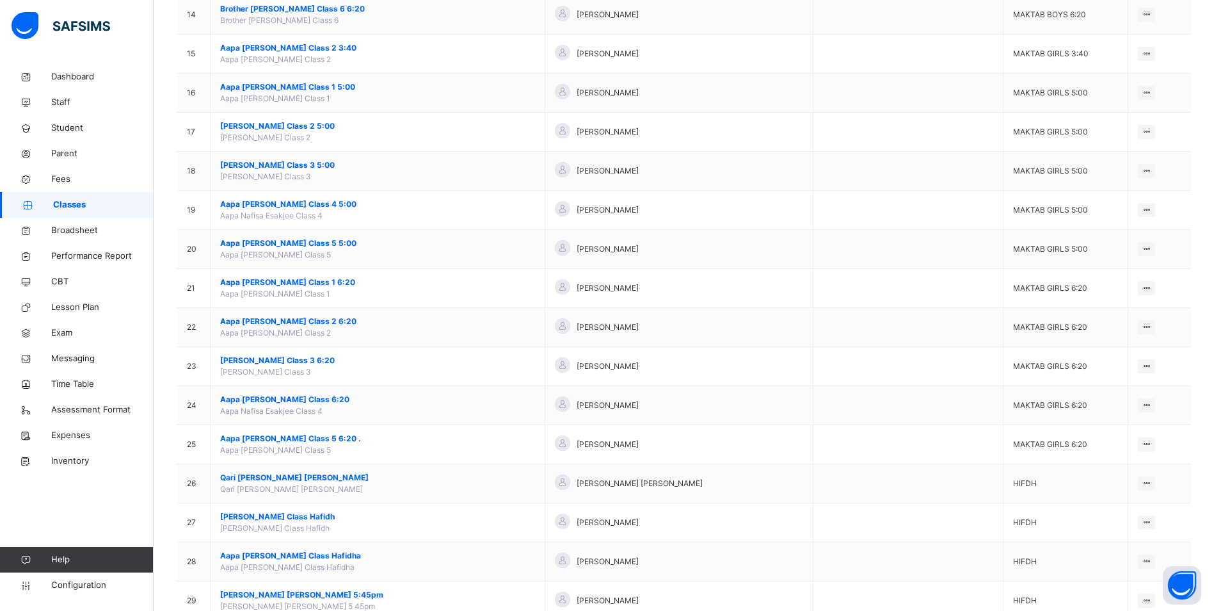
scroll to position [704, 0]
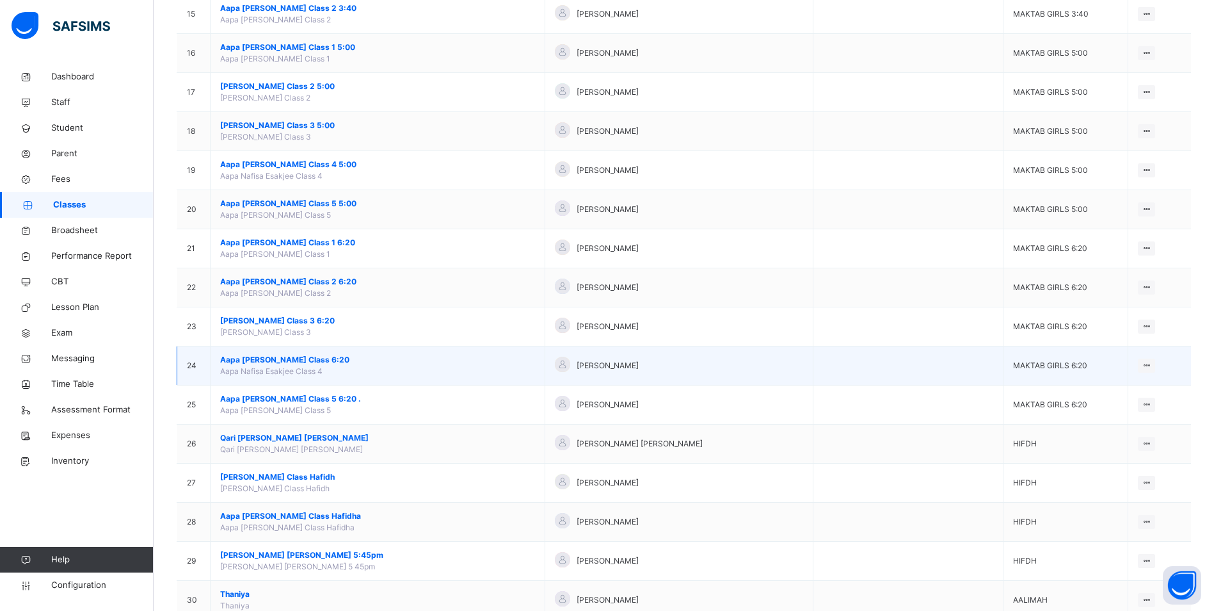
click at [296, 360] on span "Aapa [PERSON_NAME] Class 6:20" at bounding box center [377, 360] width 315 height 12
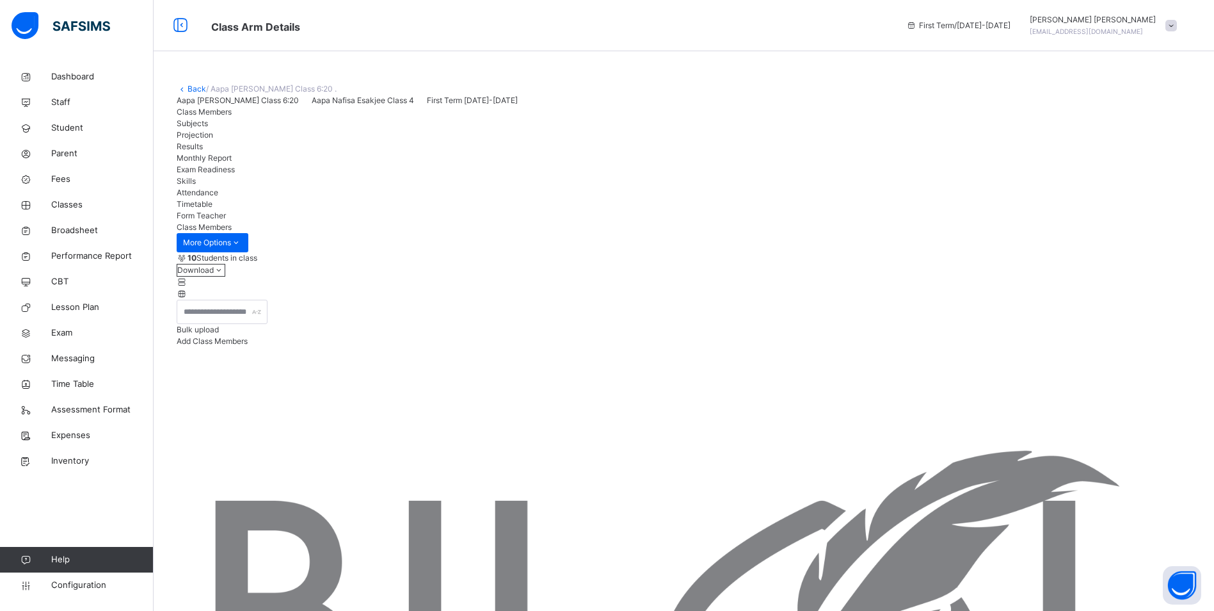
click at [218, 197] on span "Attendance" at bounding box center [198, 193] width 42 height 10
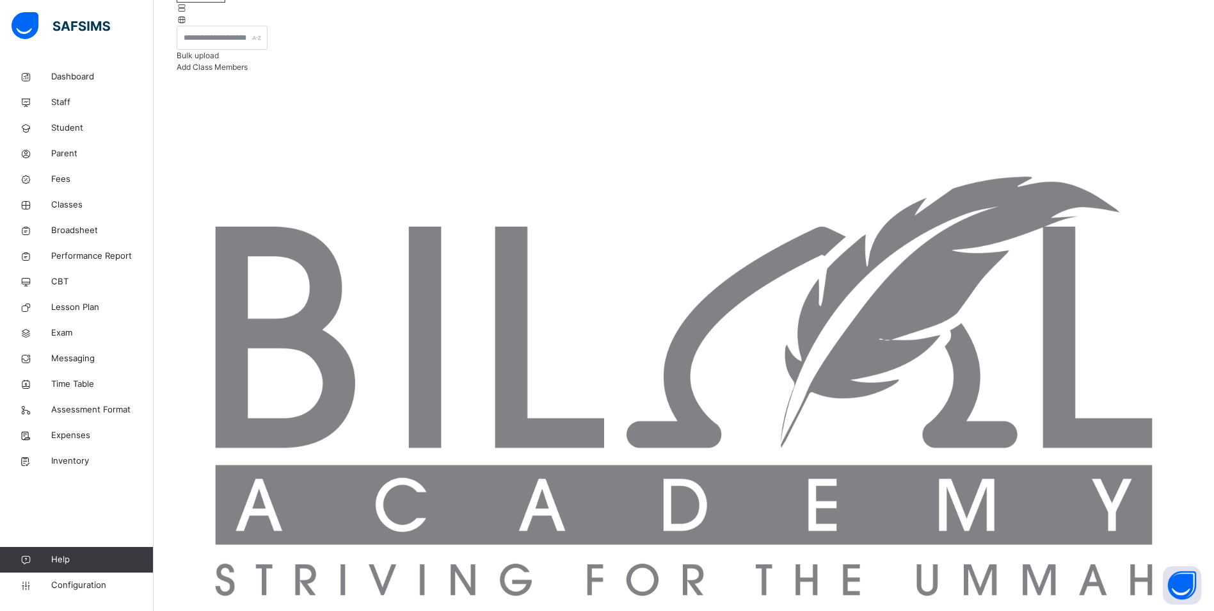
scroll to position [276, 0]
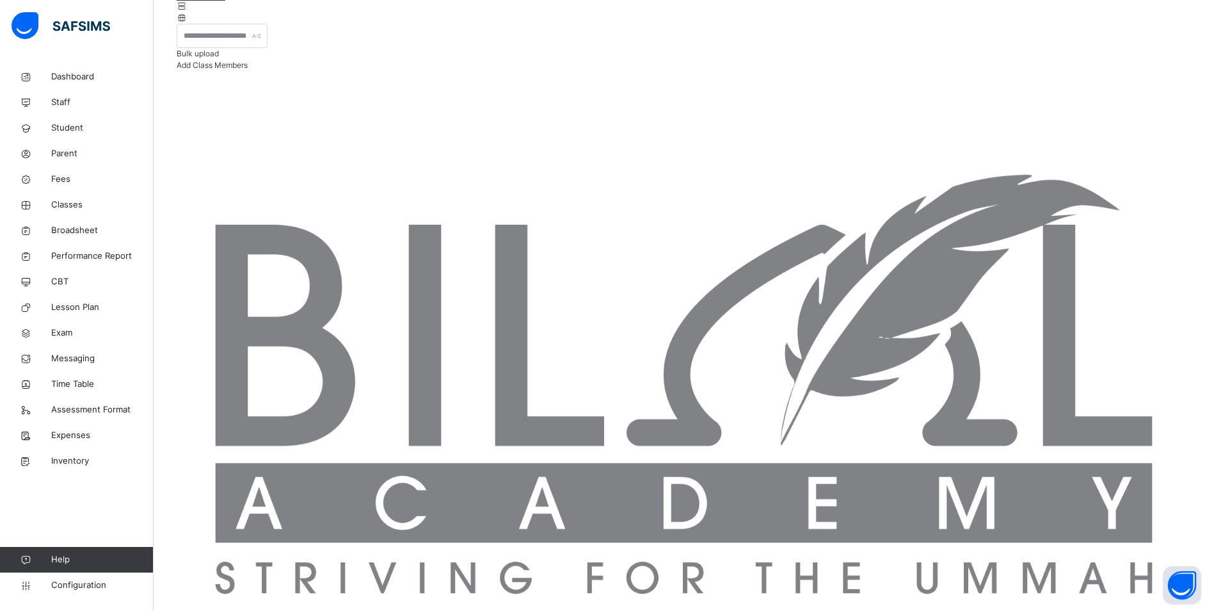
drag, startPoint x: 908, startPoint y: 320, endPoint x: 914, endPoint y: 319, distance: 6.4
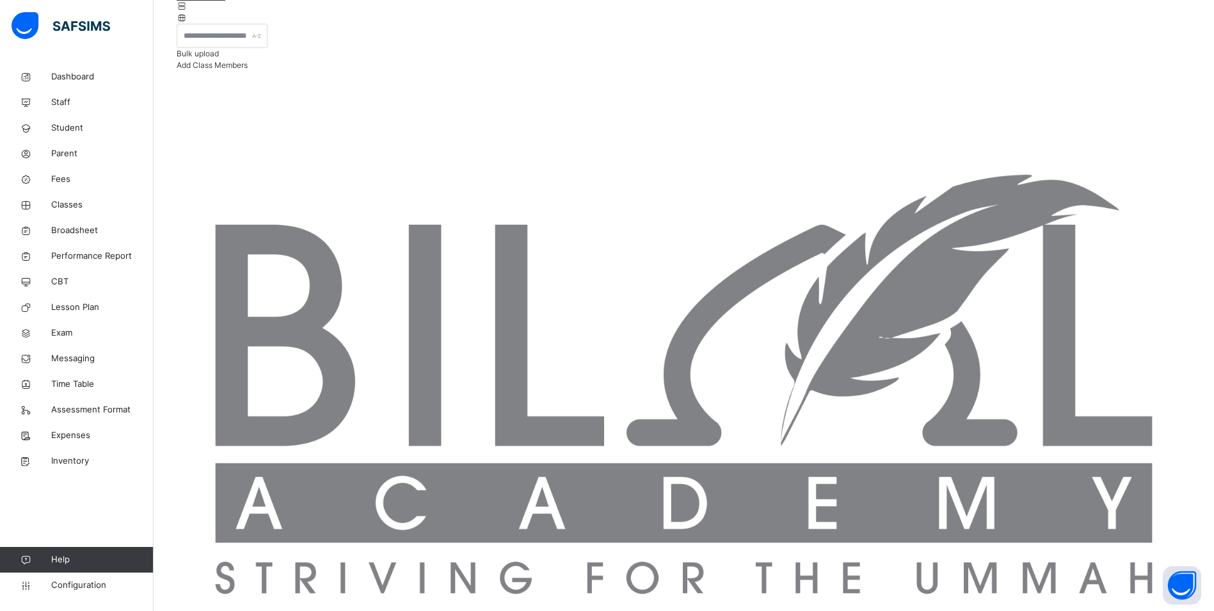
drag, startPoint x: 890, startPoint y: 476, endPoint x: 898, endPoint y: 469, distance: 9.5
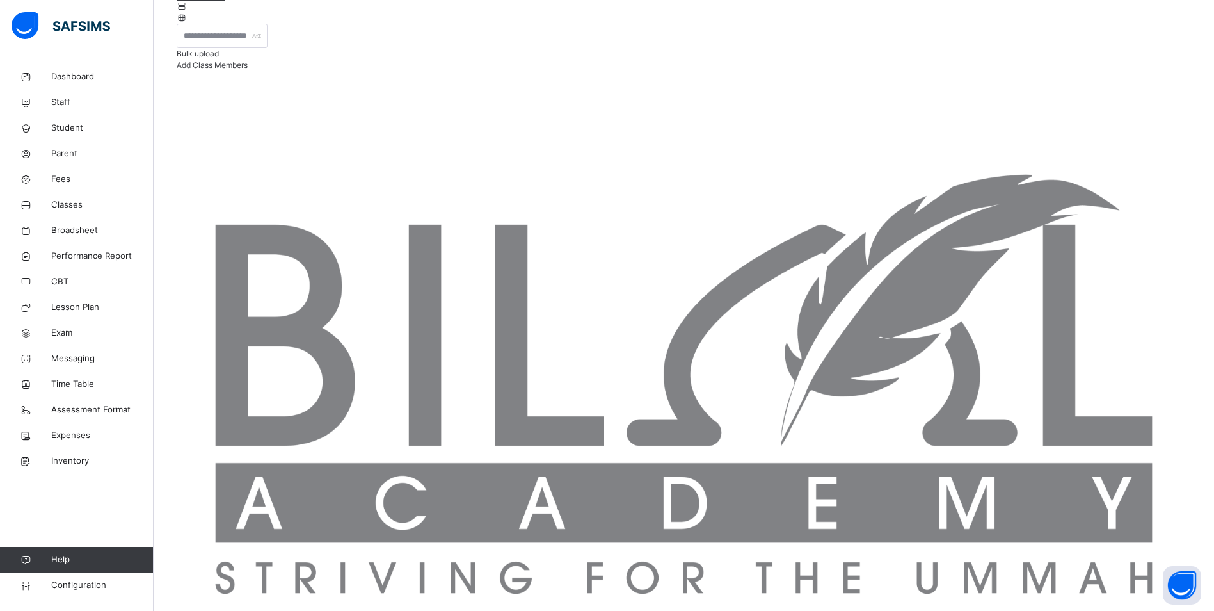
scroll to position [192, 0]
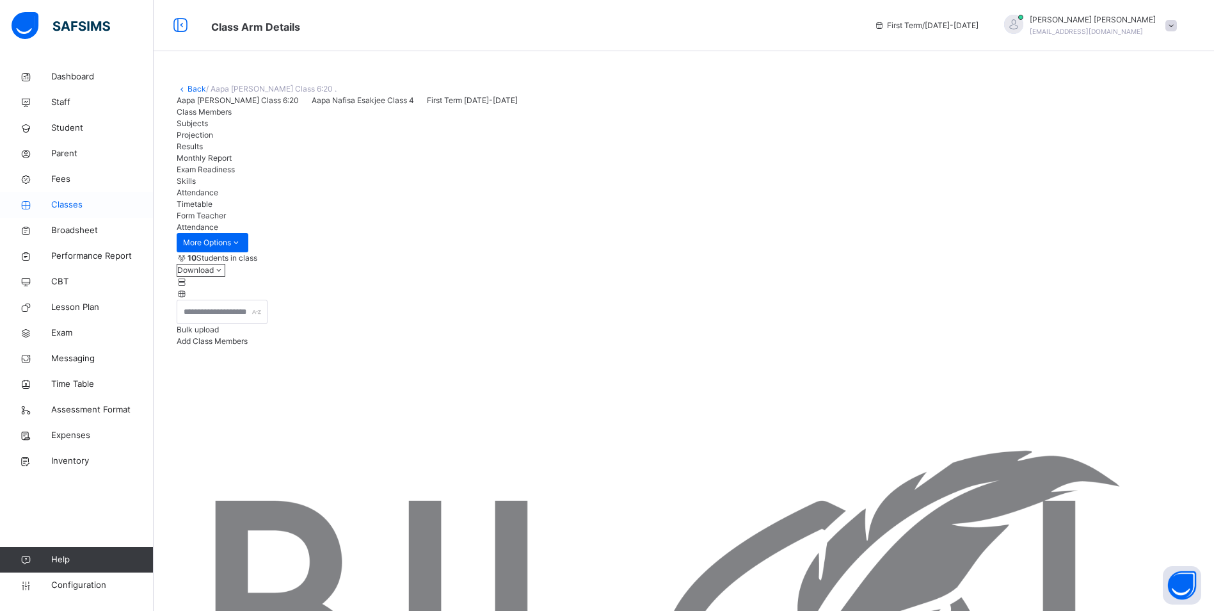
click at [68, 204] on span "Classes" at bounding box center [102, 204] width 102 height 13
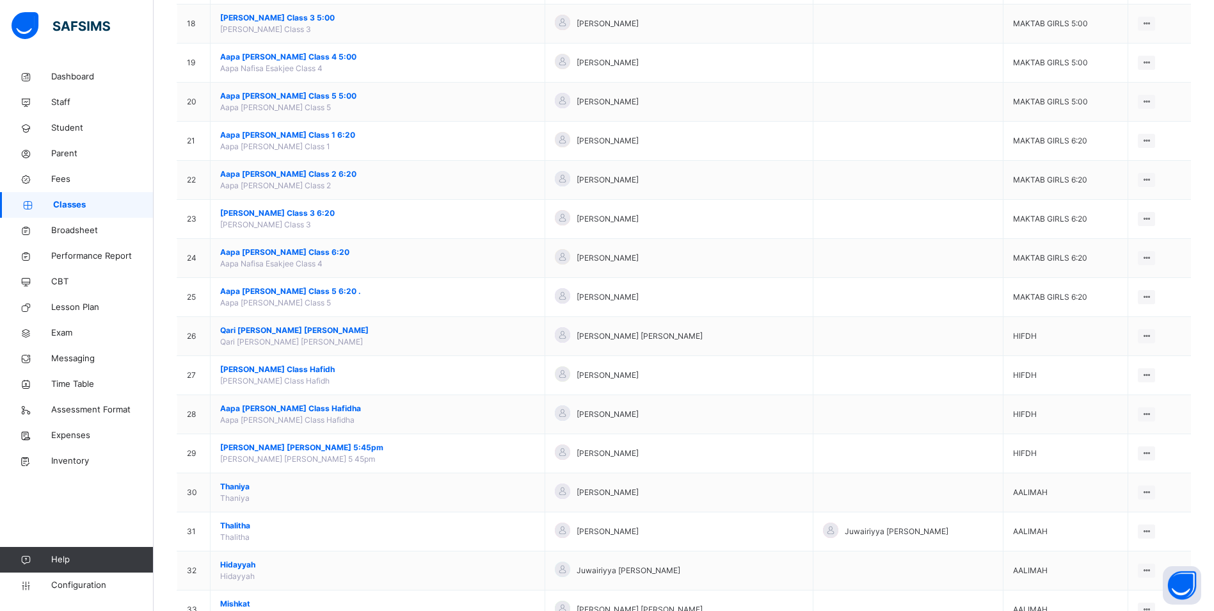
scroll to position [832, 0]
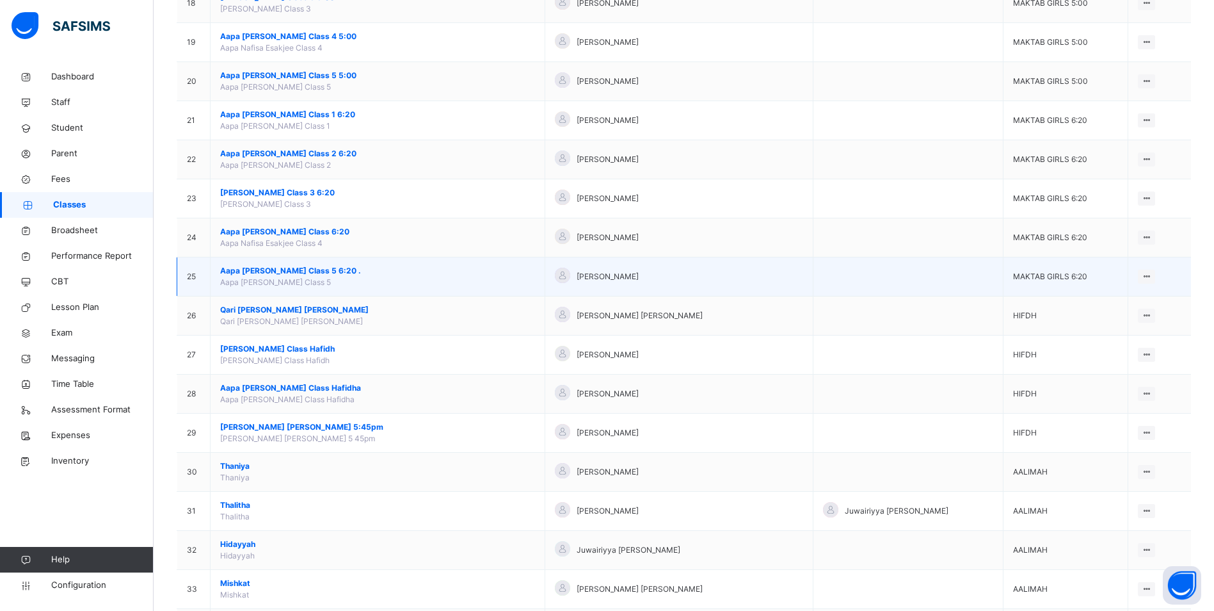
click at [324, 270] on span "Aapa [PERSON_NAME] Class 5 6:20 ." at bounding box center [377, 271] width 315 height 12
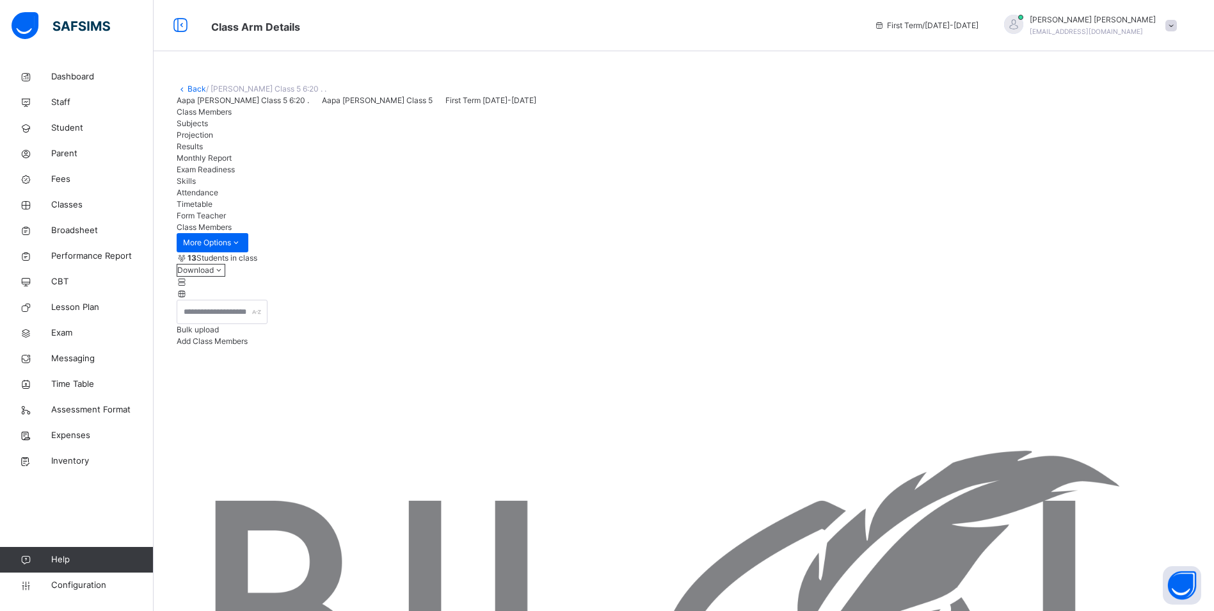
click at [218, 197] on span "Attendance" at bounding box center [198, 193] width 42 height 10
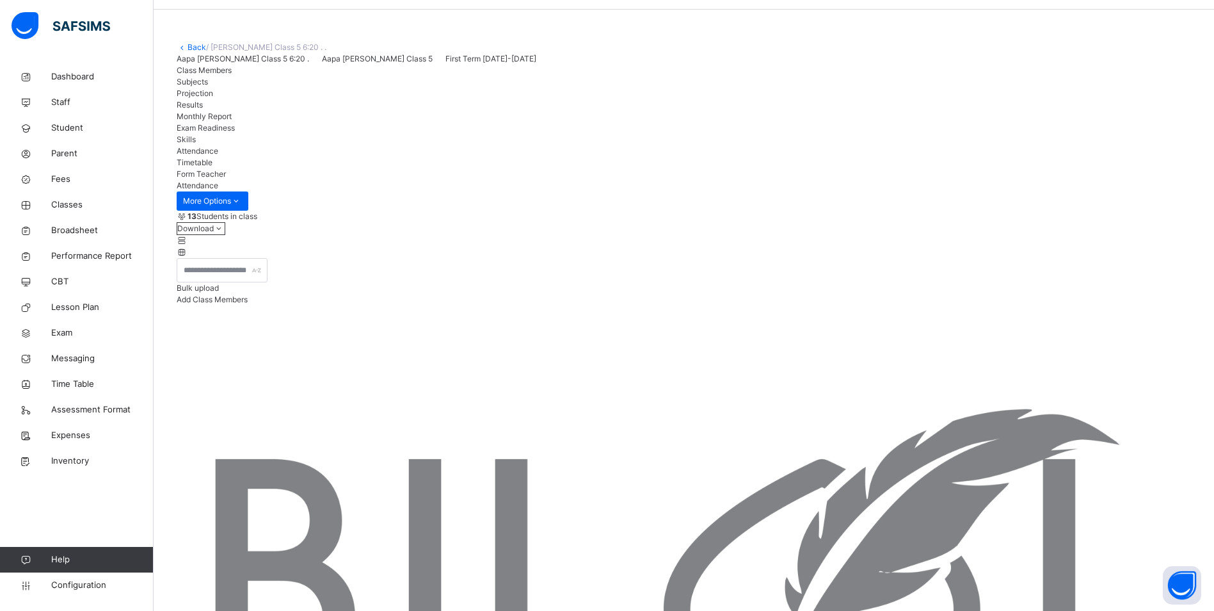
scroll to position [64, 0]
